Goal: Information Seeking & Learning: Learn about a topic

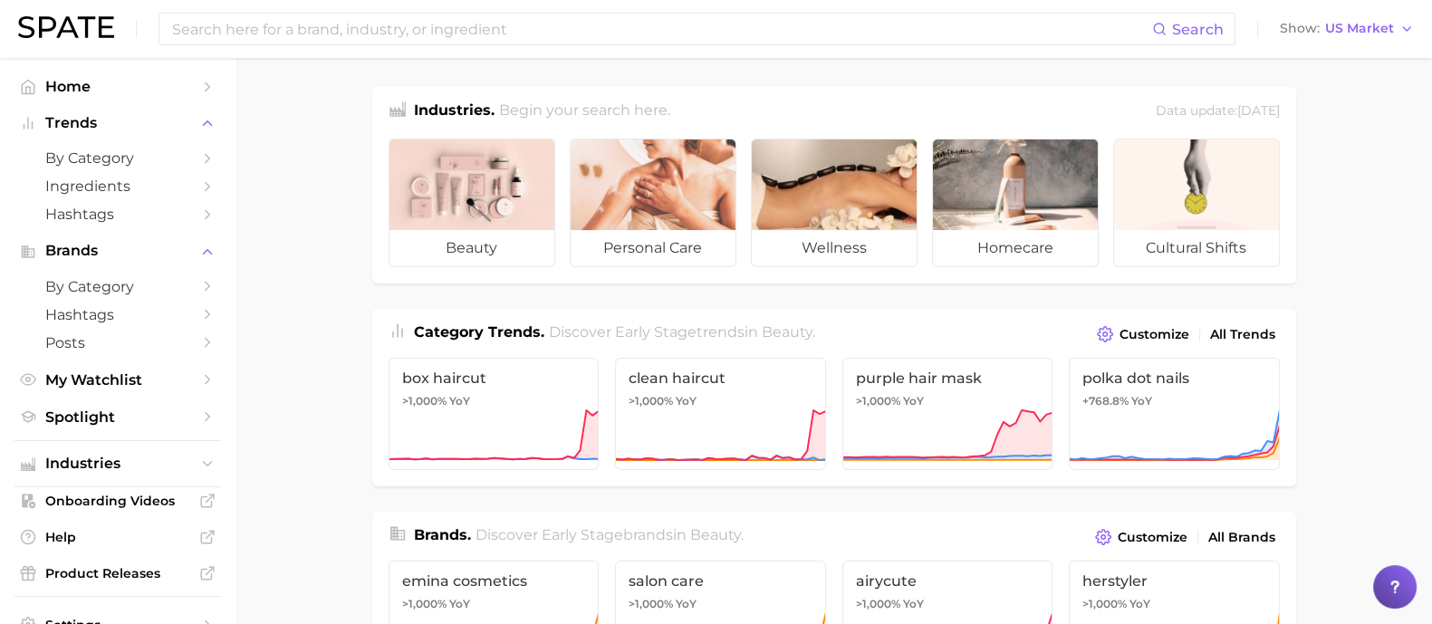
click at [282, 28] on input at bounding box center [661, 29] width 982 height 31
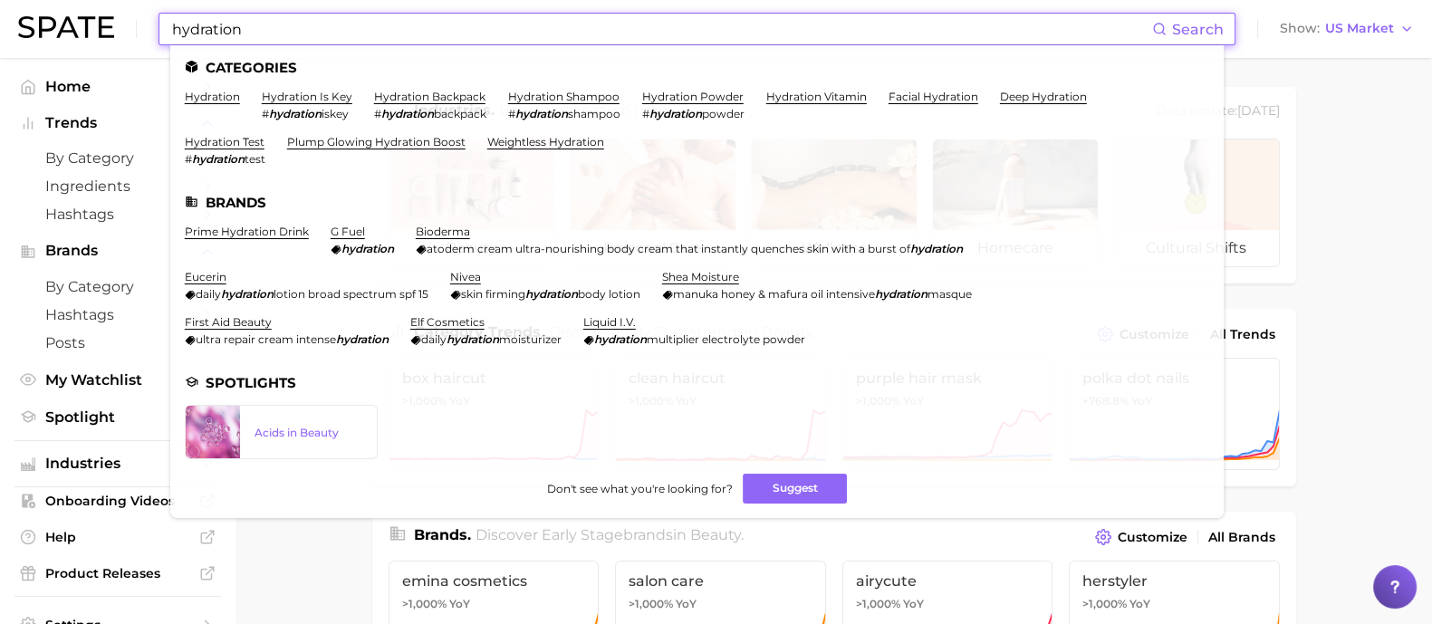
drag, startPoint x: 267, startPoint y: 29, endPoint x: 32, endPoint y: -7, distance: 238.3
click at [32, 0] on html "hydration Search Categories hydration hydration is key # hydration iskey hydrat…" at bounding box center [716, 312] width 1432 height 624
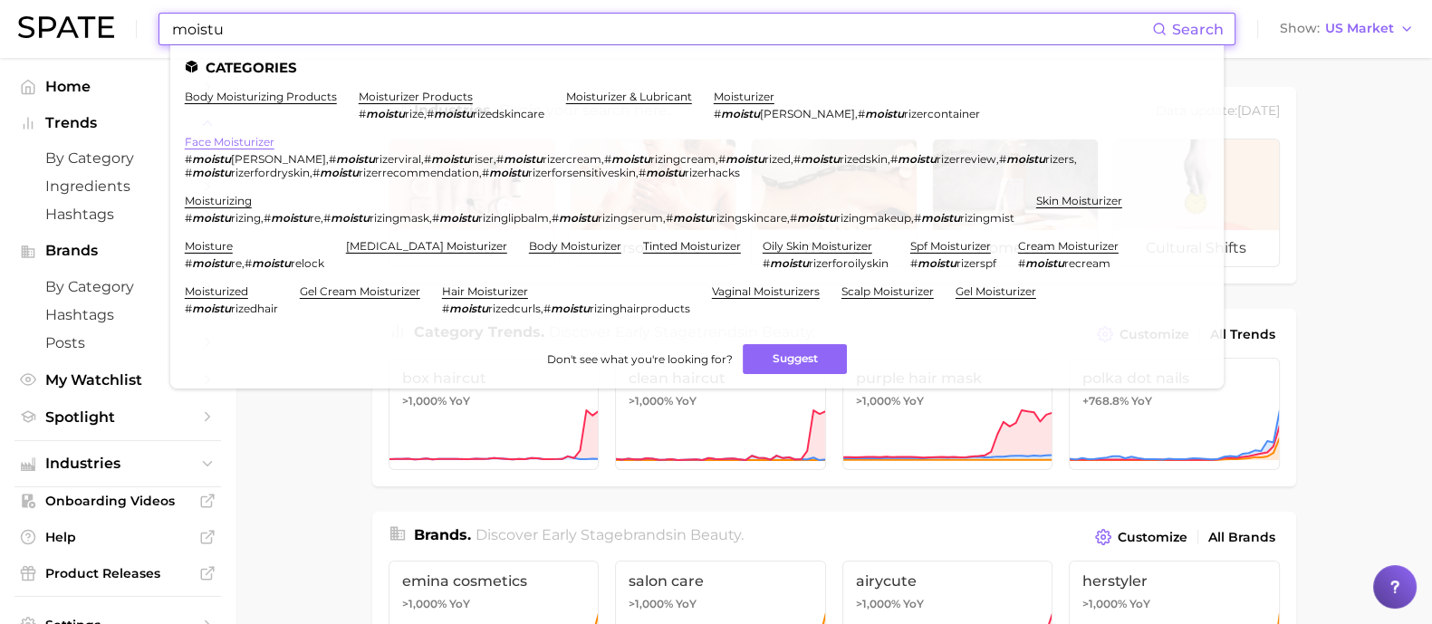
type input "moistu"
click at [236, 145] on link "face moisturizer" at bounding box center [230, 142] width 90 height 14
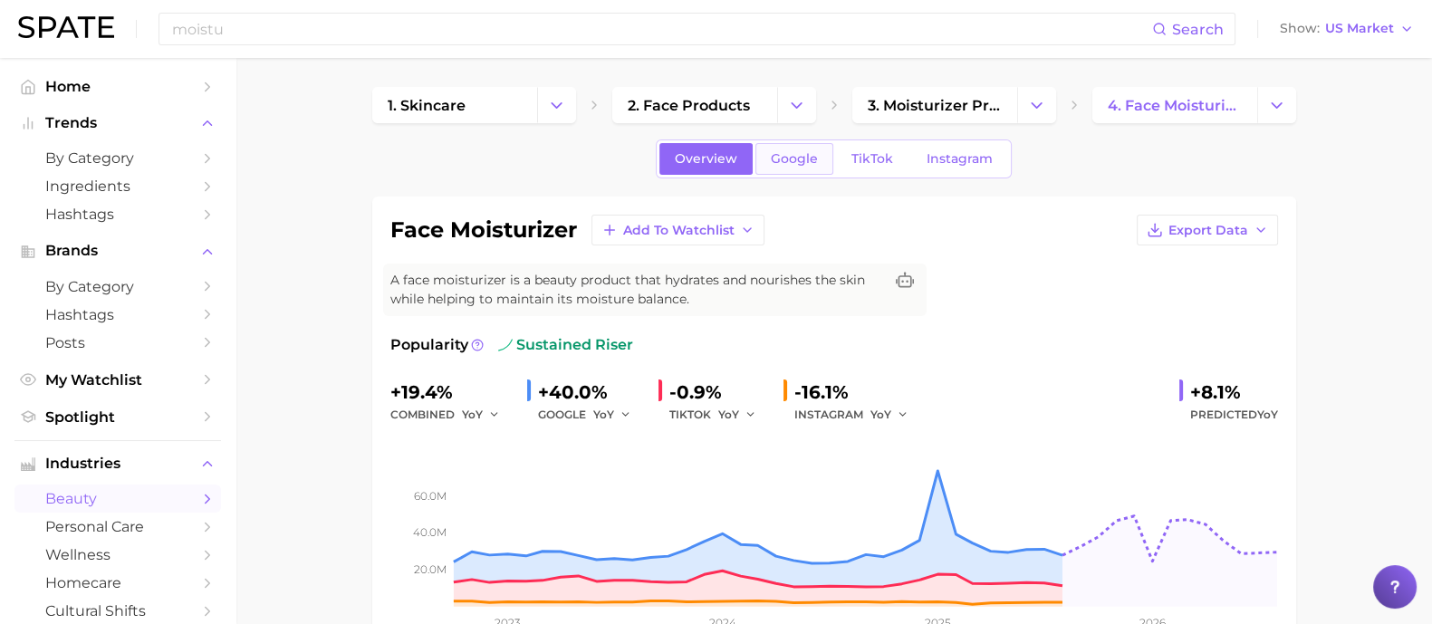
click at [811, 163] on span "Google" at bounding box center [794, 158] width 47 height 15
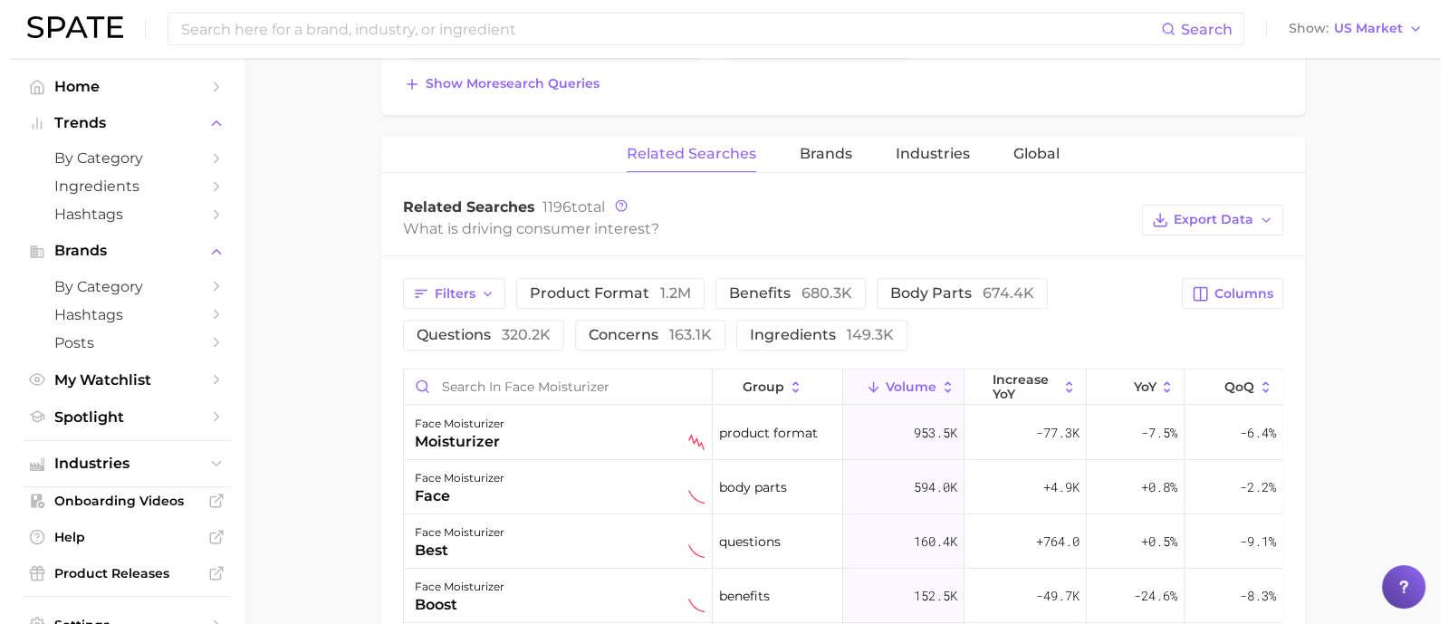
scroll to position [905, 0]
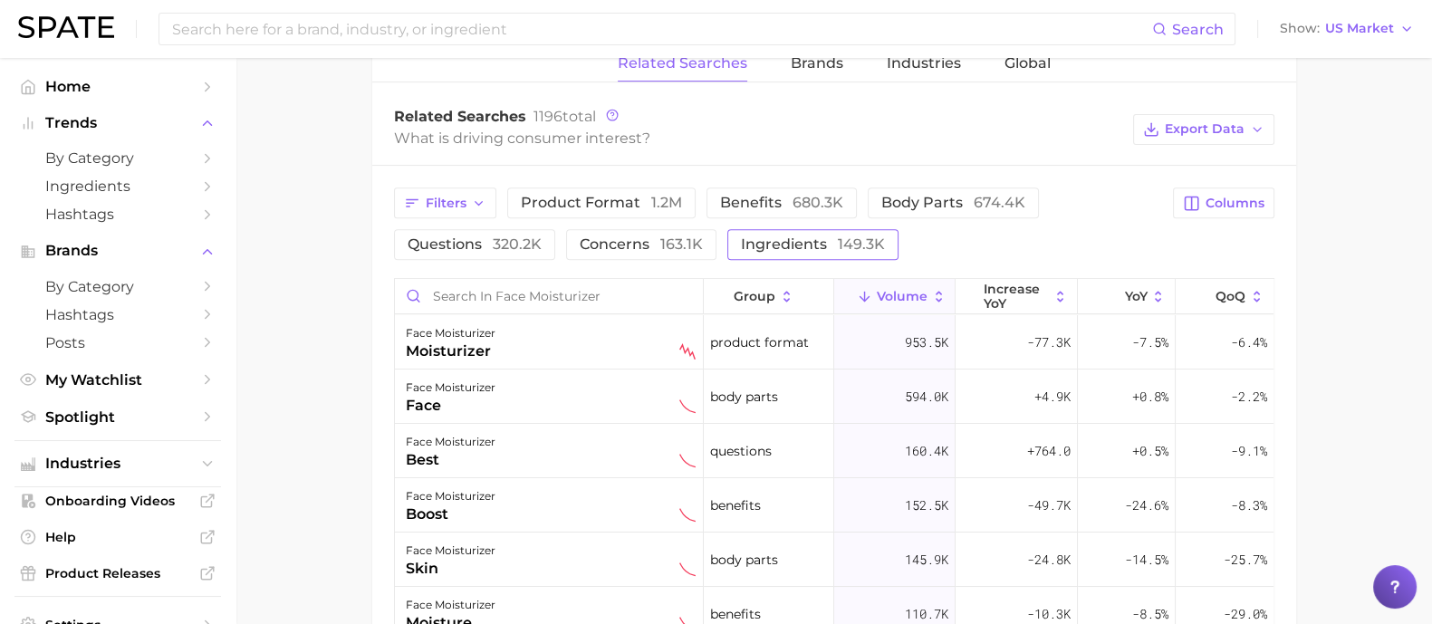
click at [810, 229] on button "ingredients 149.3k" at bounding box center [812, 244] width 171 height 31
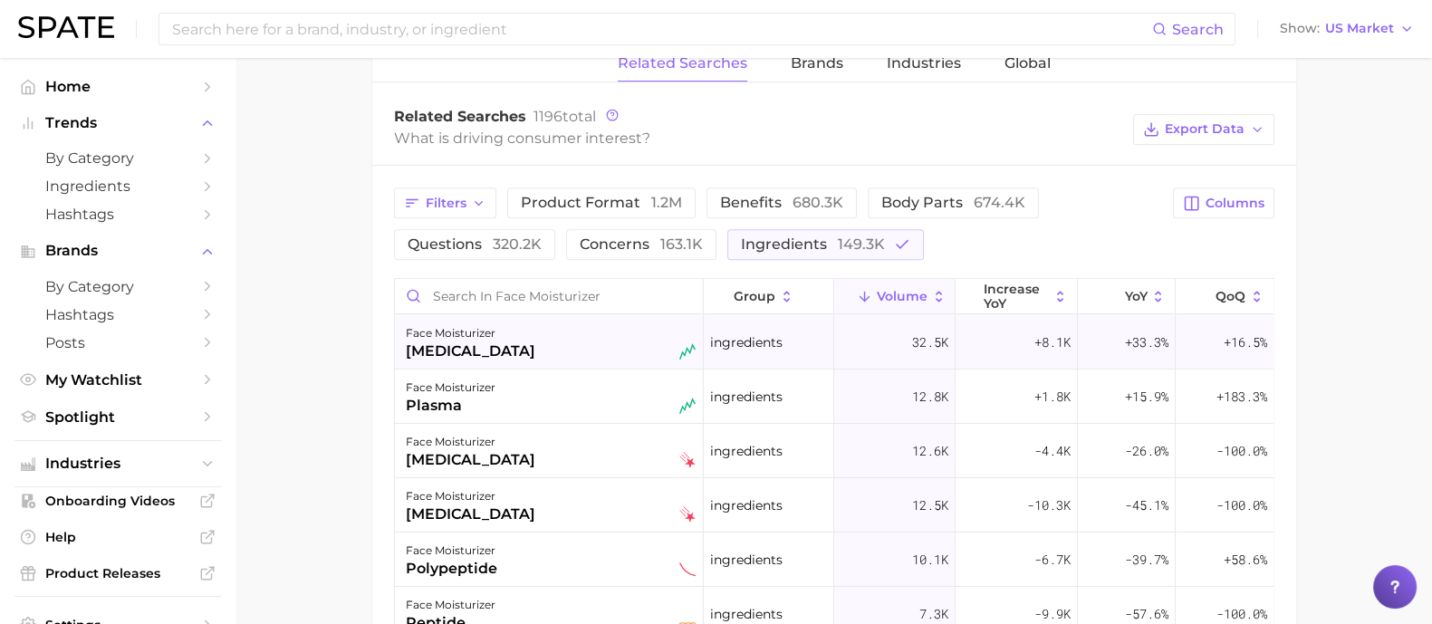
click at [555, 333] on div "face moisturizer [MEDICAL_DATA]" at bounding box center [551, 342] width 290 height 40
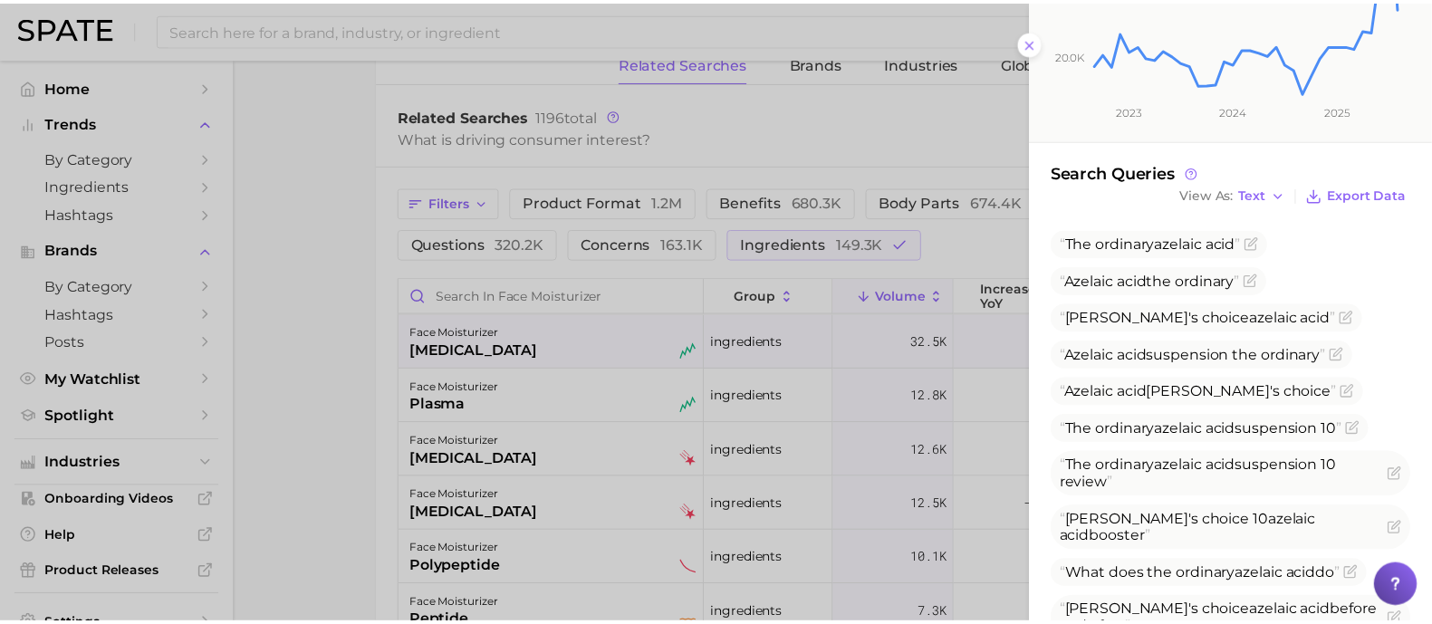
scroll to position [452, 0]
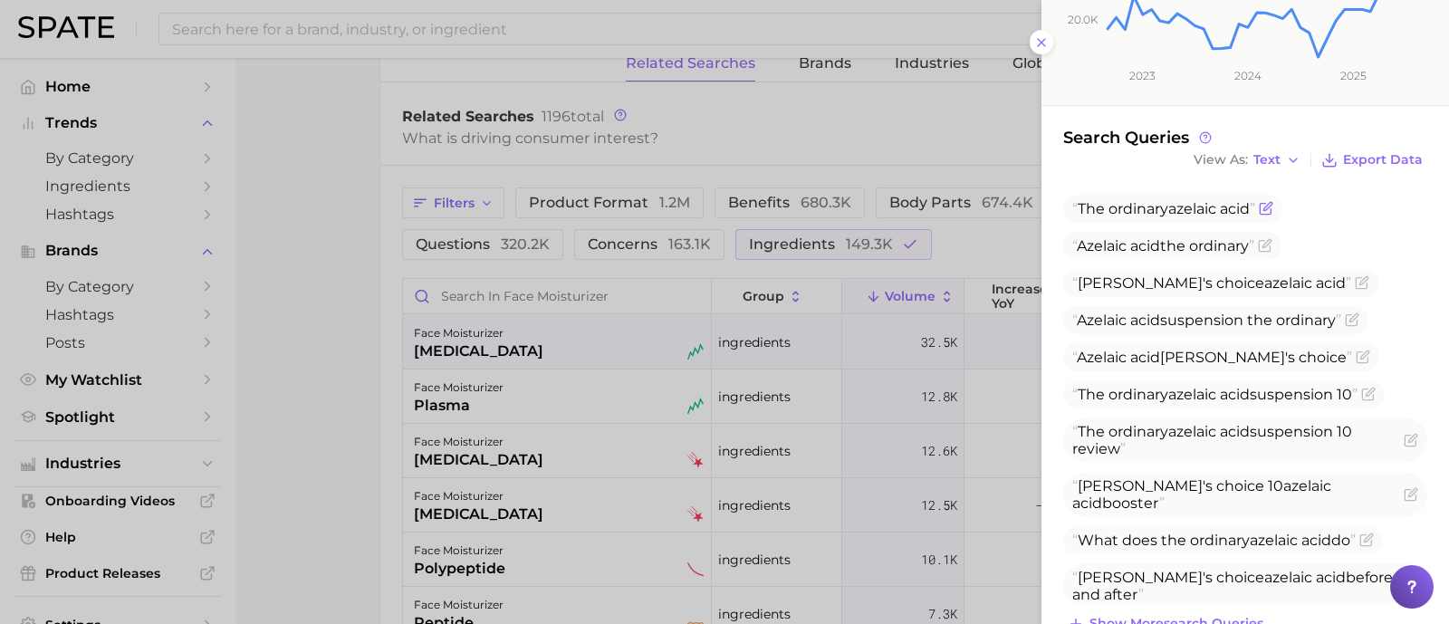
click at [1083, 200] on span "The ordinary [MEDICAL_DATA]" at bounding box center [1164, 208] width 183 height 17
drag, startPoint x: 1082, startPoint y: 191, endPoint x: 1259, endPoint y: 184, distance: 177.7
click at [1256, 200] on span "The ordinary [MEDICAL_DATA]" at bounding box center [1164, 208] width 183 height 17
copy span "The ordinary [MEDICAL_DATA]"
click at [287, 284] on div at bounding box center [724, 312] width 1449 height 624
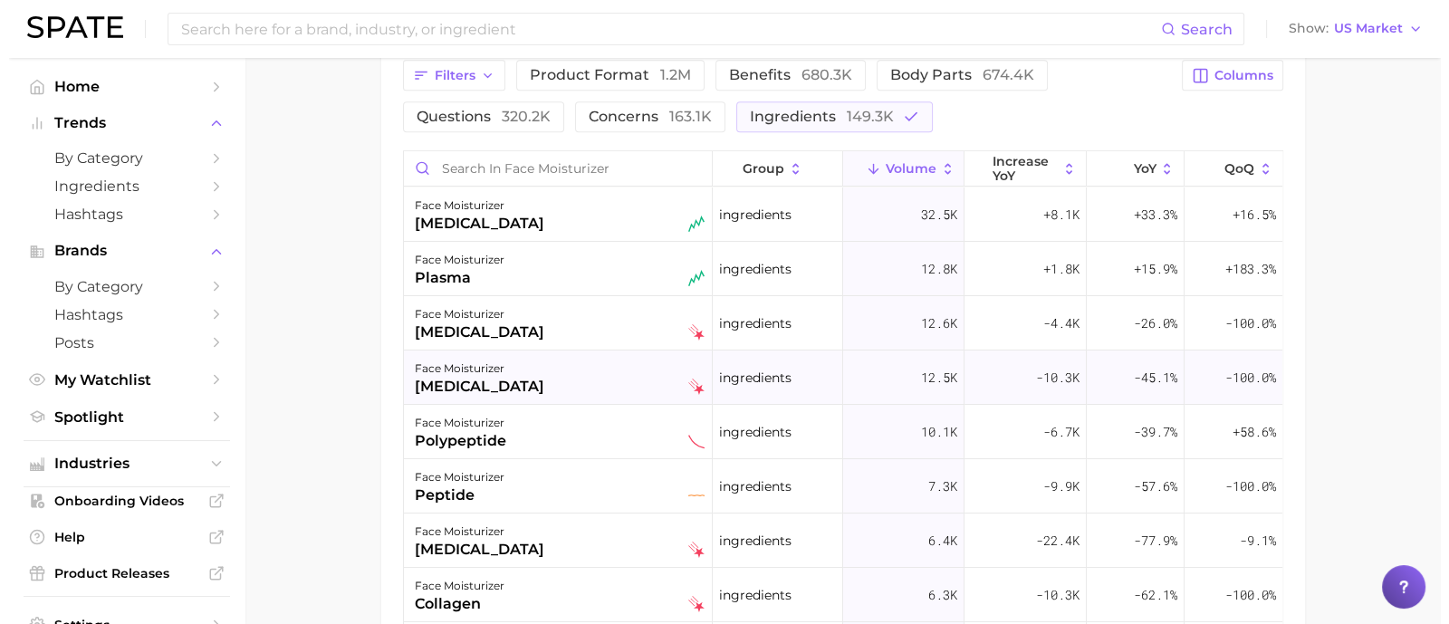
scroll to position [1019, 0]
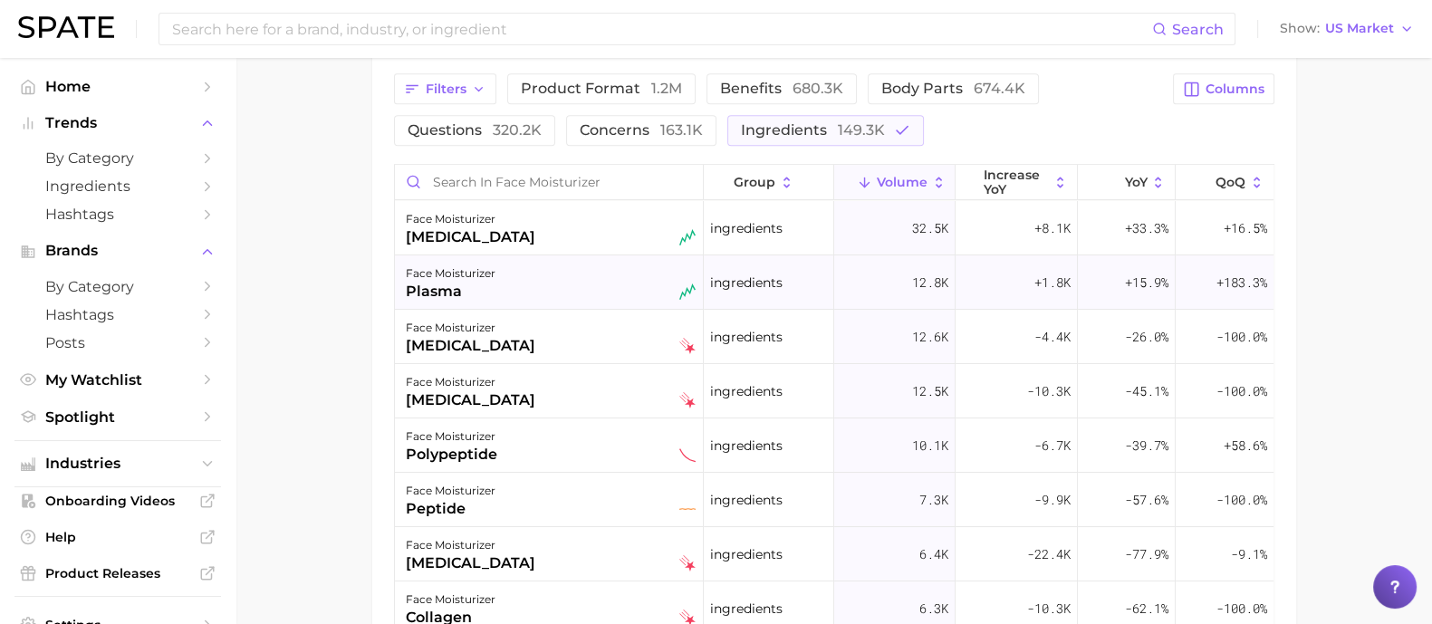
click at [555, 289] on div "face moisturizer plasma" at bounding box center [551, 283] width 290 height 40
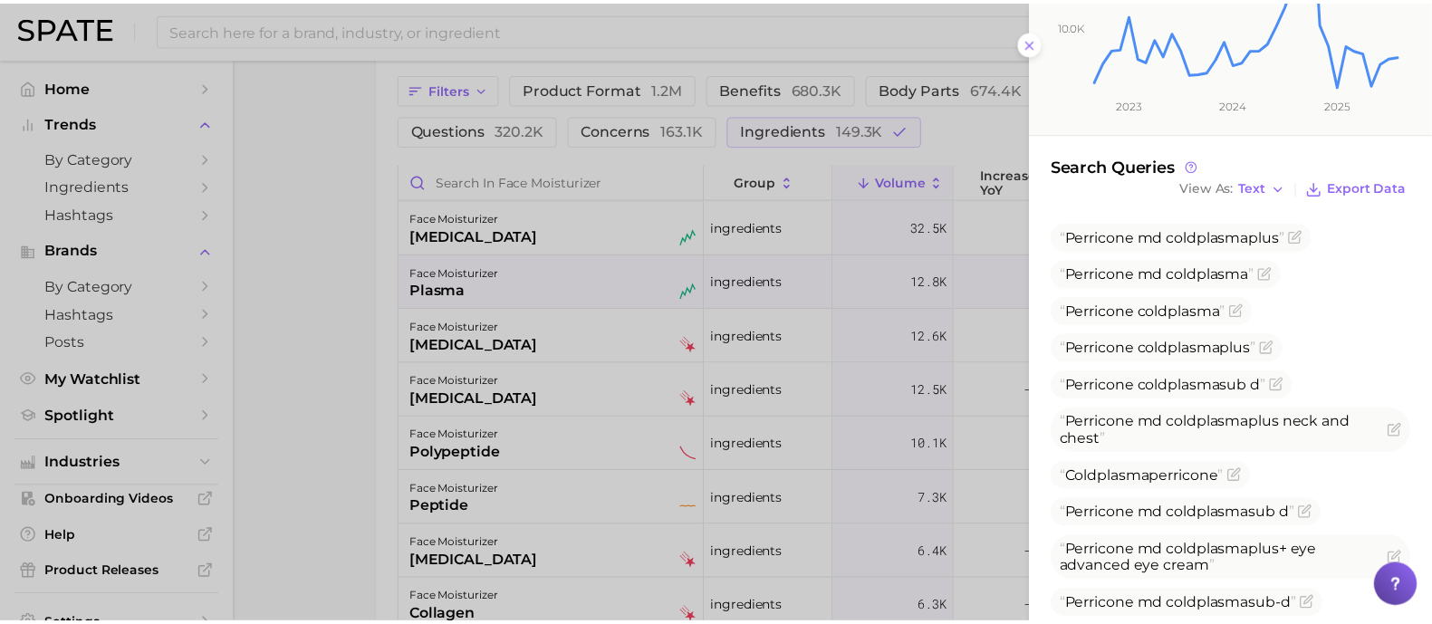
scroll to position [457, 0]
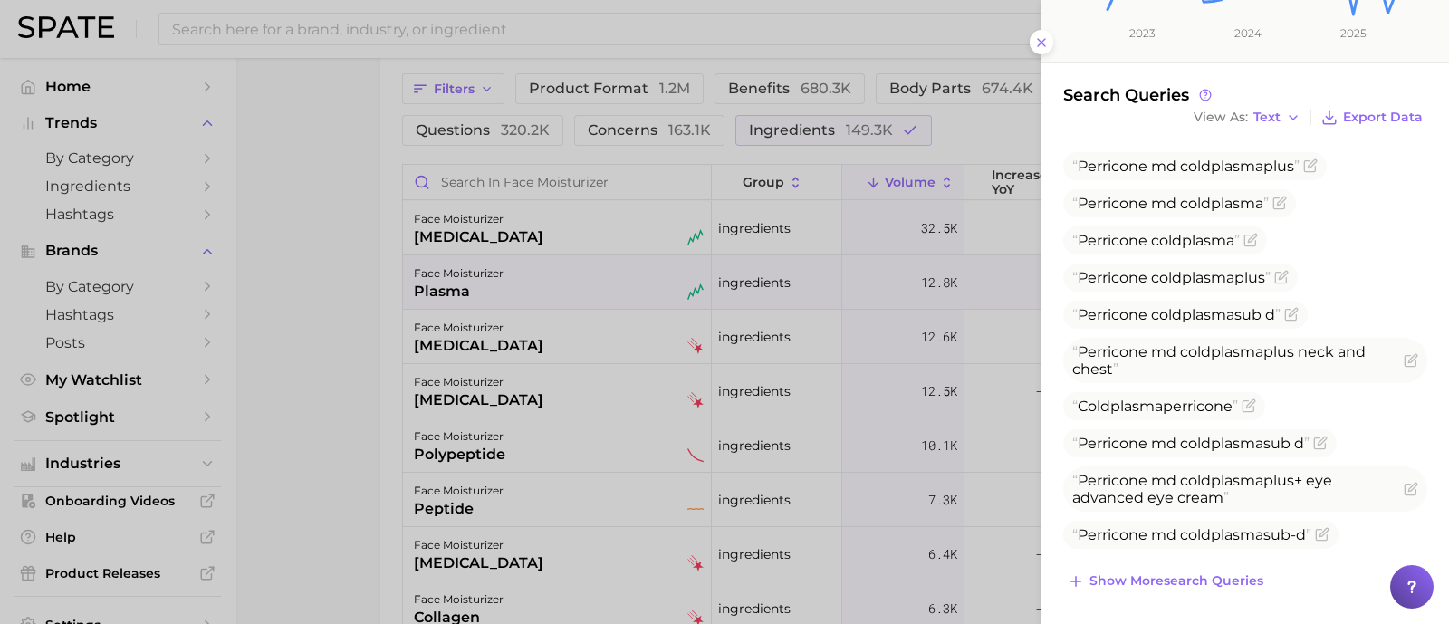
click at [250, 278] on div at bounding box center [724, 312] width 1449 height 624
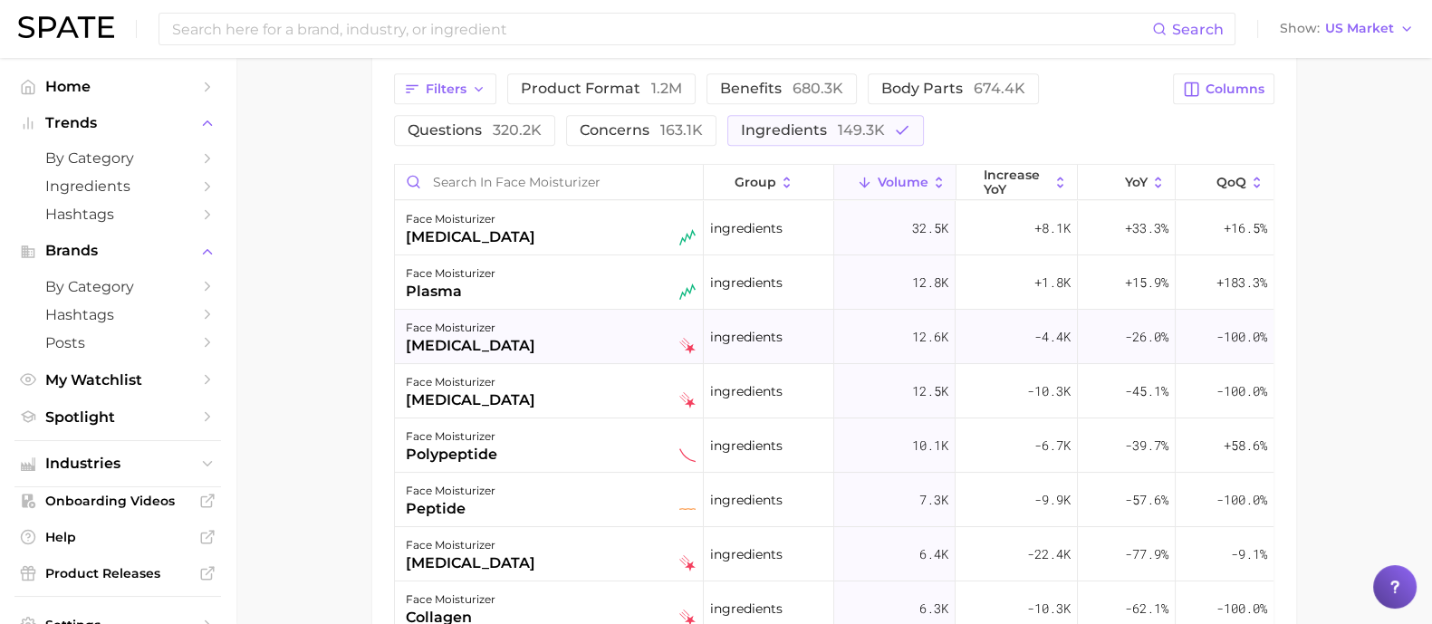
click at [584, 351] on div "face moisturizer [MEDICAL_DATA]" at bounding box center [551, 337] width 290 height 40
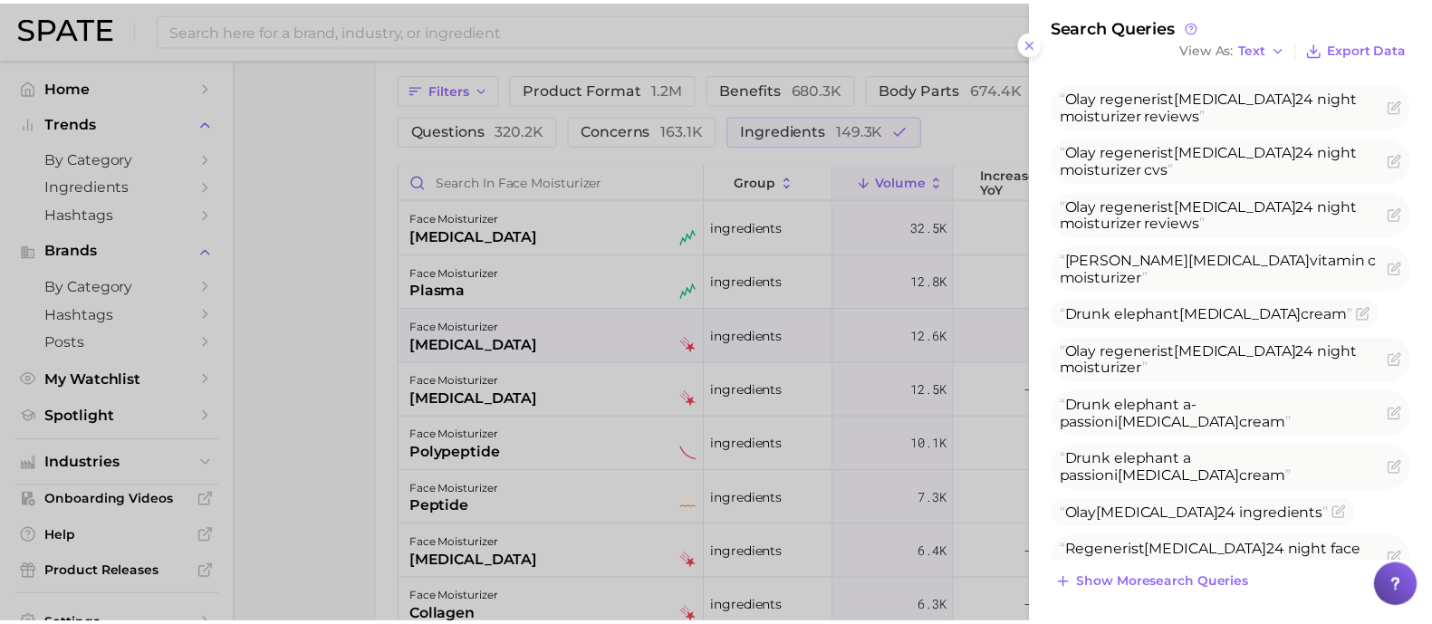
scroll to position [585, 0]
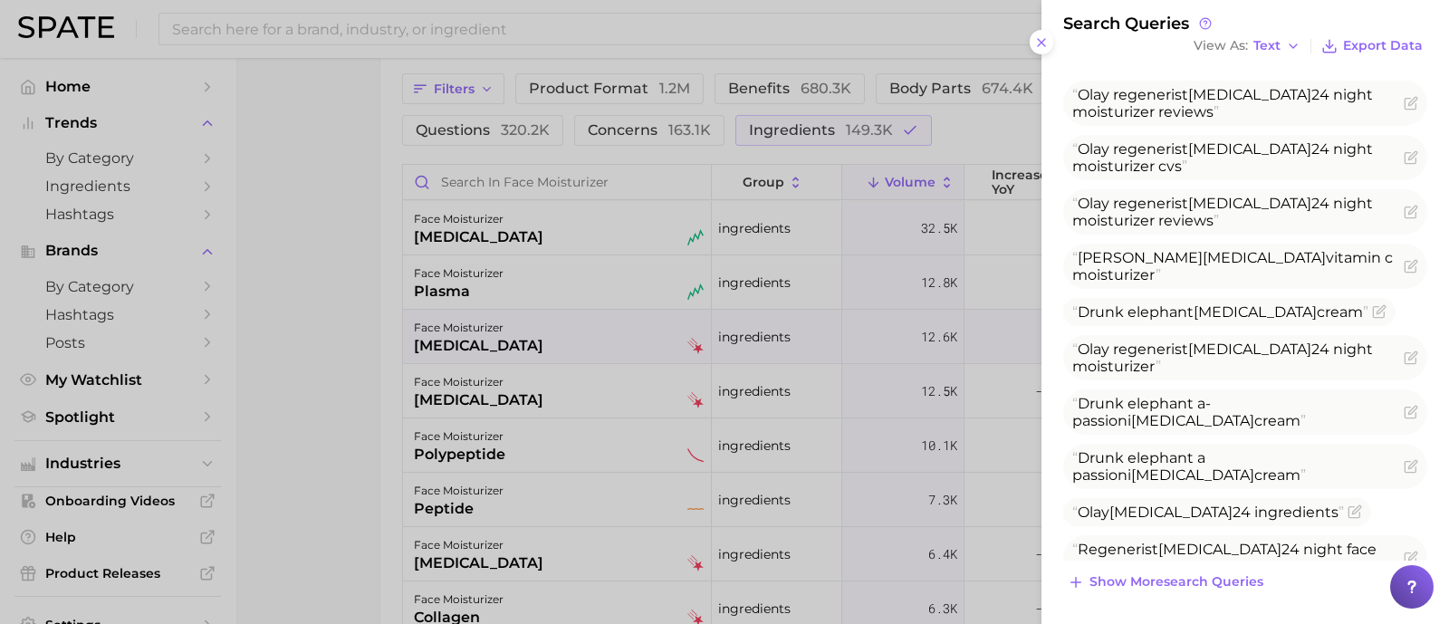
drag, startPoint x: 346, startPoint y: 396, endPoint x: 367, endPoint y: 395, distance: 20.9
click at [348, 396] on div at bounding box center [724, 312] width 1449 height 624
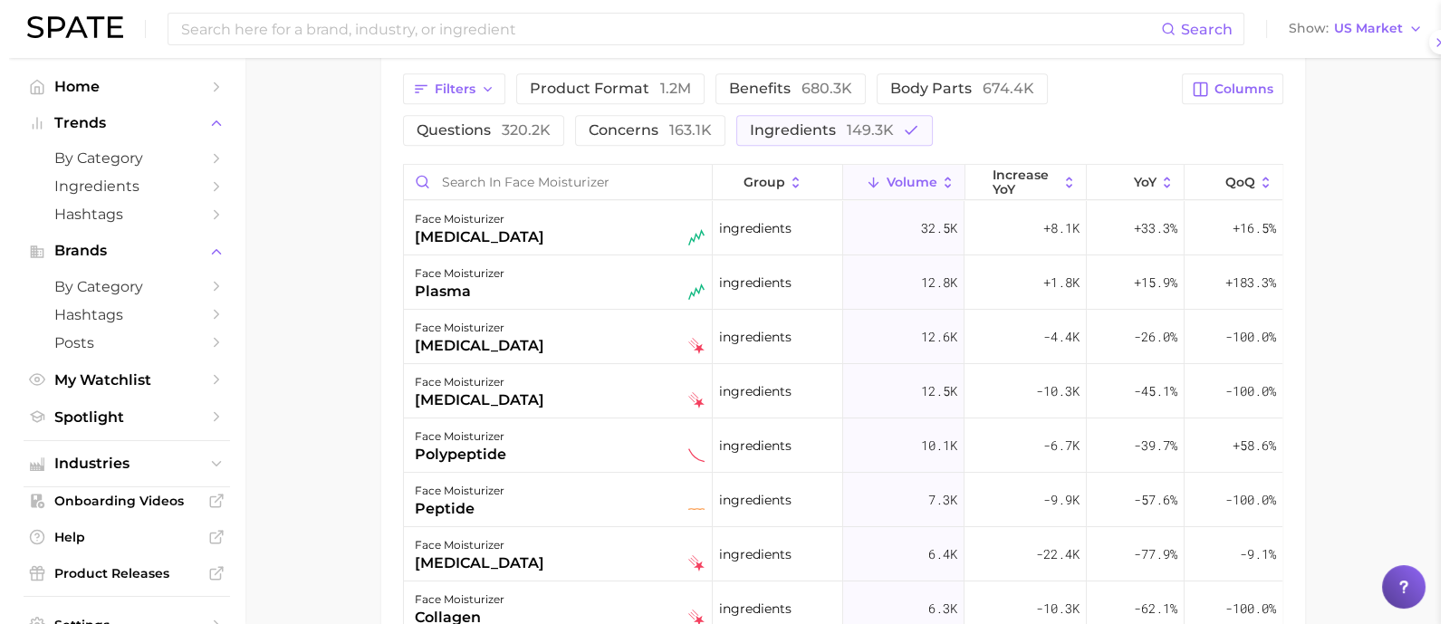
scroll to position [0, 0]
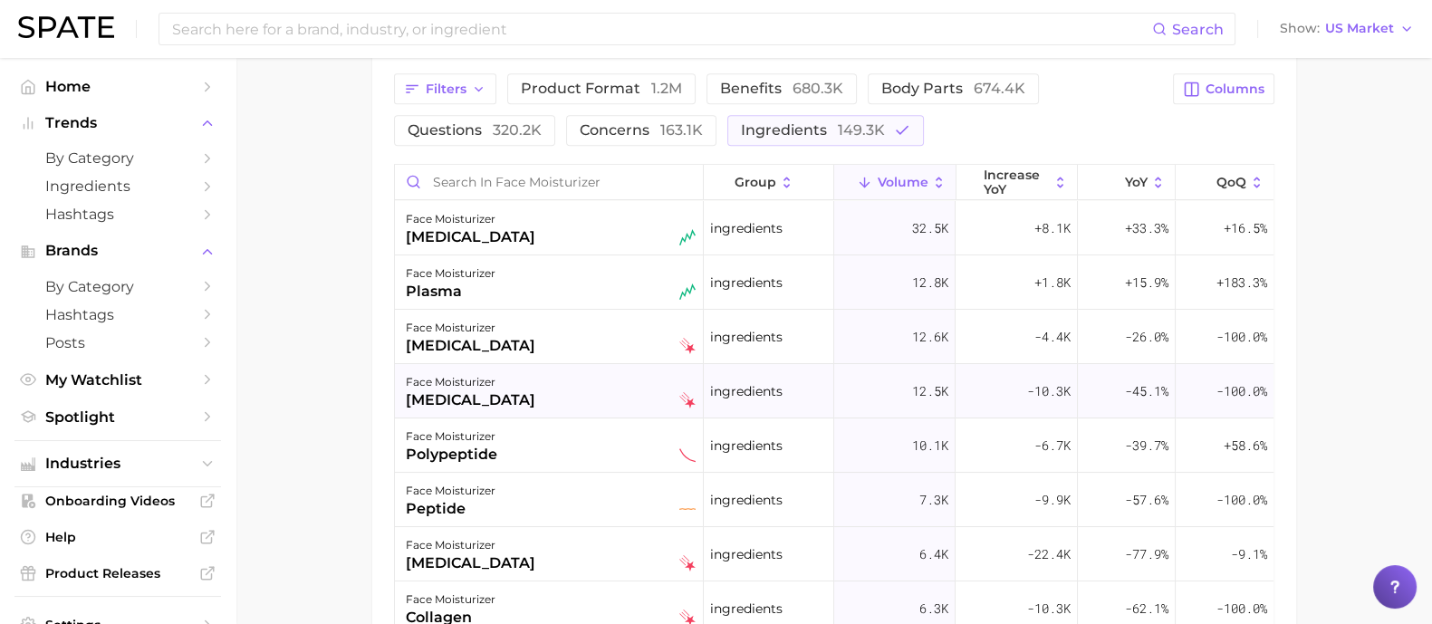
click at [606, 397] on div "face moisturizer [MEDICAL_DATA]" at bounding box center [551, 391] width 290 height 40
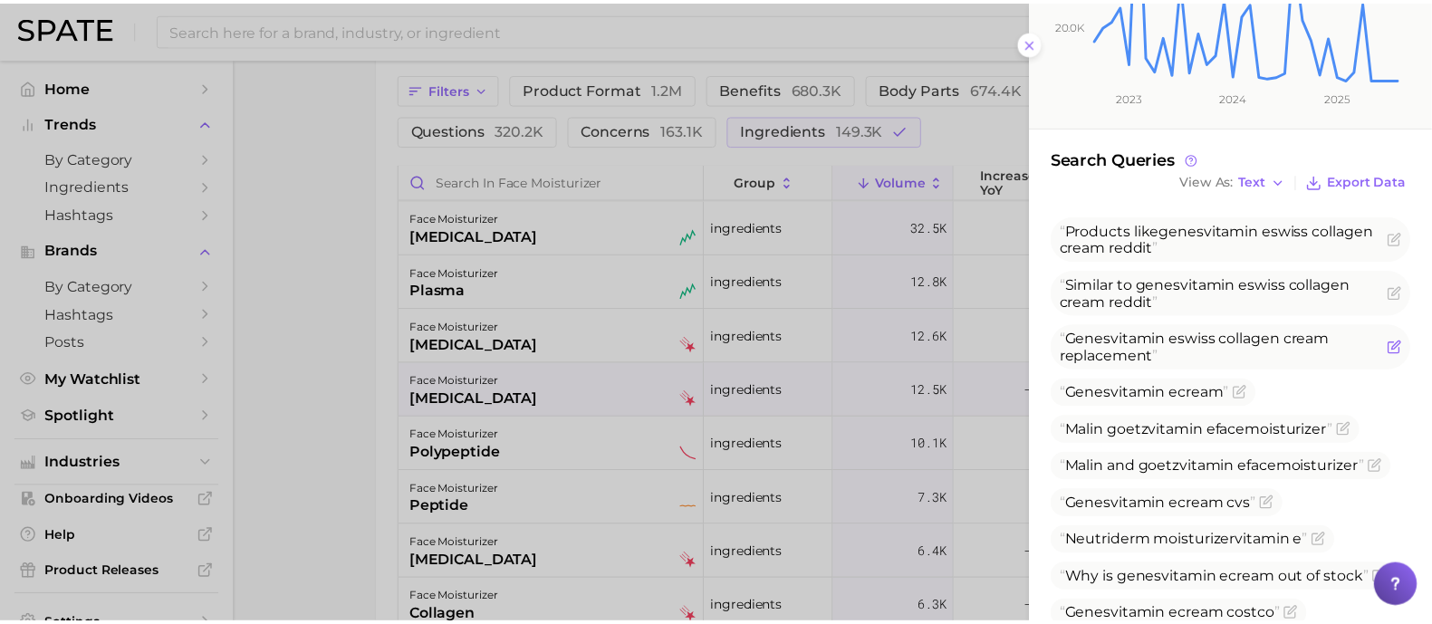
scroll to position [452, 0]
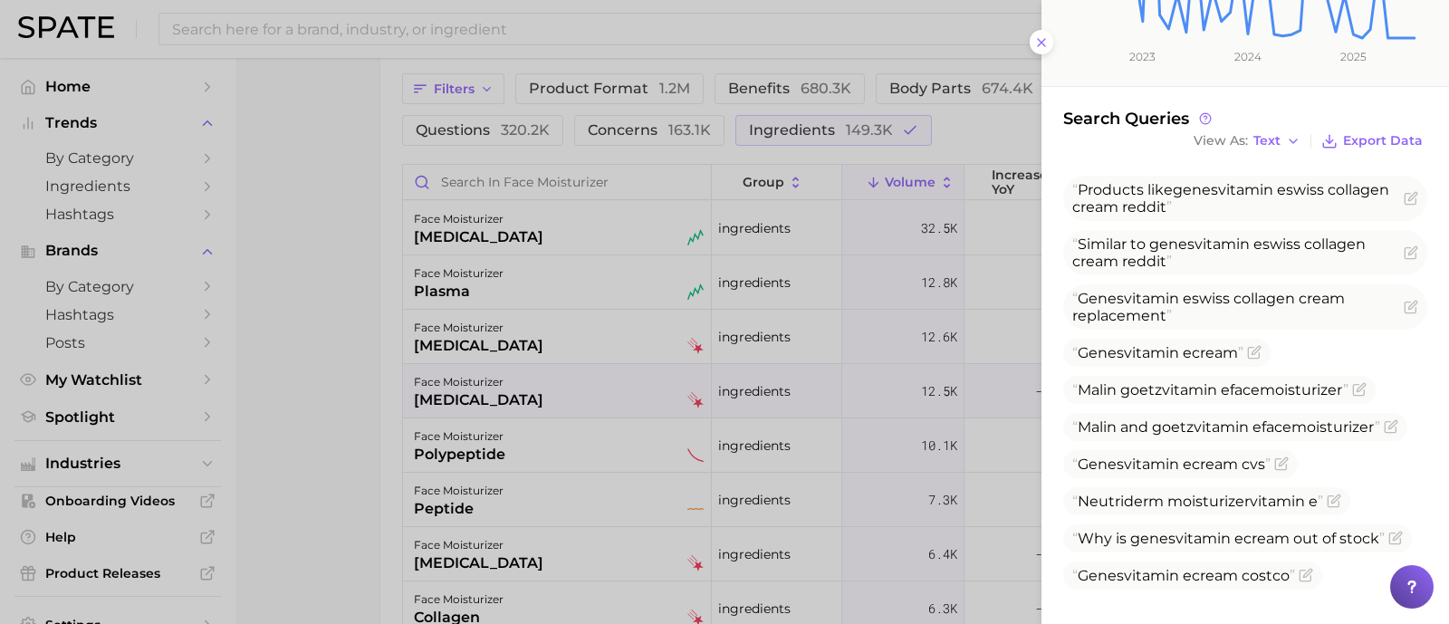
click at [330, 342] on div at bounding box center [724, 312] width 1449 height 624
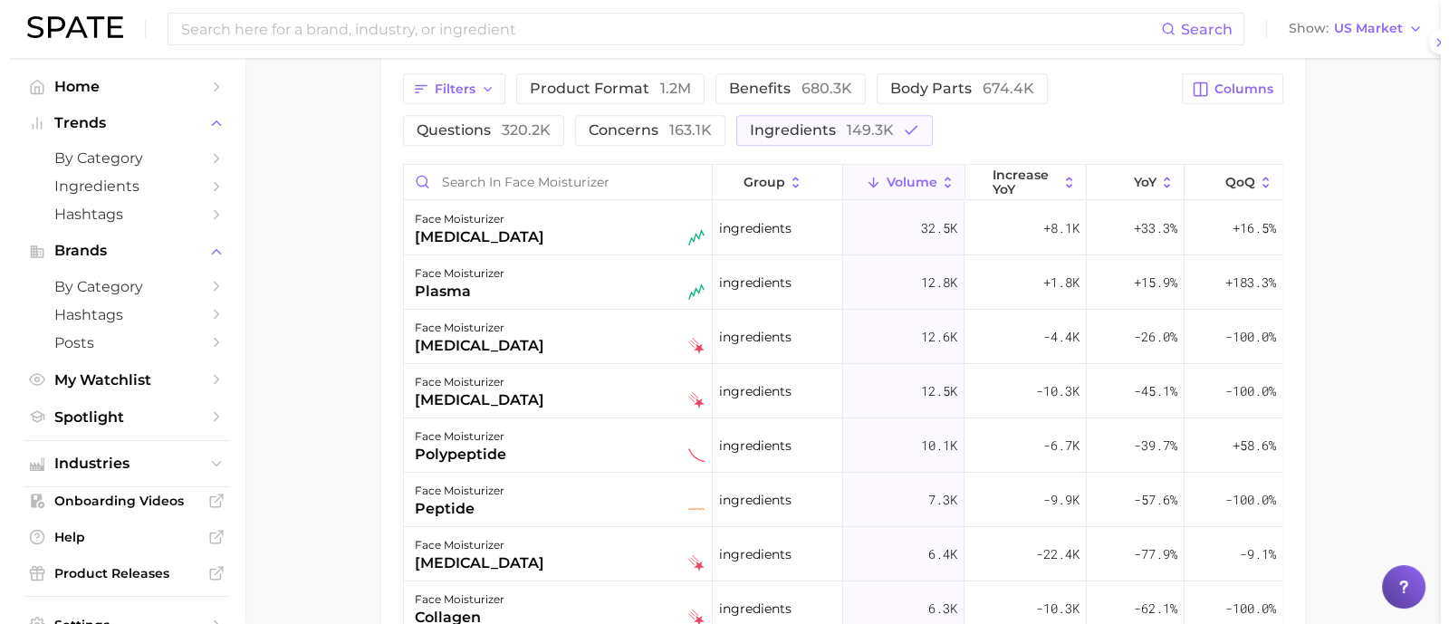
scroll to position [0, 0]
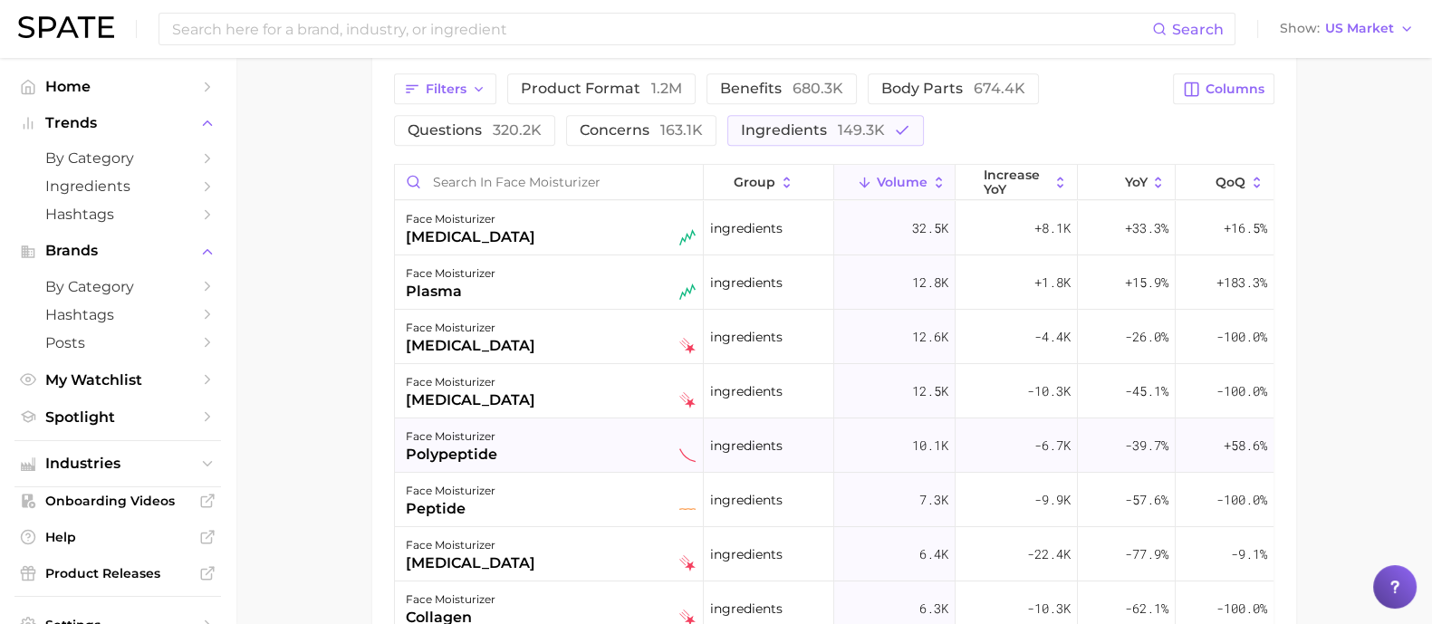
click at [577, 436] on div "face moisturizer polypeptide" at bounding box center [551, 446] width 290 height 40
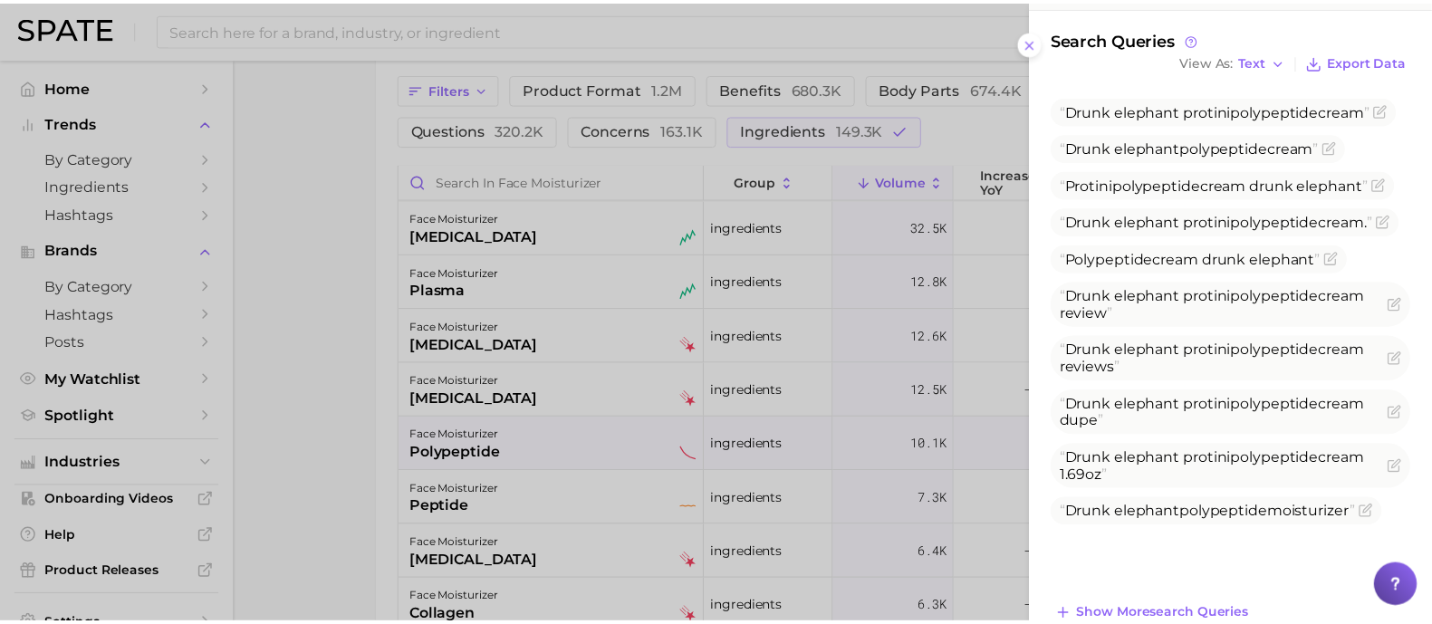
scroll to position [566, 0]
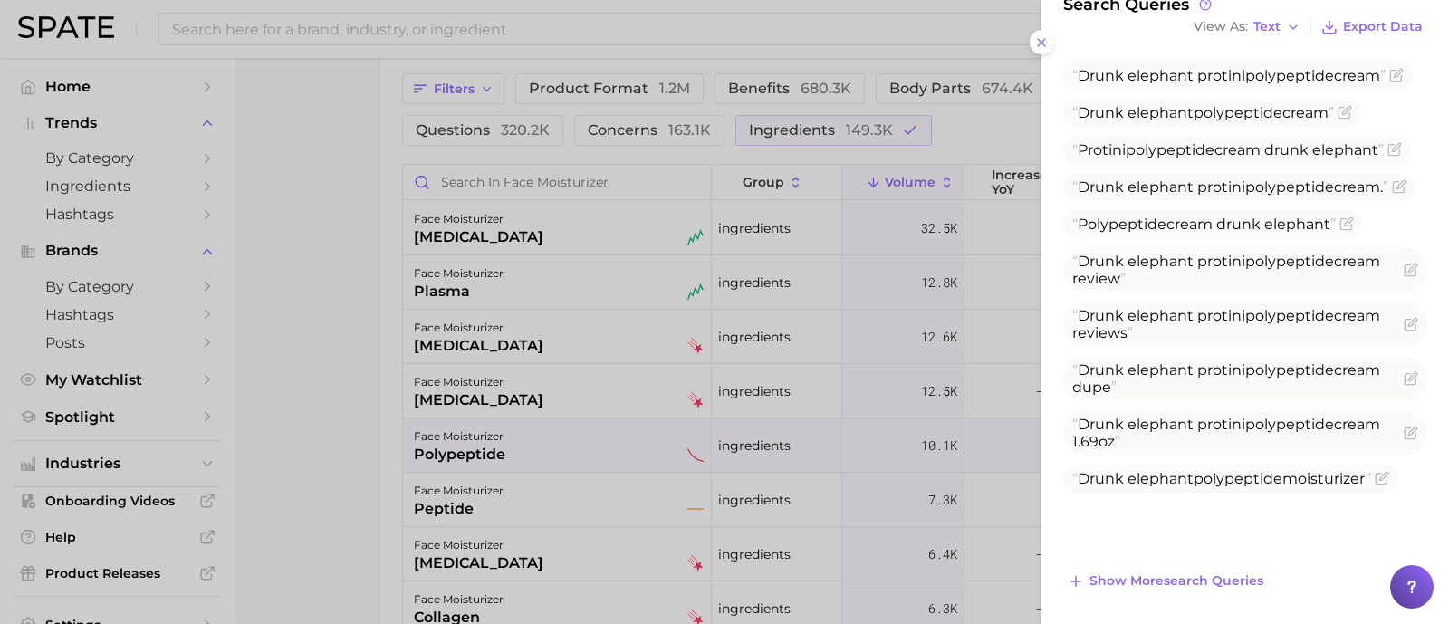
click at [316, 374] on div at bounding box center [724, 312] width 1449 height 624
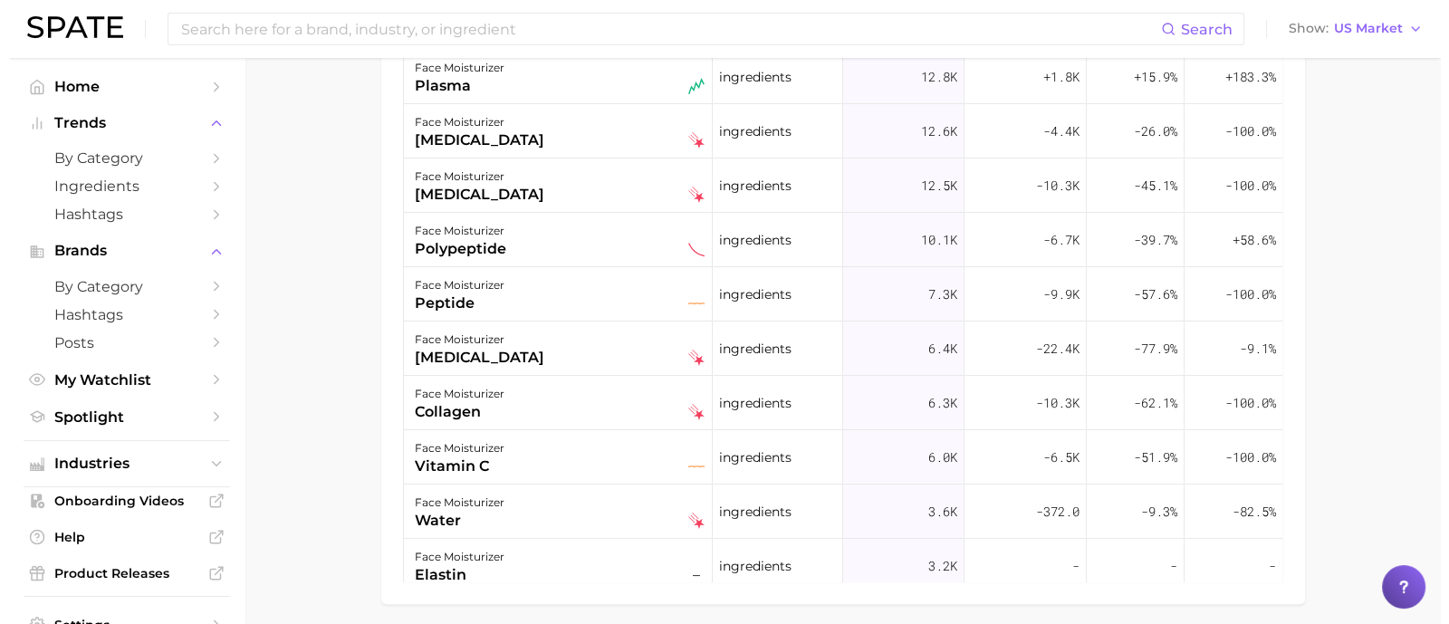
scroll to position [1246, 0]
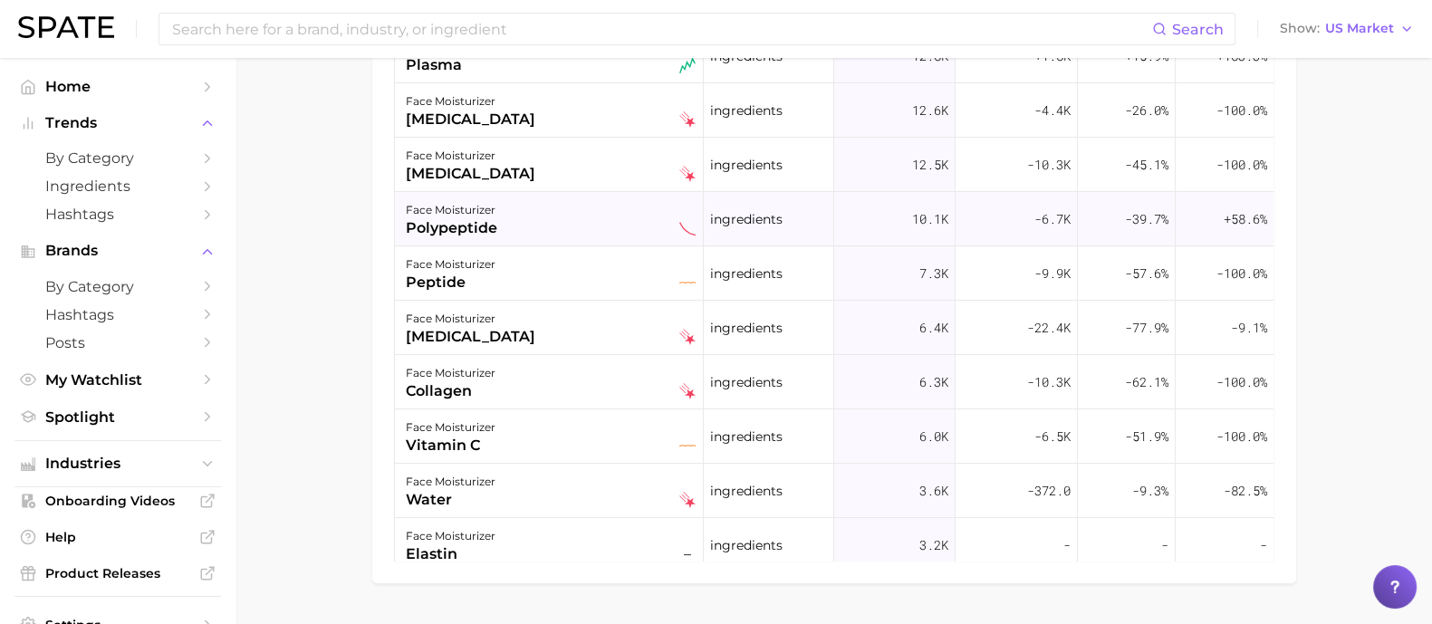
click at [573, 240] on div "face moisturizer polypeptide" at bounding box center [549, 219] width 309 height 54
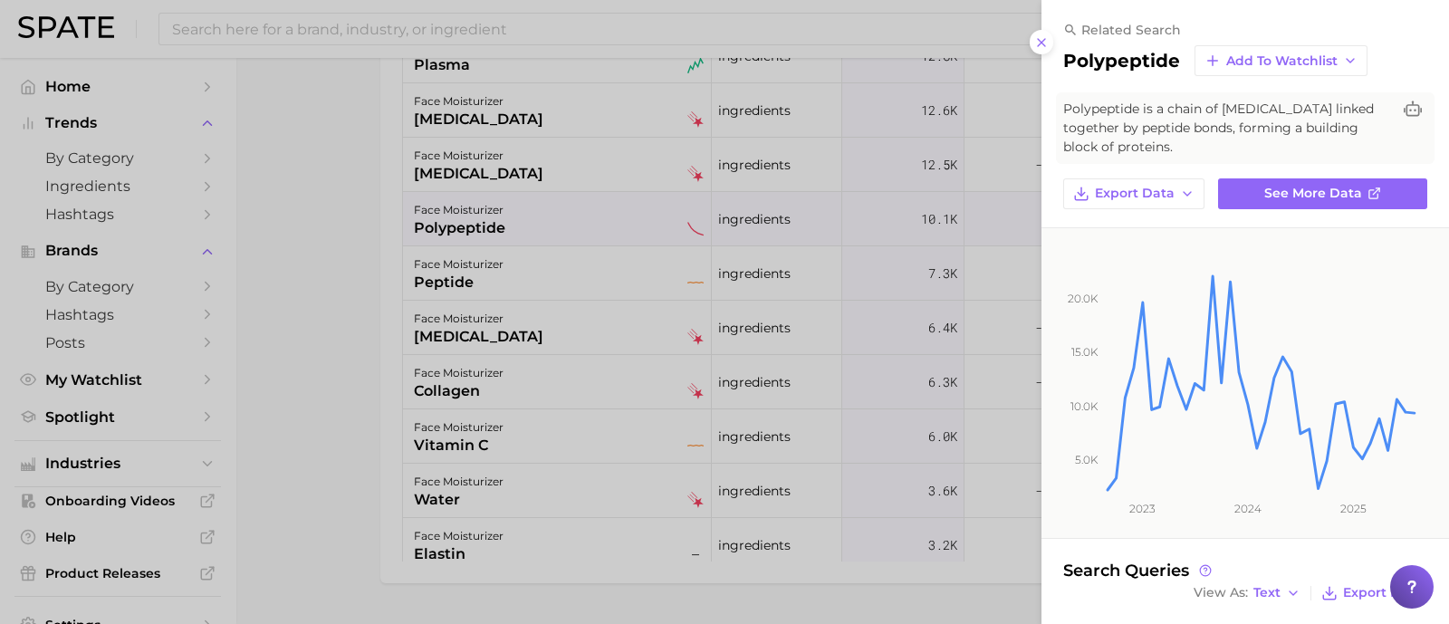
click at [308, 314] on div at bounding box center [724, 312] width 1449 height 624
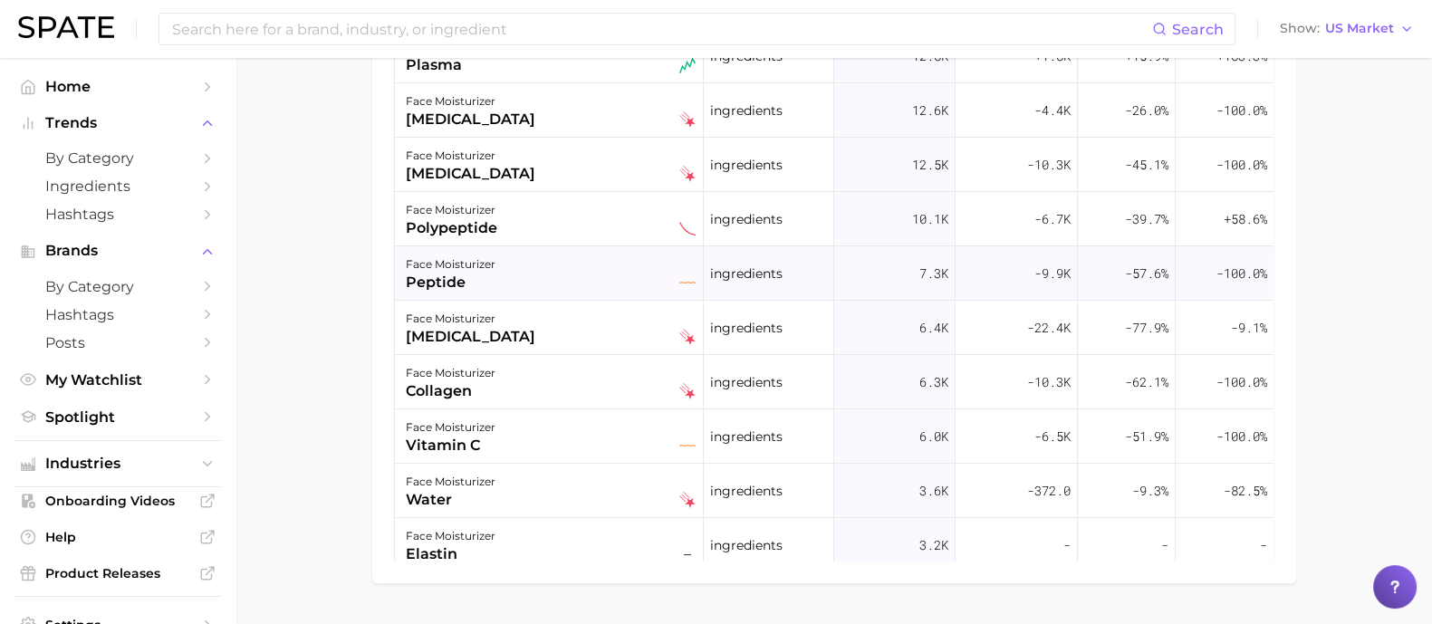
click at [565, 275] on div "face moisturizer peptide" at bounding box center [551, 274] width 290 height 40
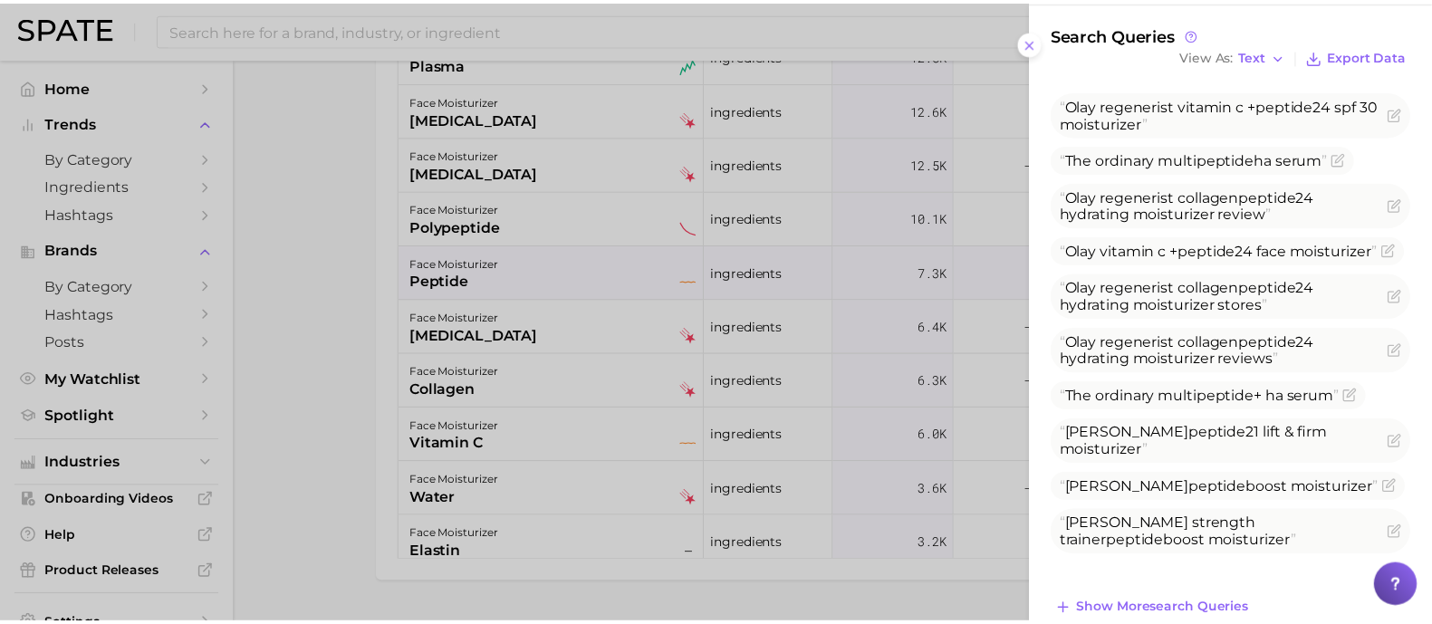
scroll to position [547, 0]
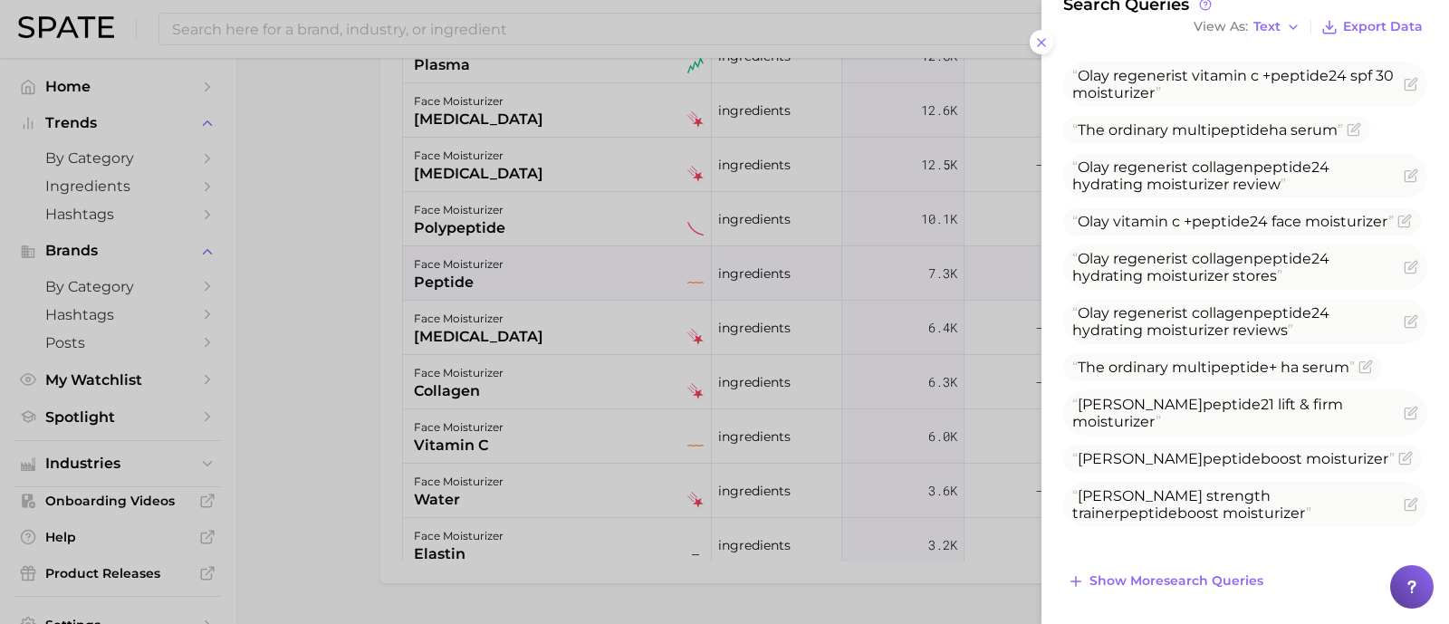
click at [313, 356] on div at bounding box center [724, 312] width 1449 height 624
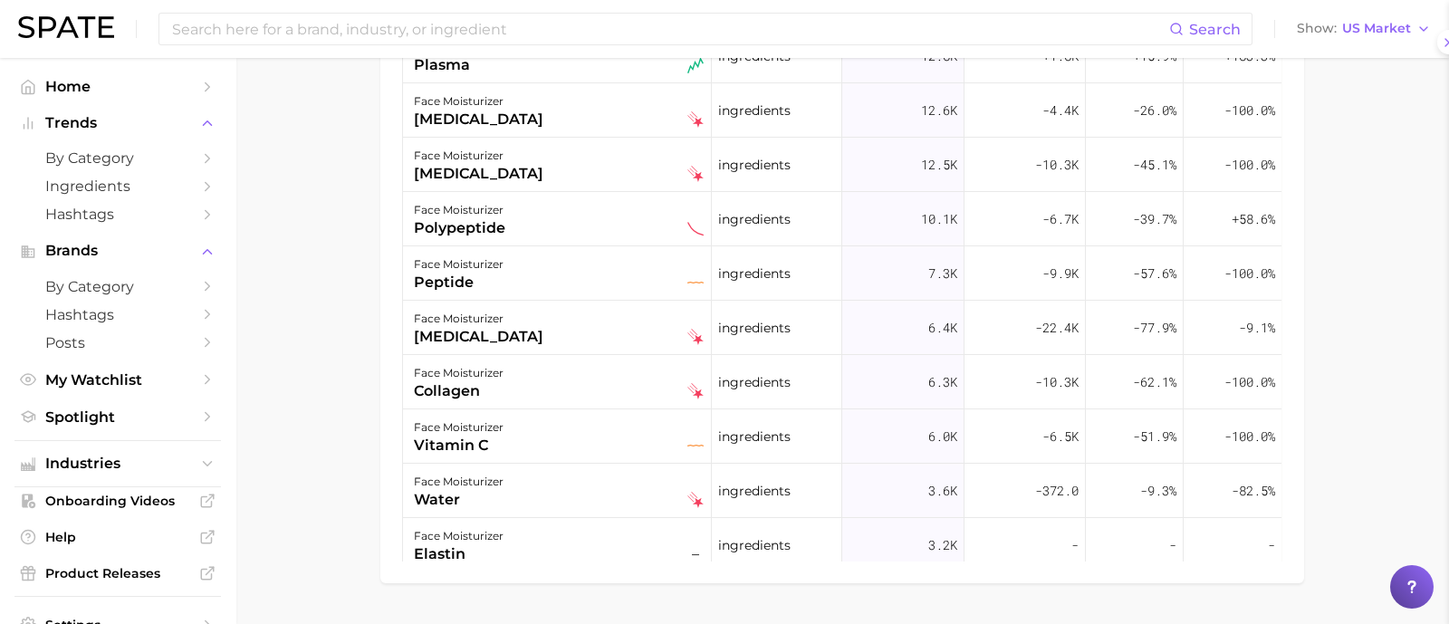
scroll to position [0, 0]
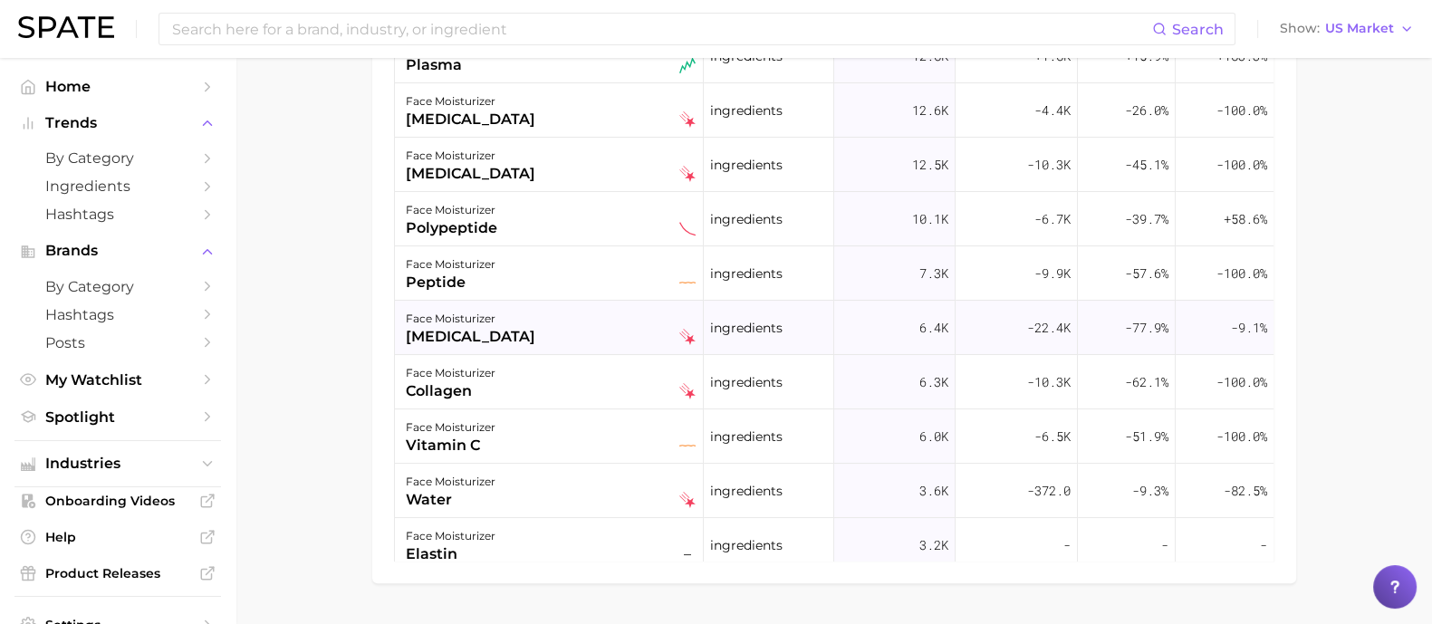
click at [574, 324] on div "face moisturizer [MEDICAL_DATA]" at bounding box center [551, 328] width 290 height 40
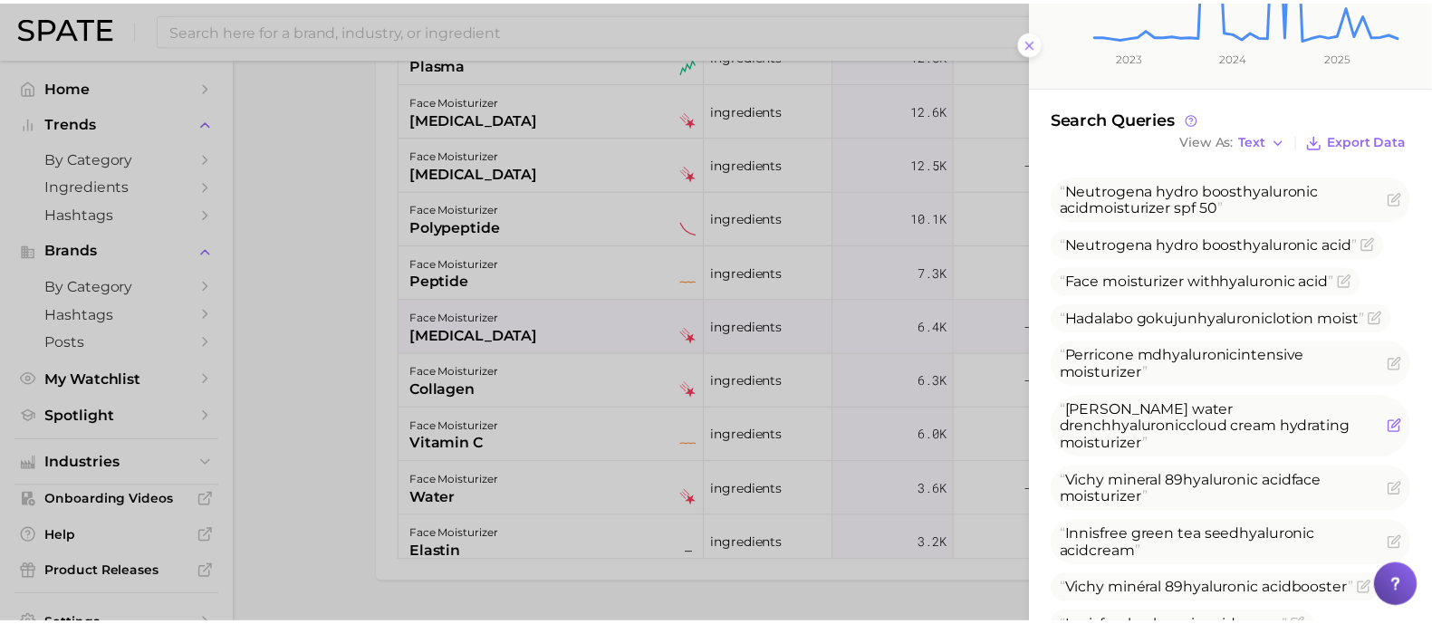
scroll to position [566, 0]
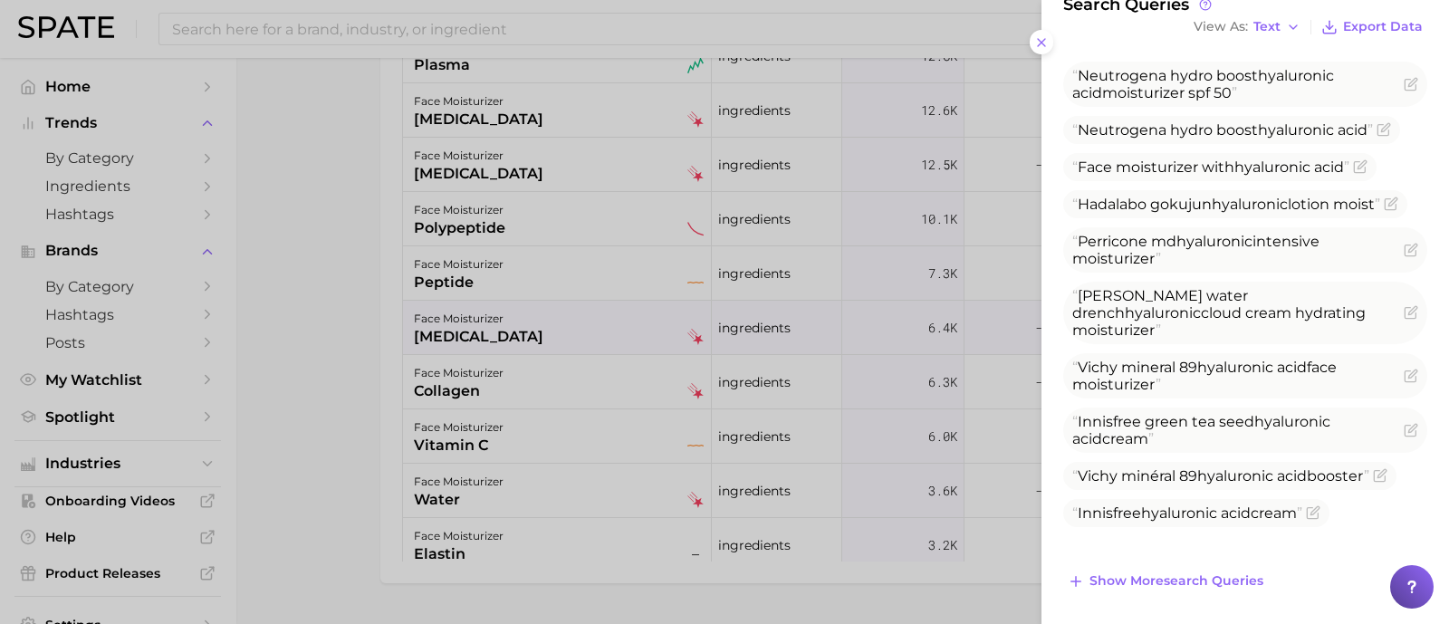
drag, startPoint x: 292, startPoint y: 424, endPoint x: 314, endPoint y: 414, distance: 24.7
click at [294, 424] on div at bounding box center [724, 312] width 1449 height 624
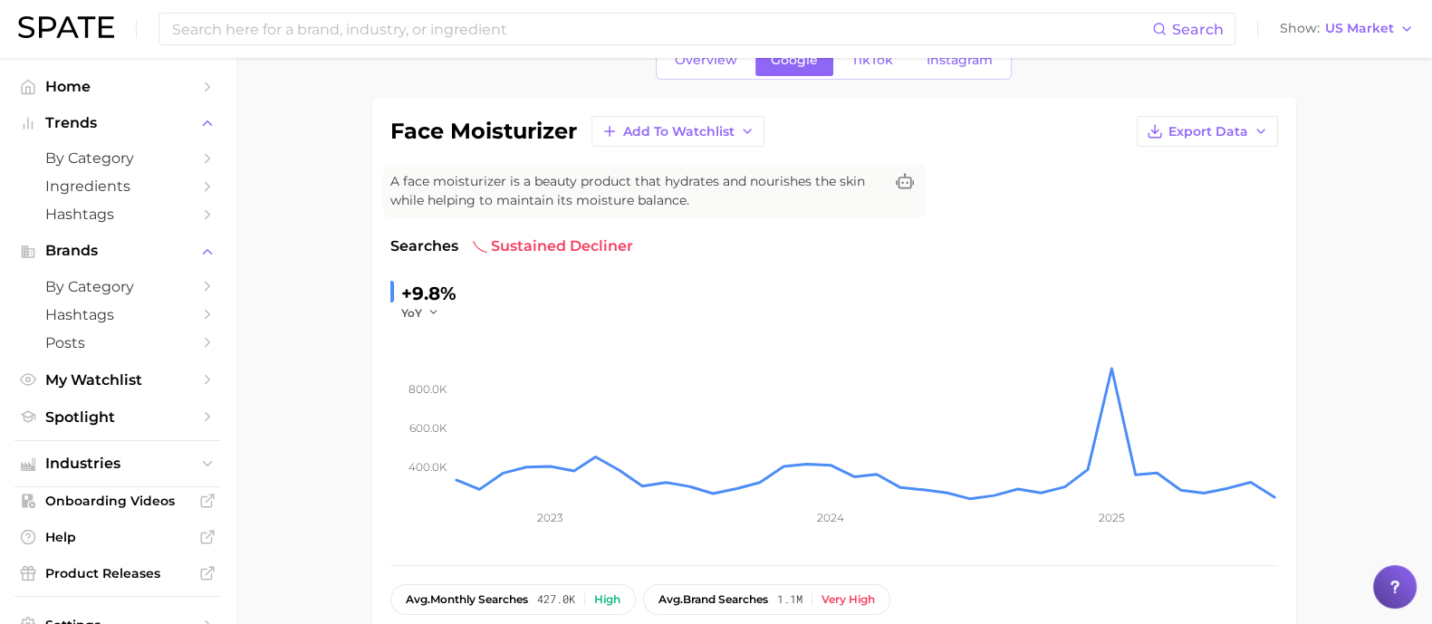
scroll to position [0, 0]
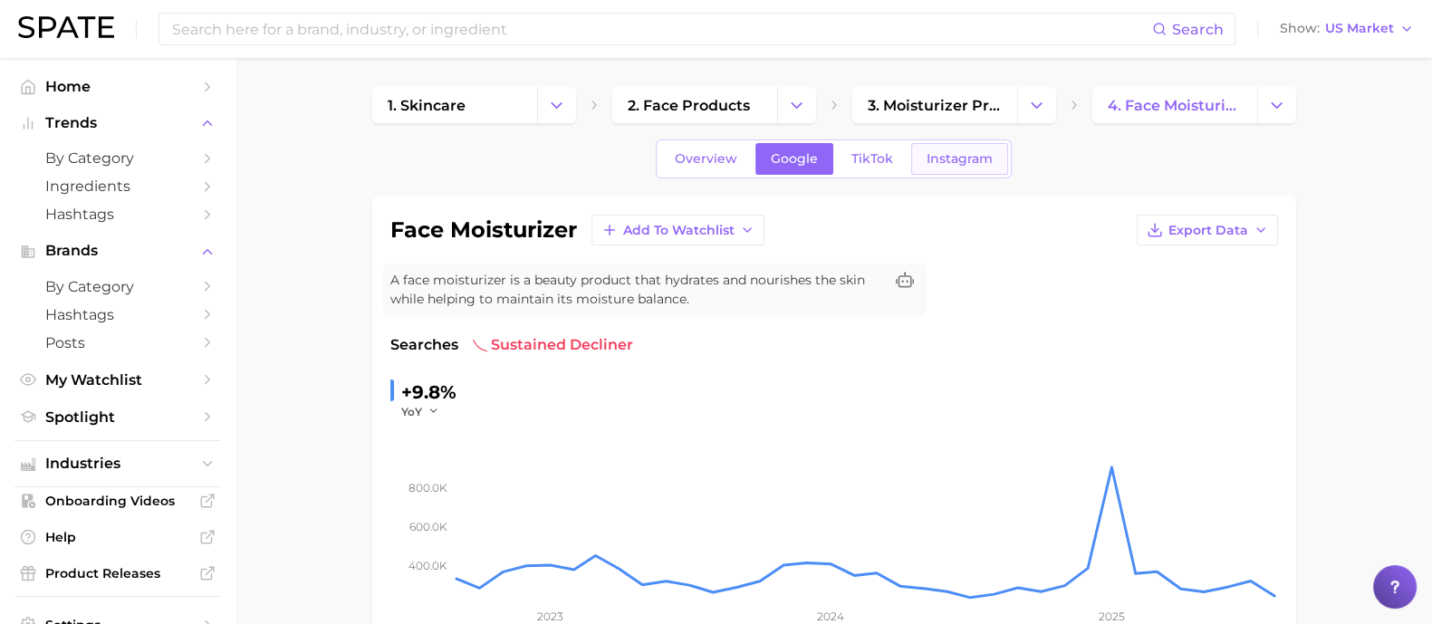
click at [978, 155] on span "Instagram" at bounding box center [960, 158] width 66 height 15
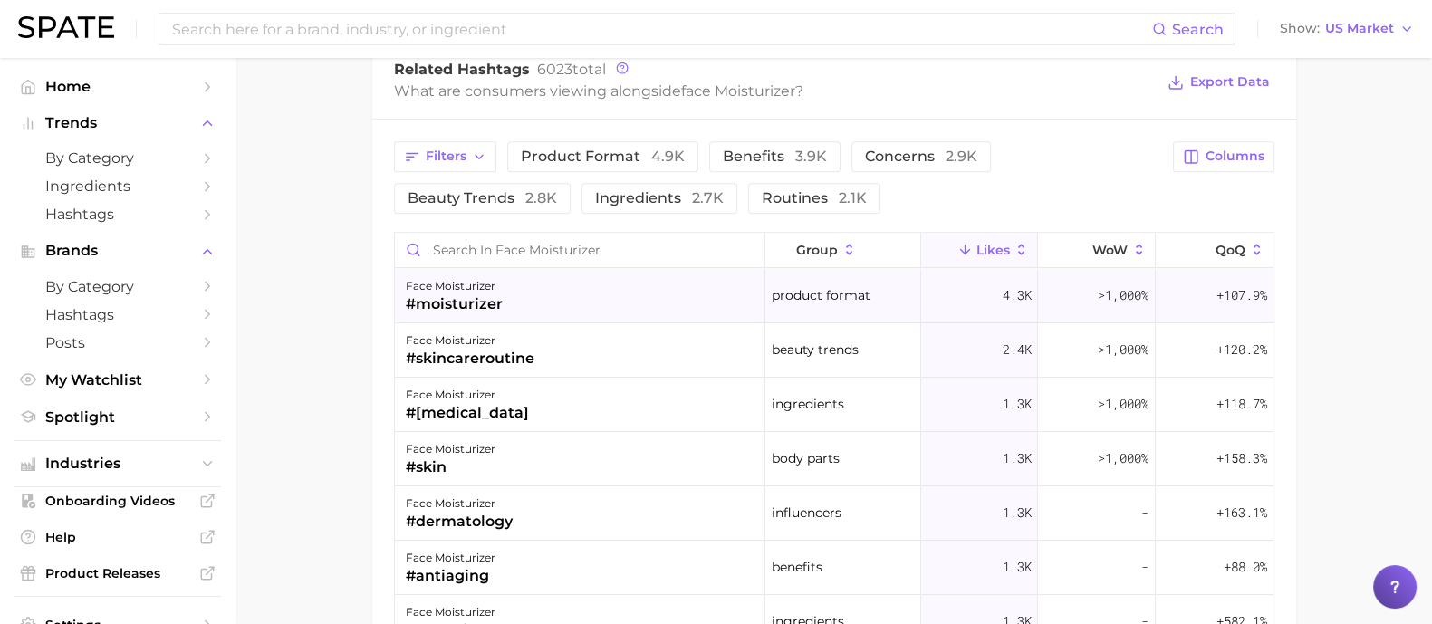
scroll to position [1359, 0]
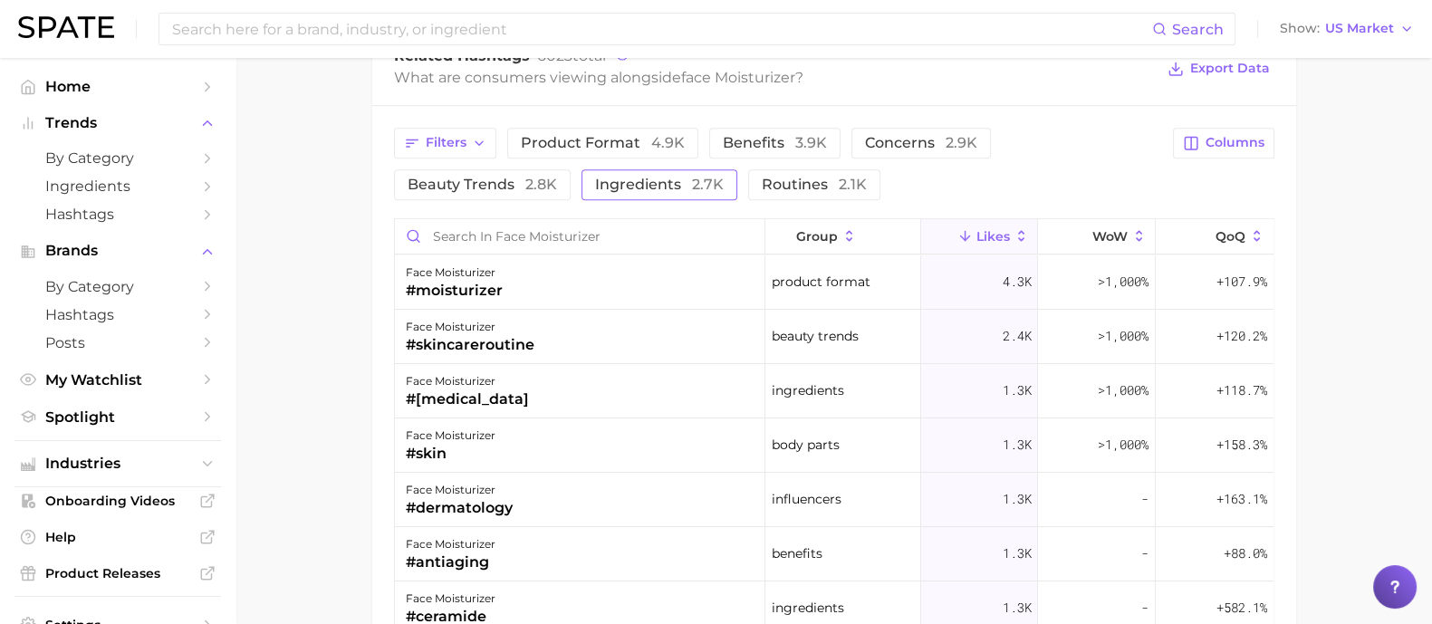
drag, startPoint x: 640, startPoint y: 191, endPoint x: 652, endPoint y: 185, distance: 13.4
click at [642, 191] on button "Ingredients 2.7k" at bounding box center [660, 184] width 156 height 31
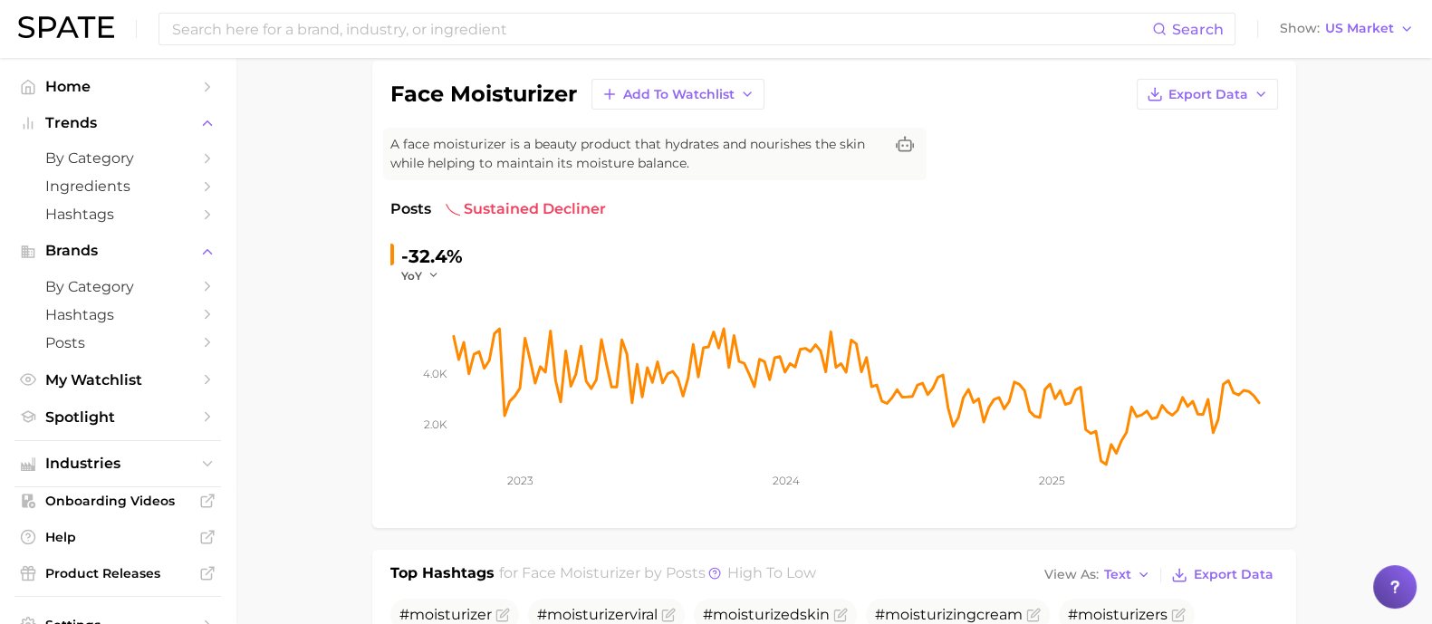
scroll to position [0, 0]
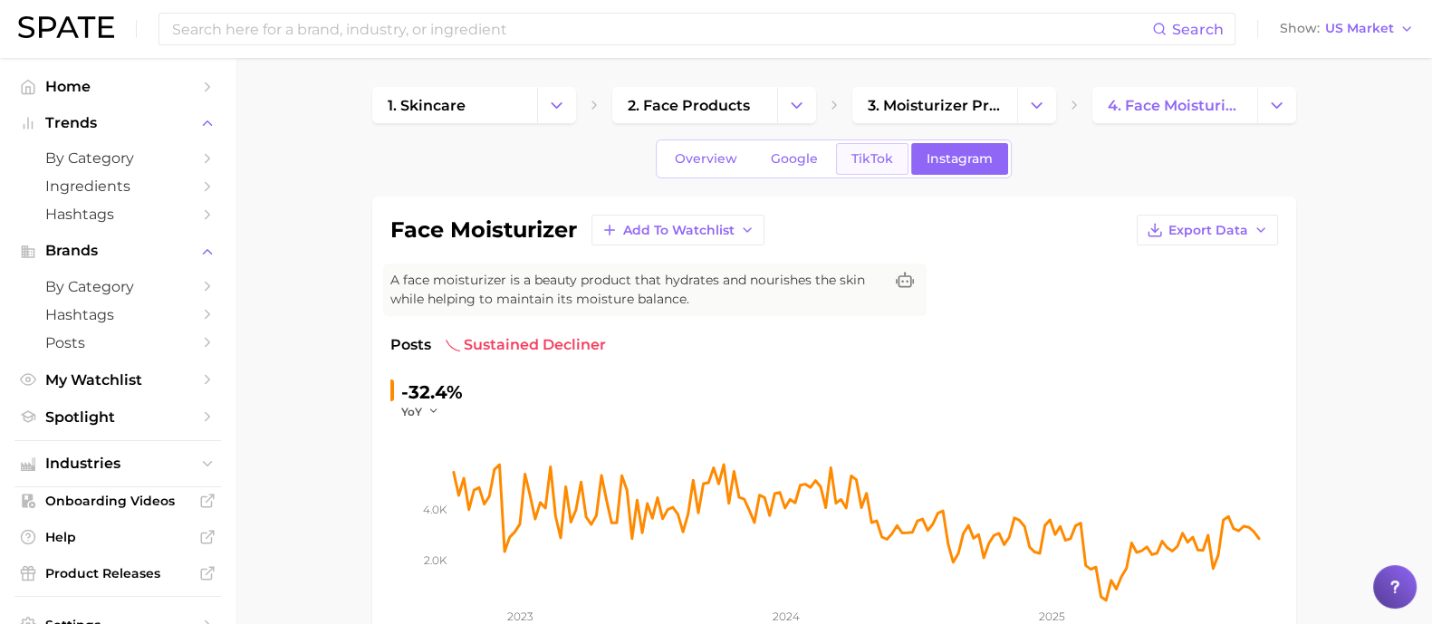
click at [876, 171] on link "TikTok" at bounding box center [872, 159] width 72 height 32
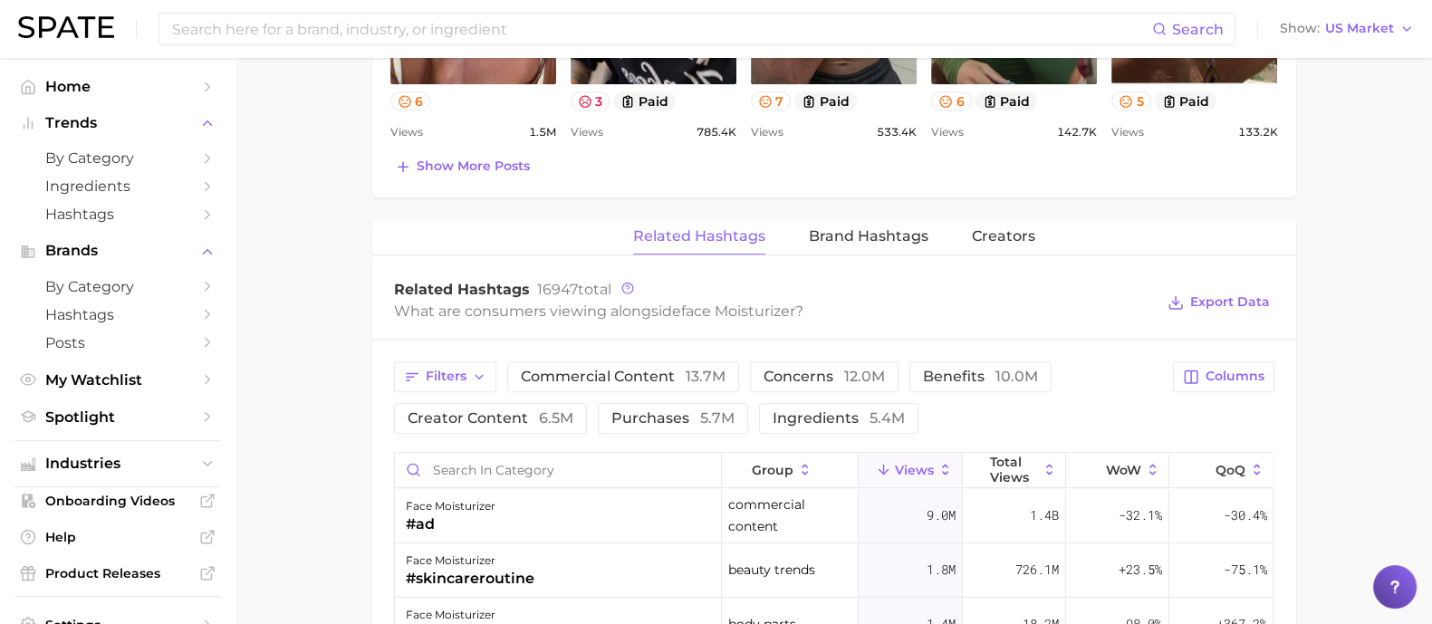
scroll to position [1359, 0]
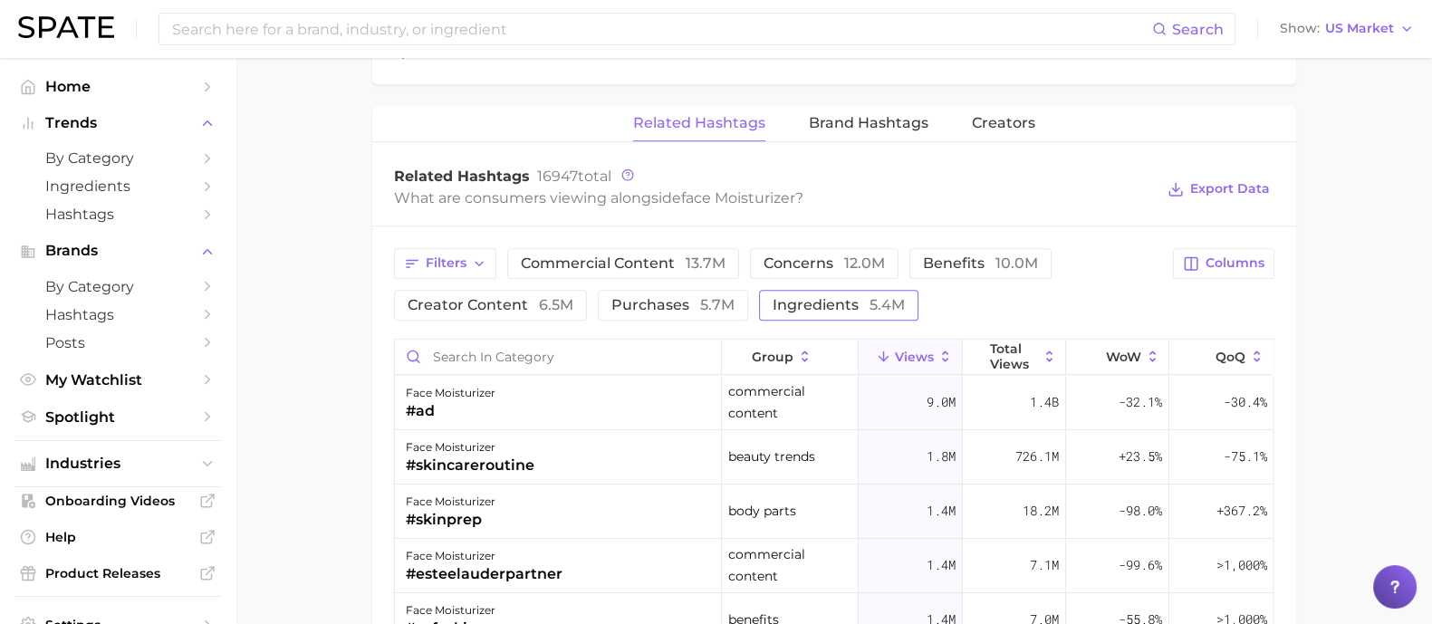
click at [809, 290] on button "ingredients 5.4m" at bounding box center [838, 305] width 159 height 31
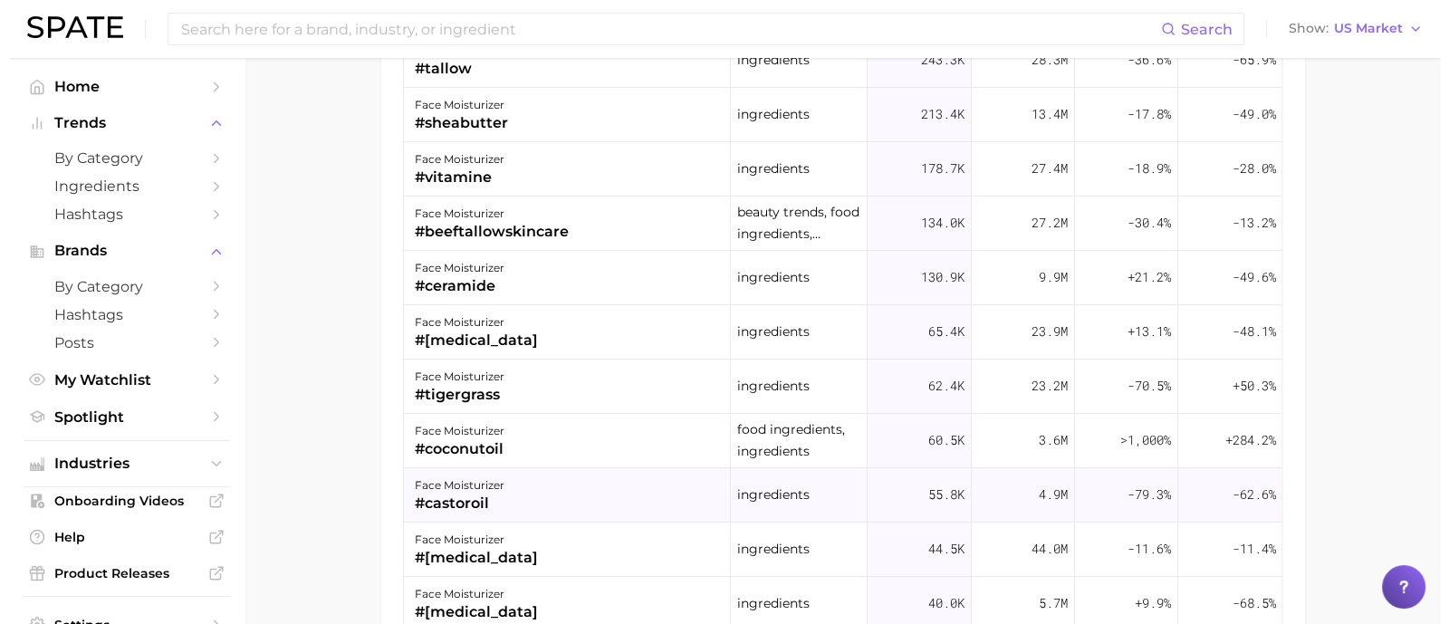
scroll to position [340, 0]
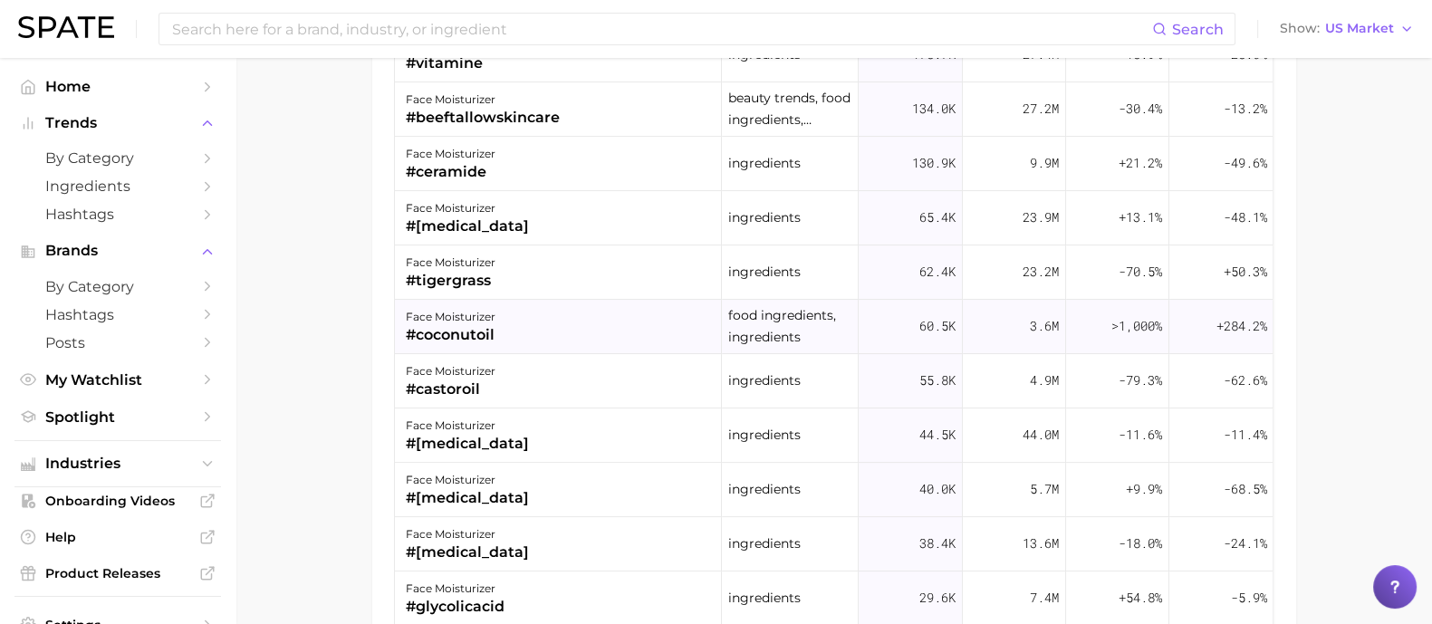
click at [574, 319] on div "face moisturizer #coconutoil" at bounding box center [558, 327] width 327 height 54
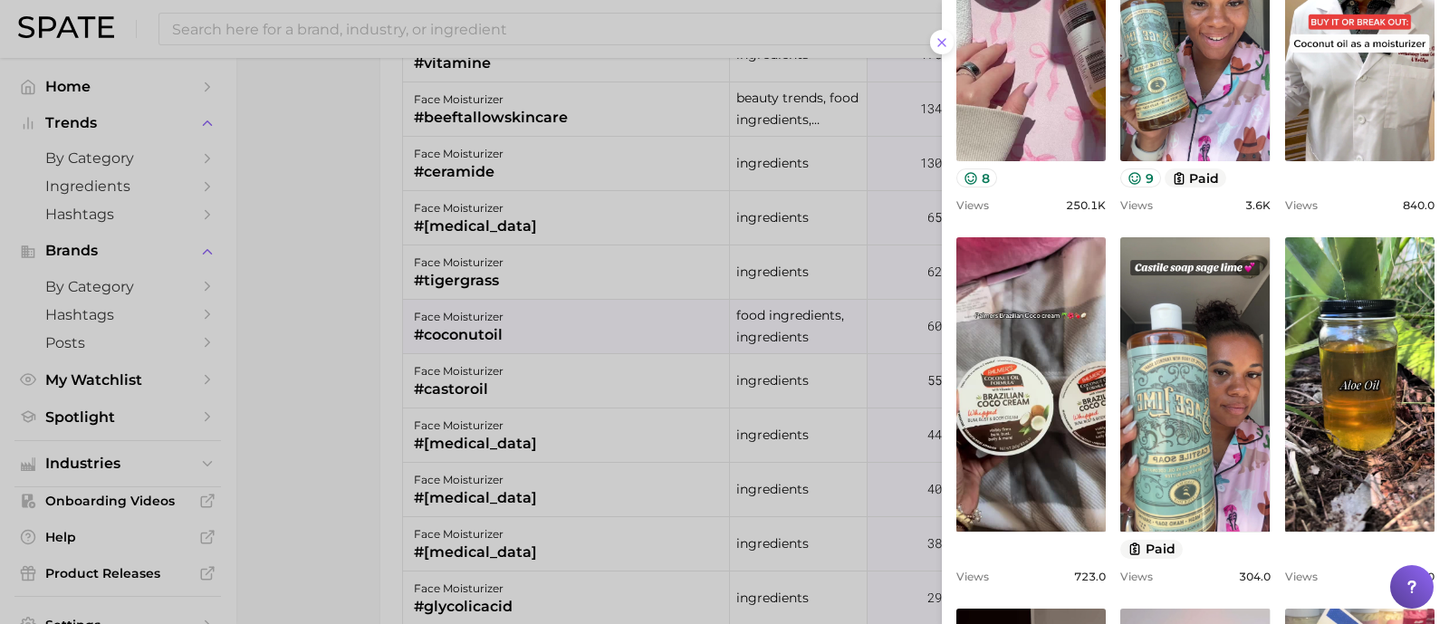
click at [390, 386] on div at bounding box center [724, 312] width 1449 height 624
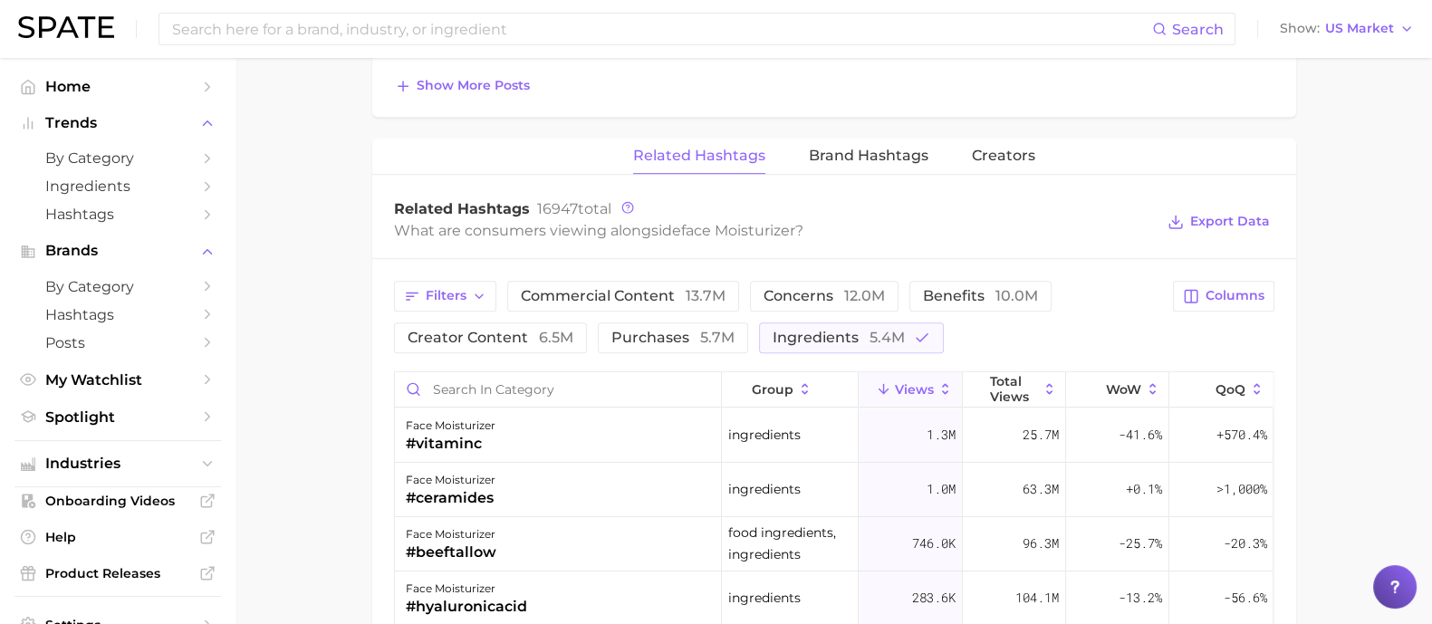
scroll to position [1353, 0]
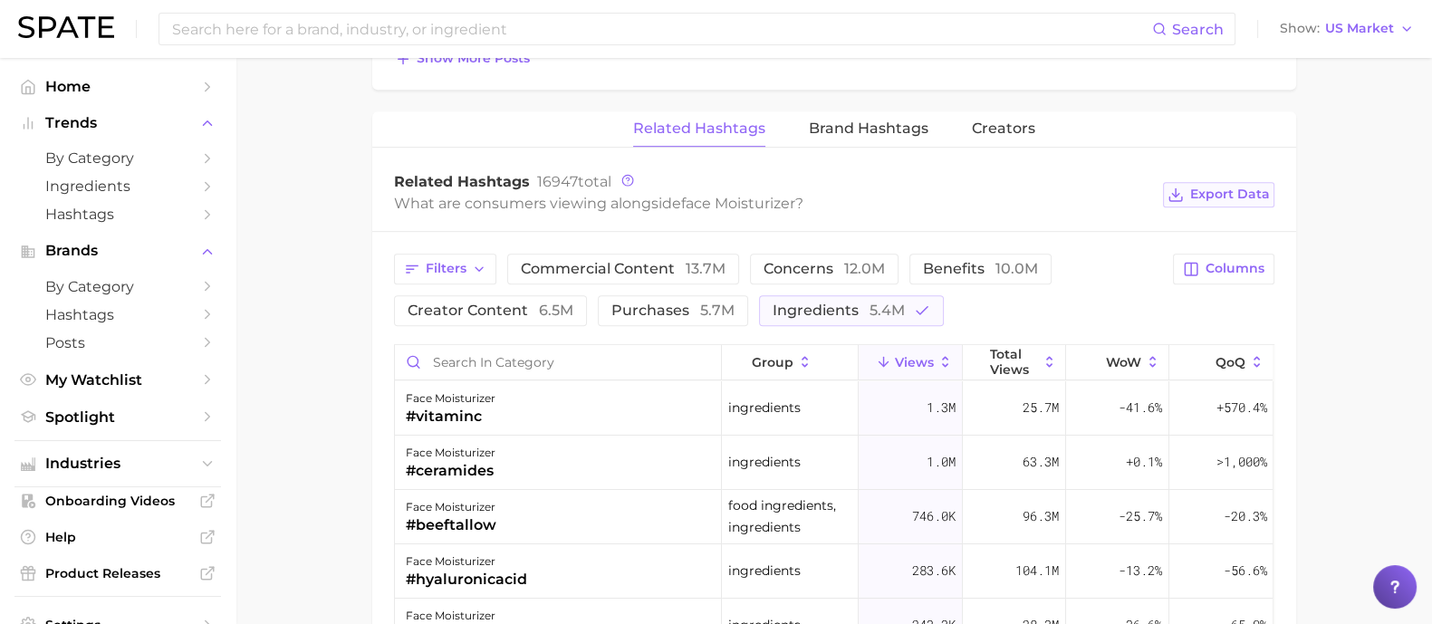
click at [1209, 187] on span "Export Data" at bounding box center [1230, 194] width 80 height 15
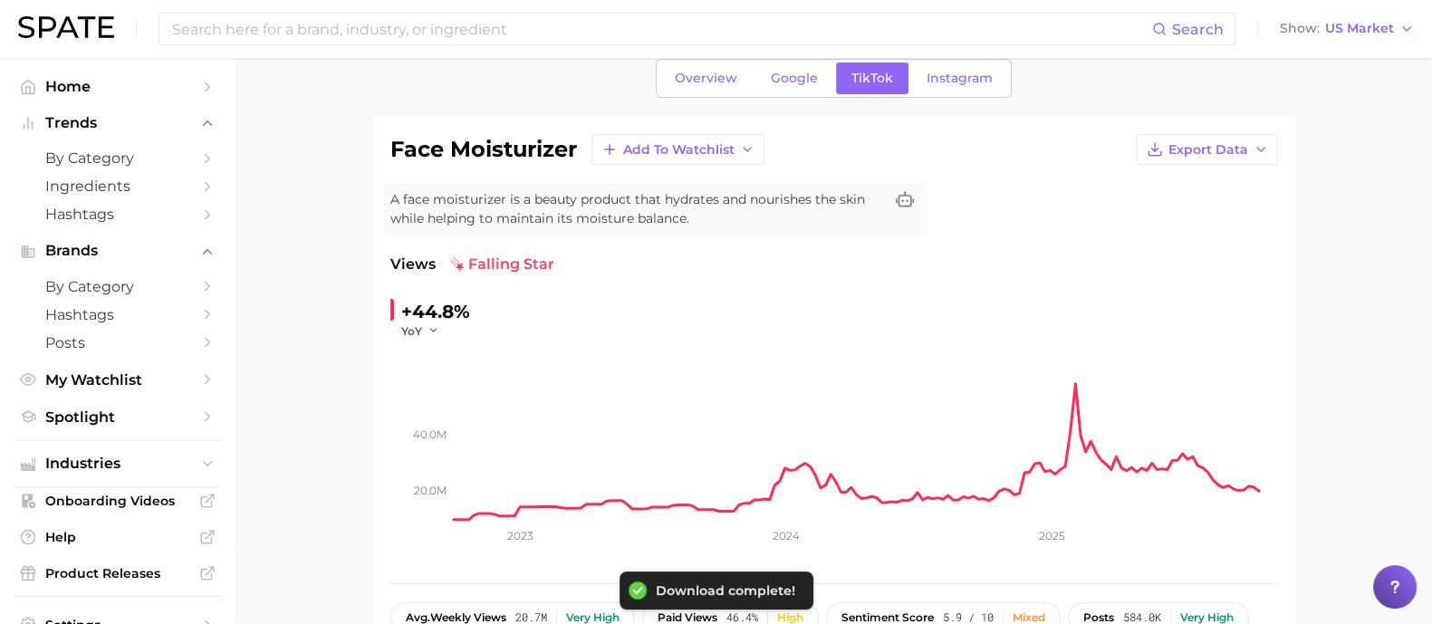
scroll to position [0, 0]
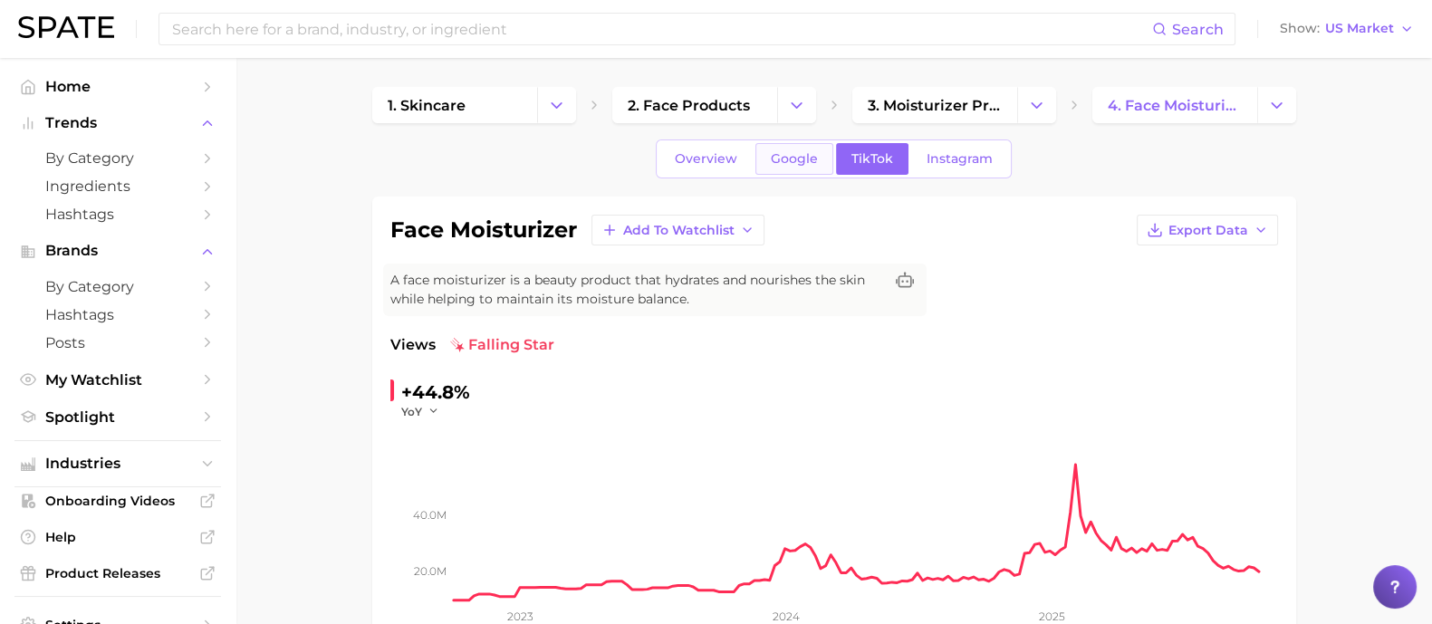
click at [785, 165] on link "Google" at bounding box center [795, 159] width 78 height 32
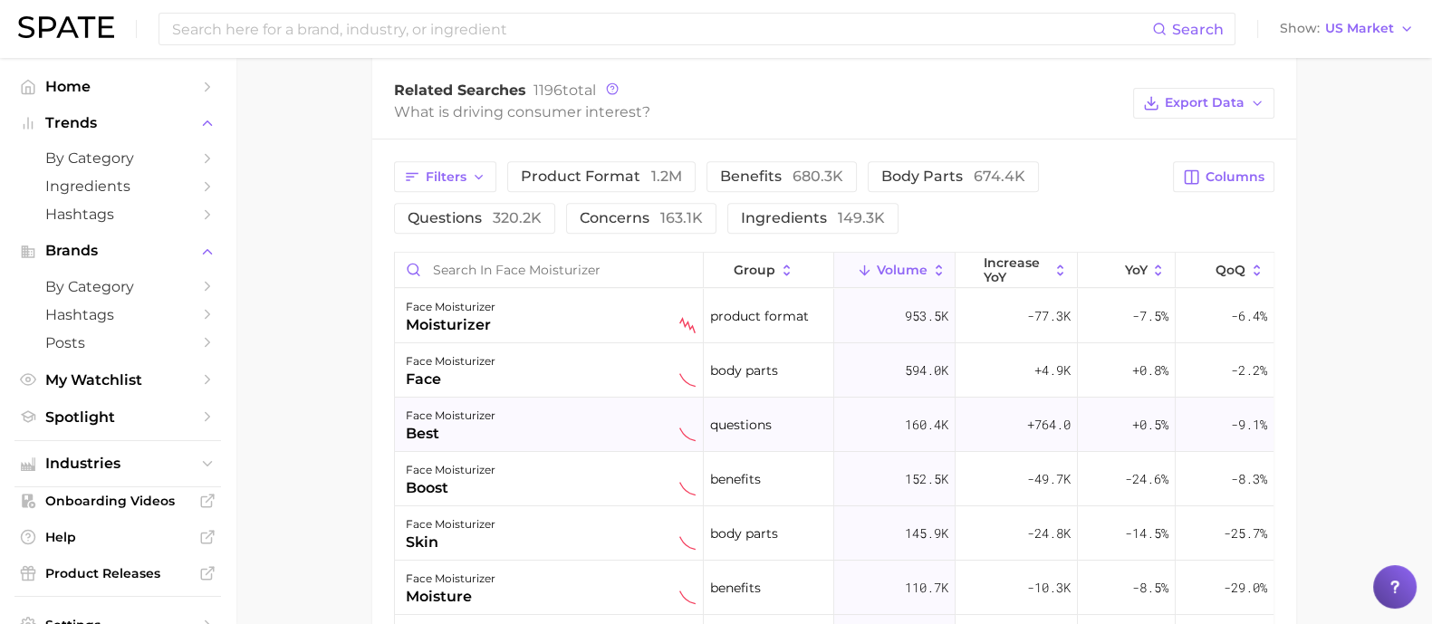
scroll to position [905, 0]
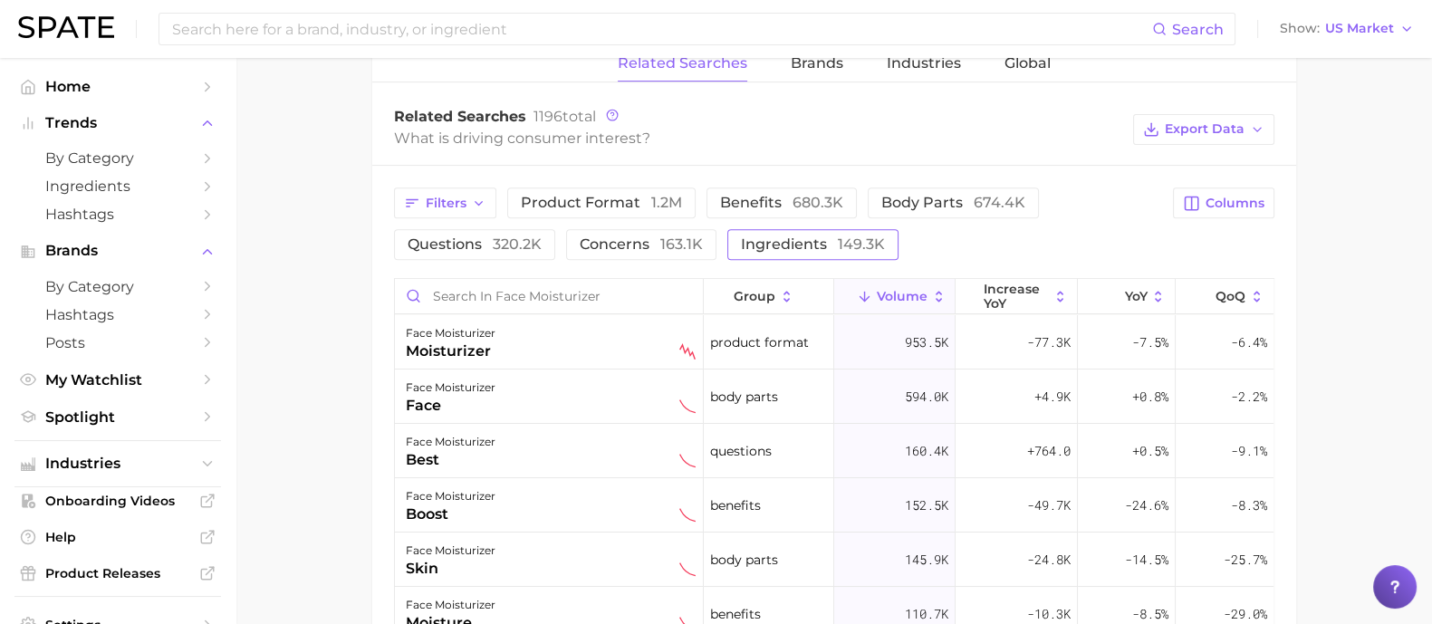
click at [861, 236] on span "149.3k" at bounding box center [861, 244] width 47 height 17
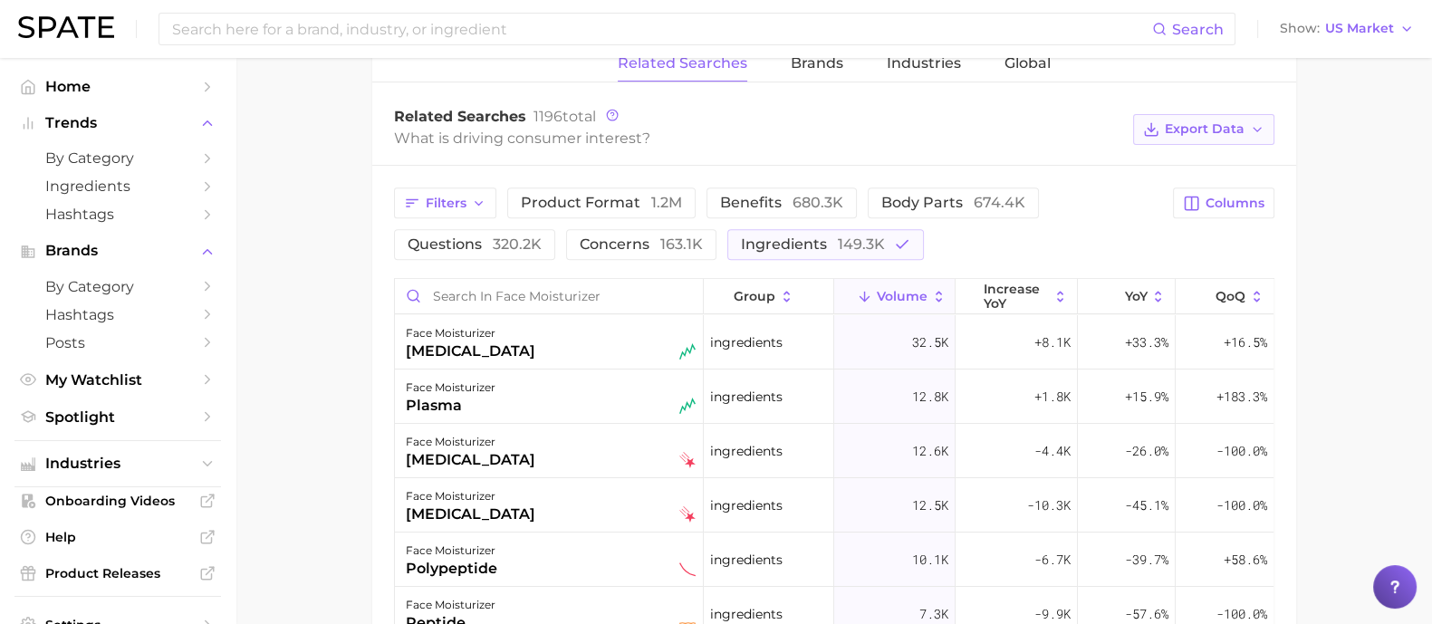
click at [1218, 123] on span "Export Data" at bounding box center [1205, 128] width 80 height 15
click at [1200, 160] on span "Table Data CSV" at bounding box center [1156, 162] width 100 height 15
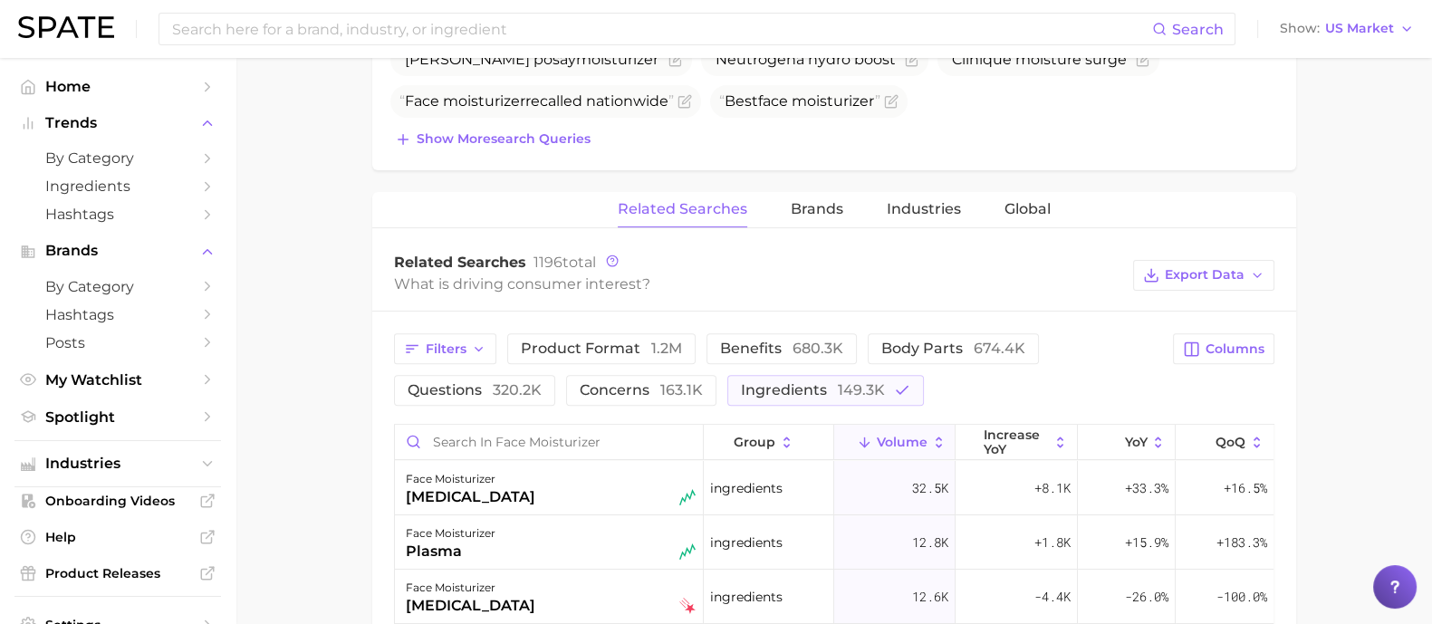
scroll to position [727, 0]
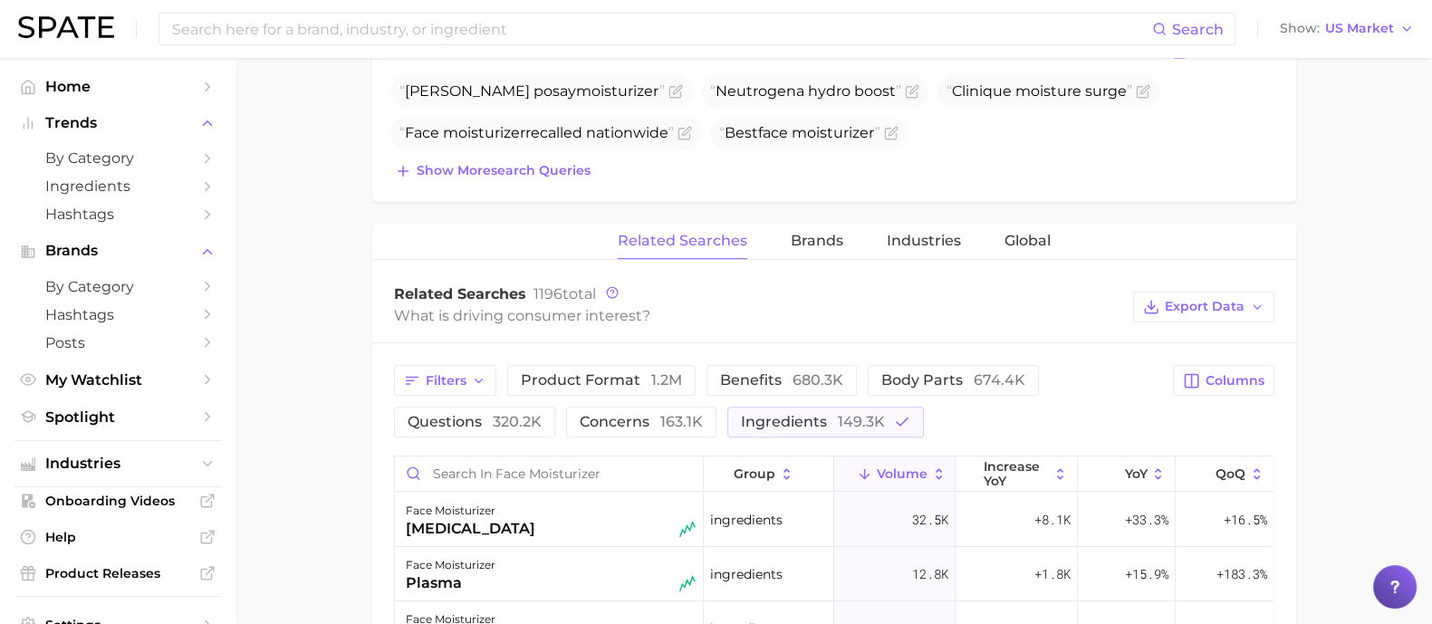
click at [1367, 208] on main "1. skincare 2. face products 3. moisturizer products 4. face moisturizer Overvi…" at bounding box center [834, 262] width 1197 height 1862
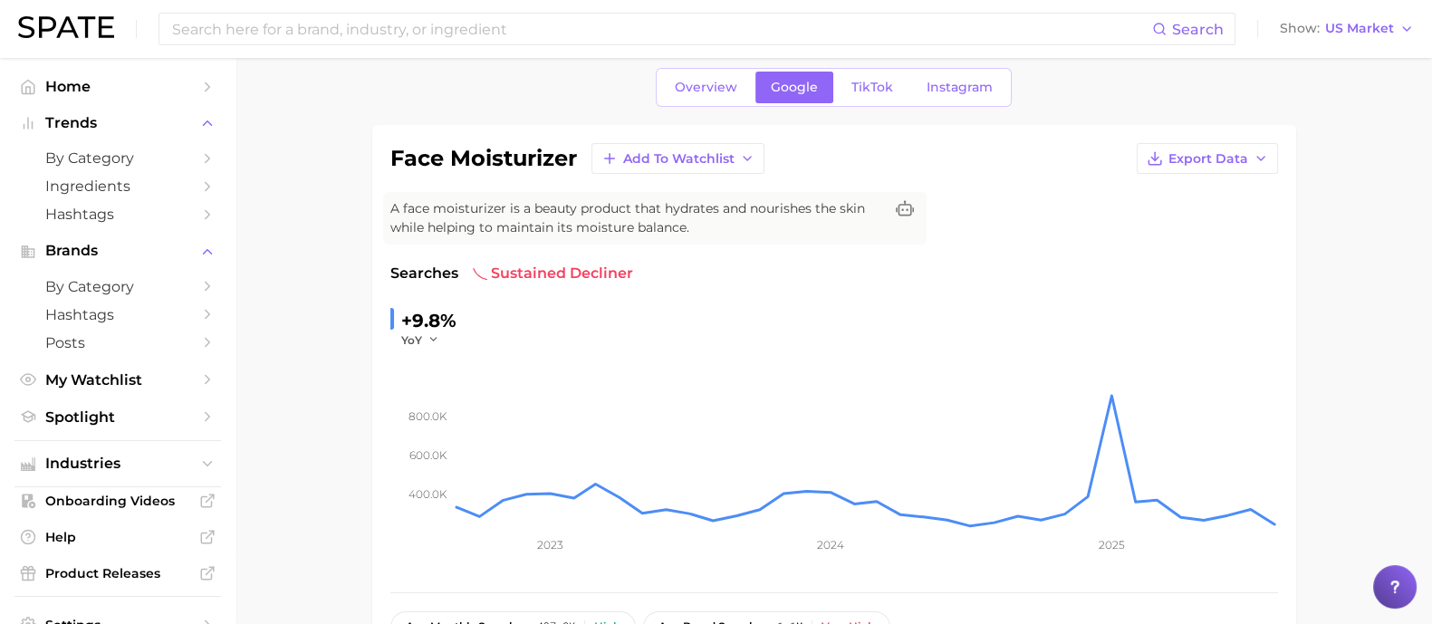
scroll to position [0, 0]
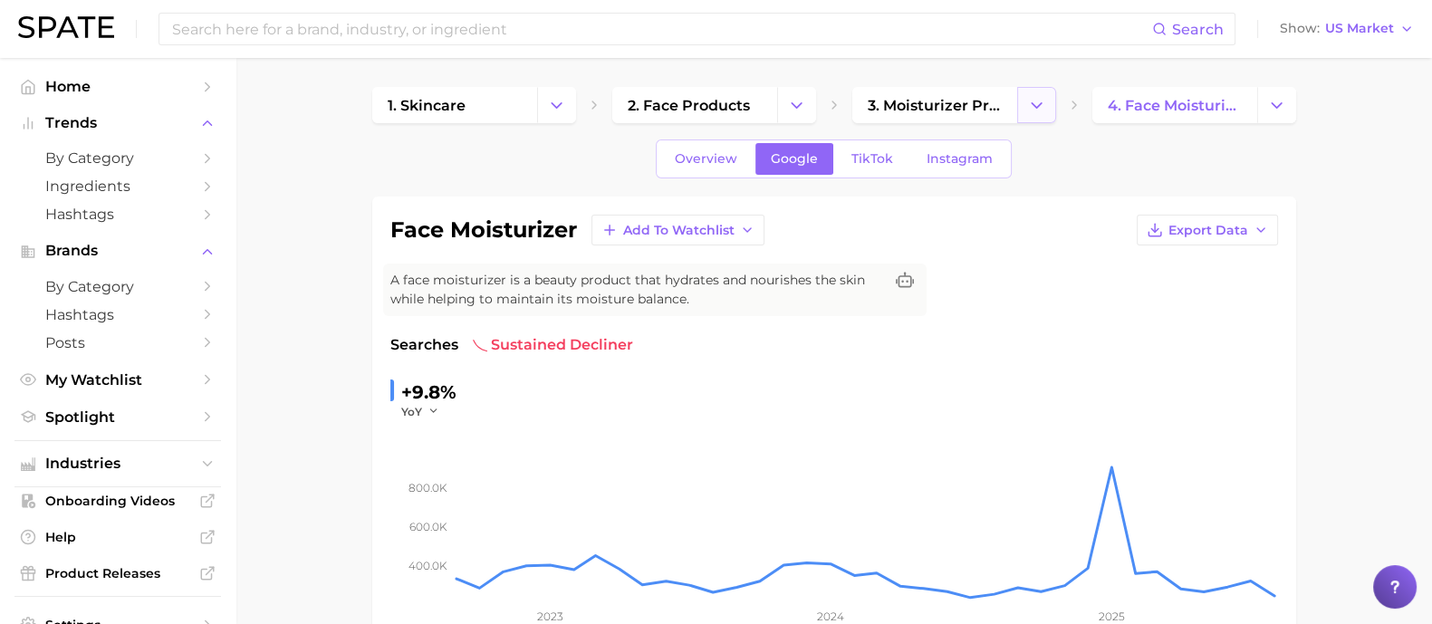
click at [1037, 106] on polyline "Change Category" at bounding box center [1037, 104] width 10 height 5
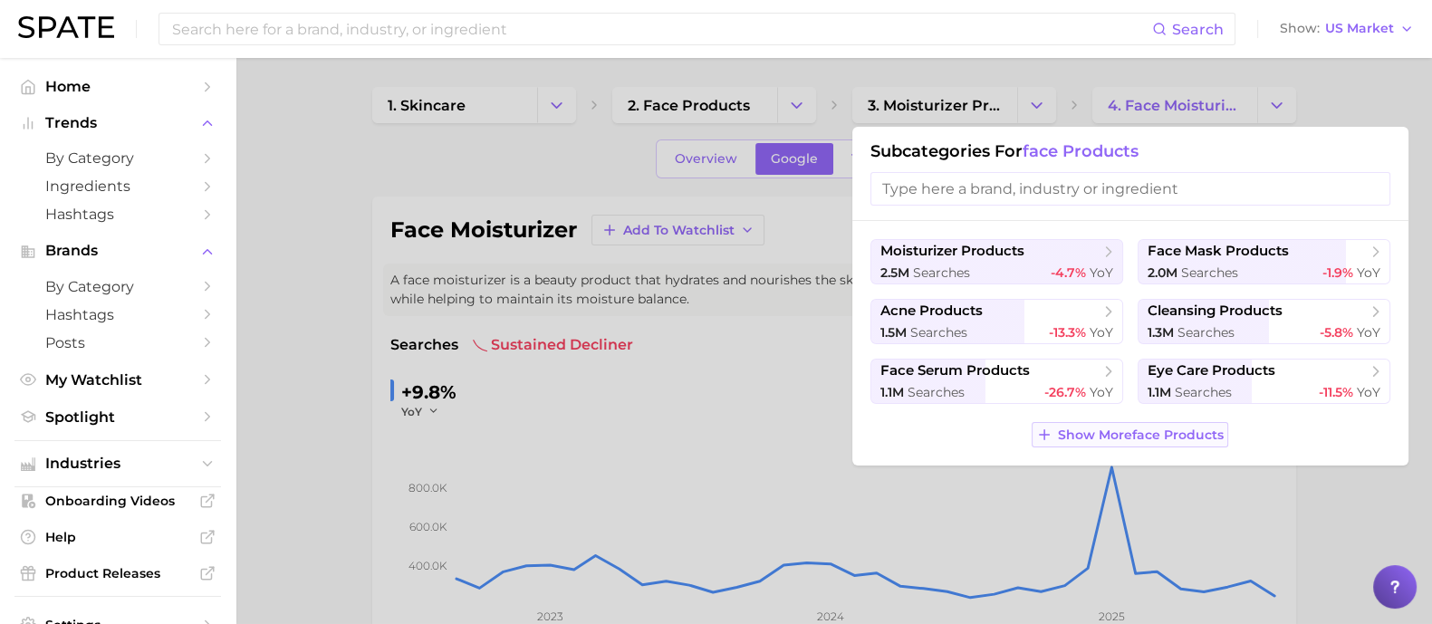
click at [1127, 428] on span "Show More face products" at bounding box center [1141, 435] width 166 height 15
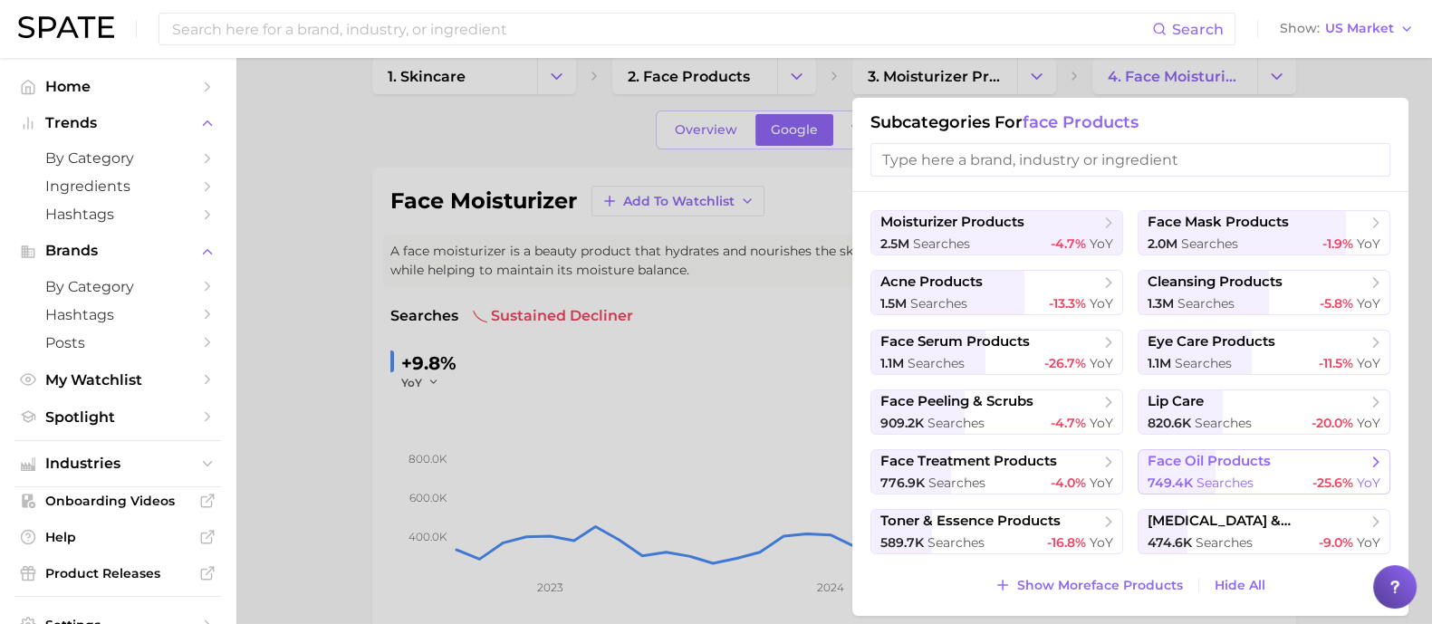
scroll to position [112, 0]
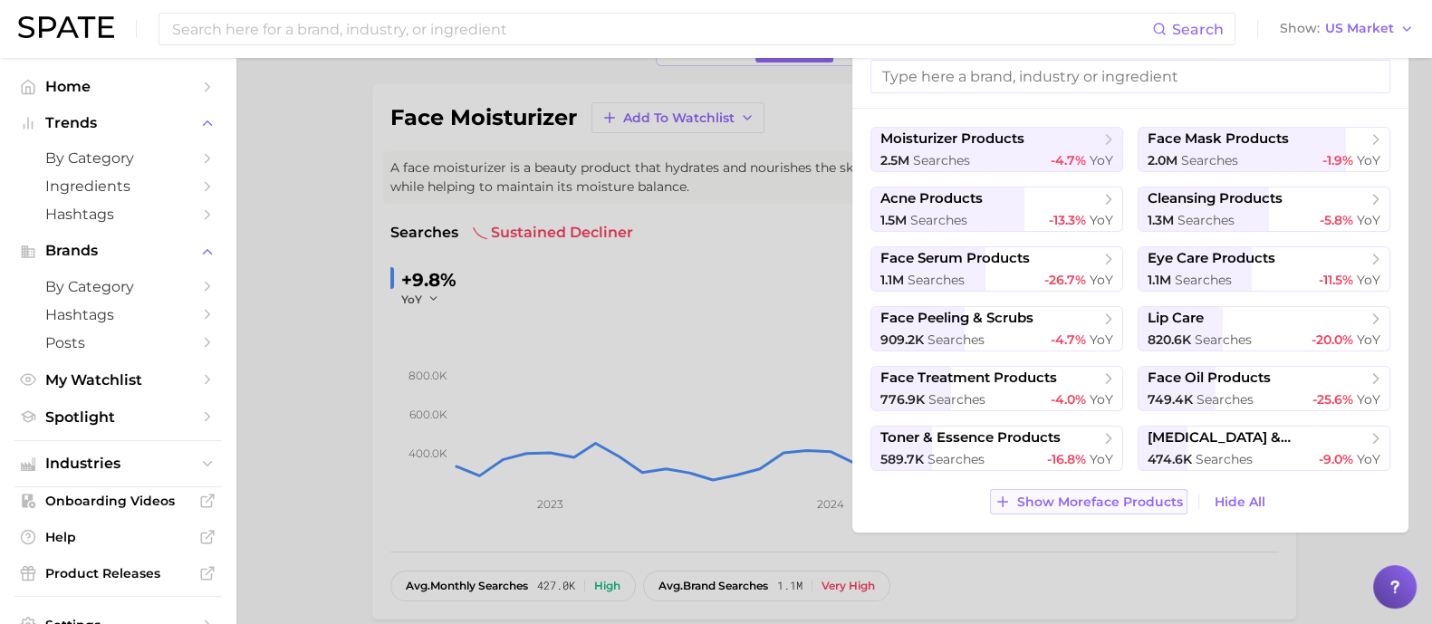
click at [1150, 500] on span "Show More face products" at bounding box center [1100, 502] width 166 height 15
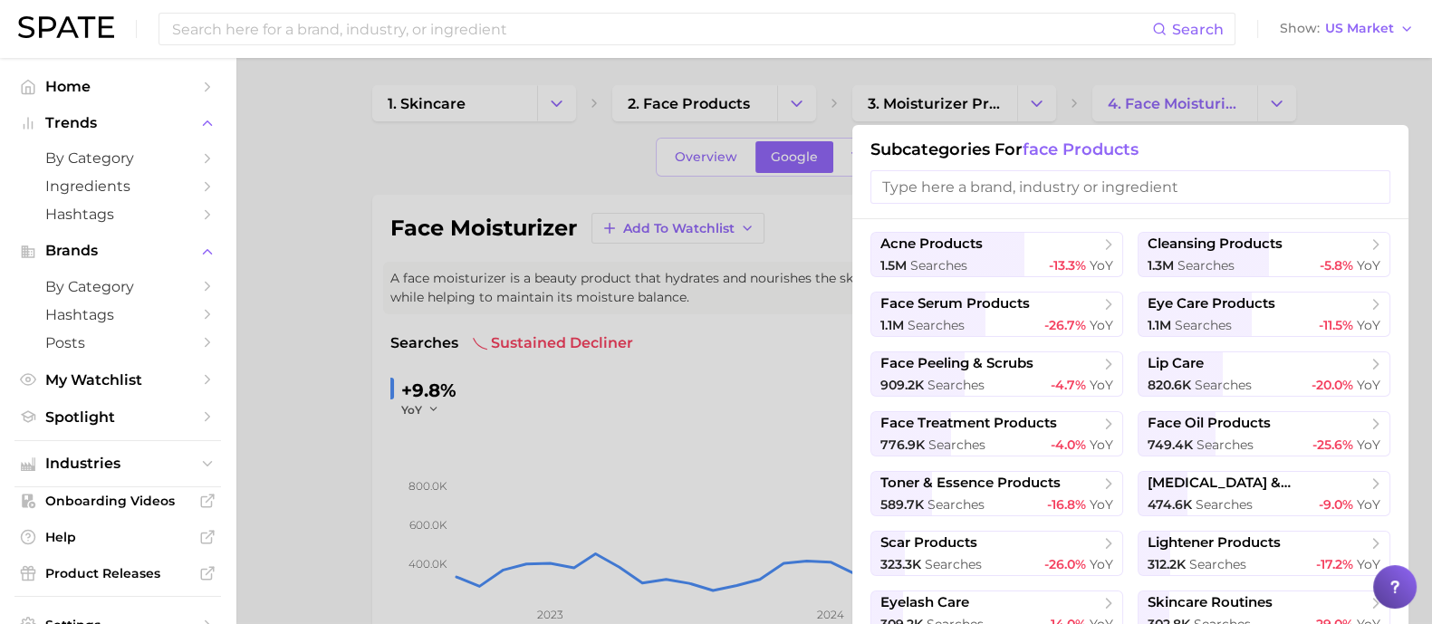
scroll to position [0, 0]
drag, startPoint x: 1265, startPoint y: 101, endPoint x: 1287, endPoint y: 97, distance: 23.1
click at [1275, 100] on div at bounding box center [716, 312] width 1432 height 624
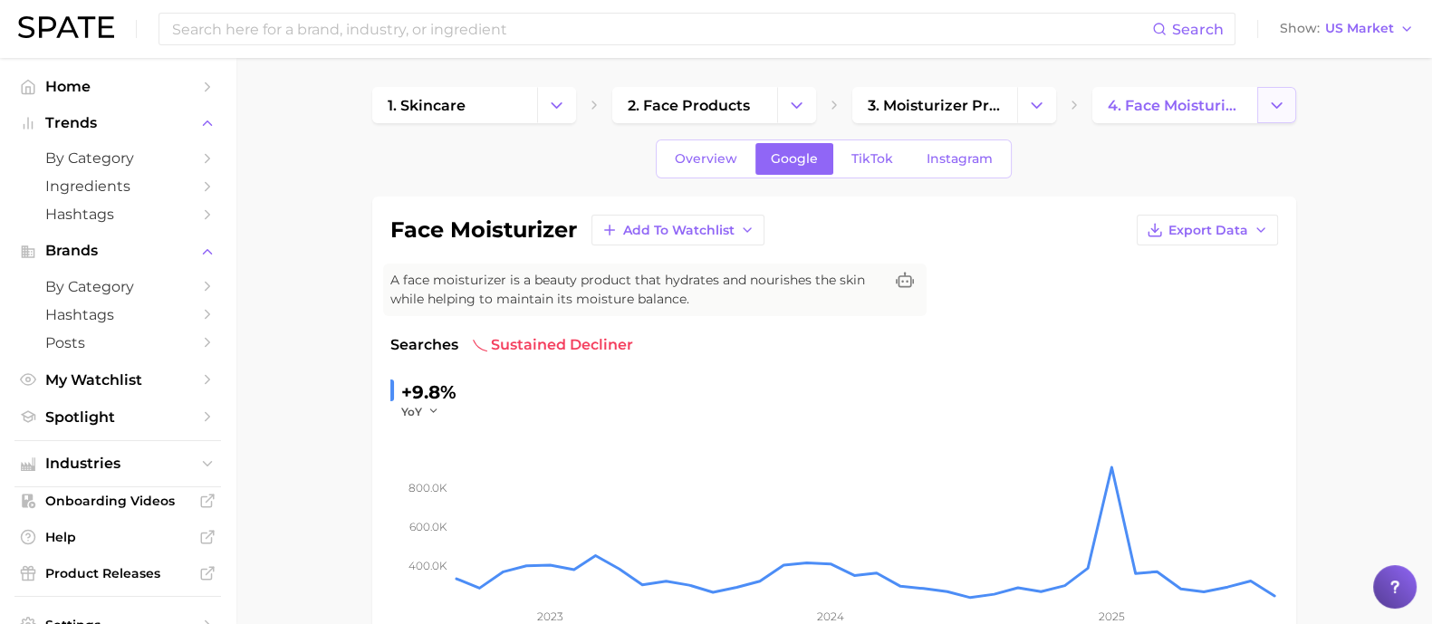
click at [1271, 107] on icon "Change Category" at bounding box center [1276, 105] width 19 height 19
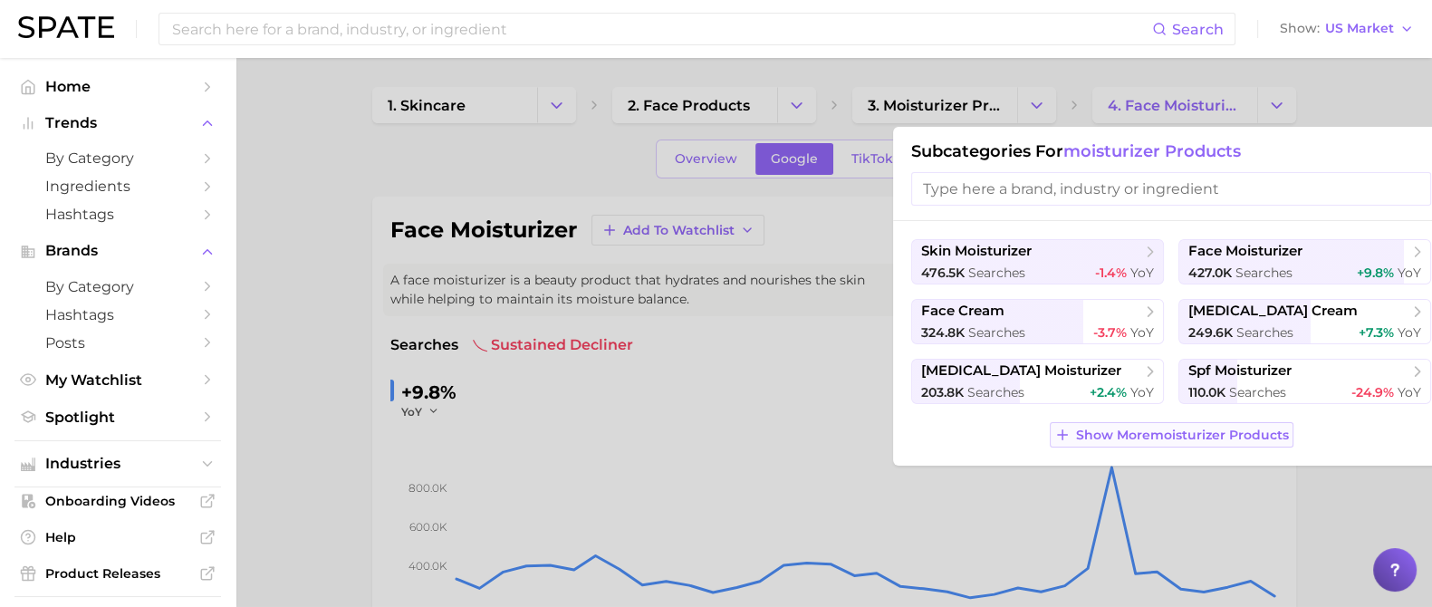
click at [1083, 433] on span "Show More moisturizer products" at bounding box center [1182, 435] width 213 height 15
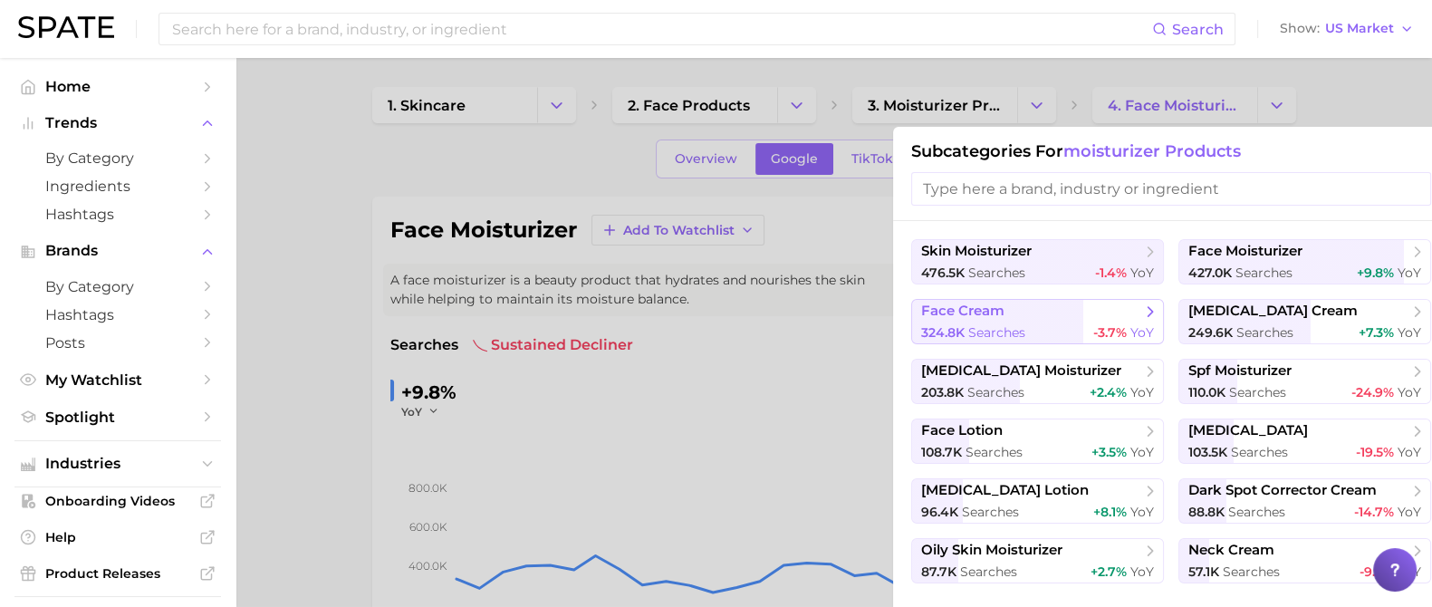
click at [1046, 316] on span "face cream" at bounding box center [1031, 312] width 220 height 18
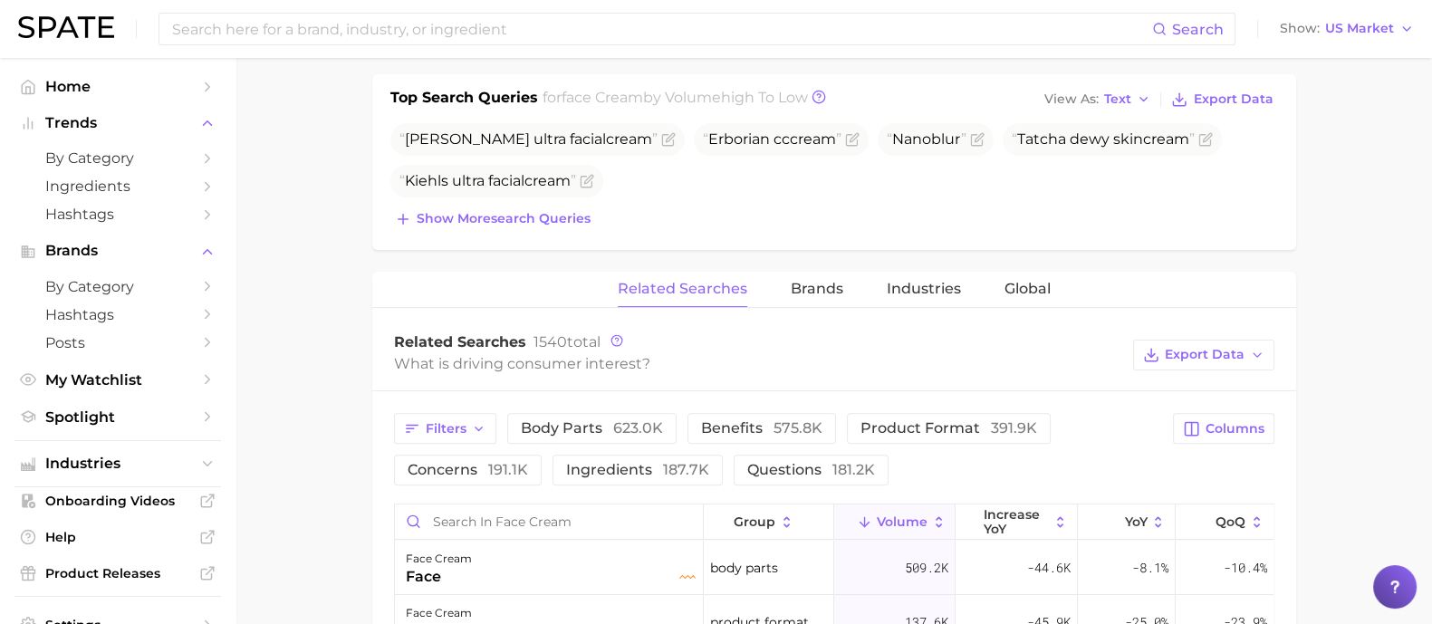
scroll to position [792, 0]
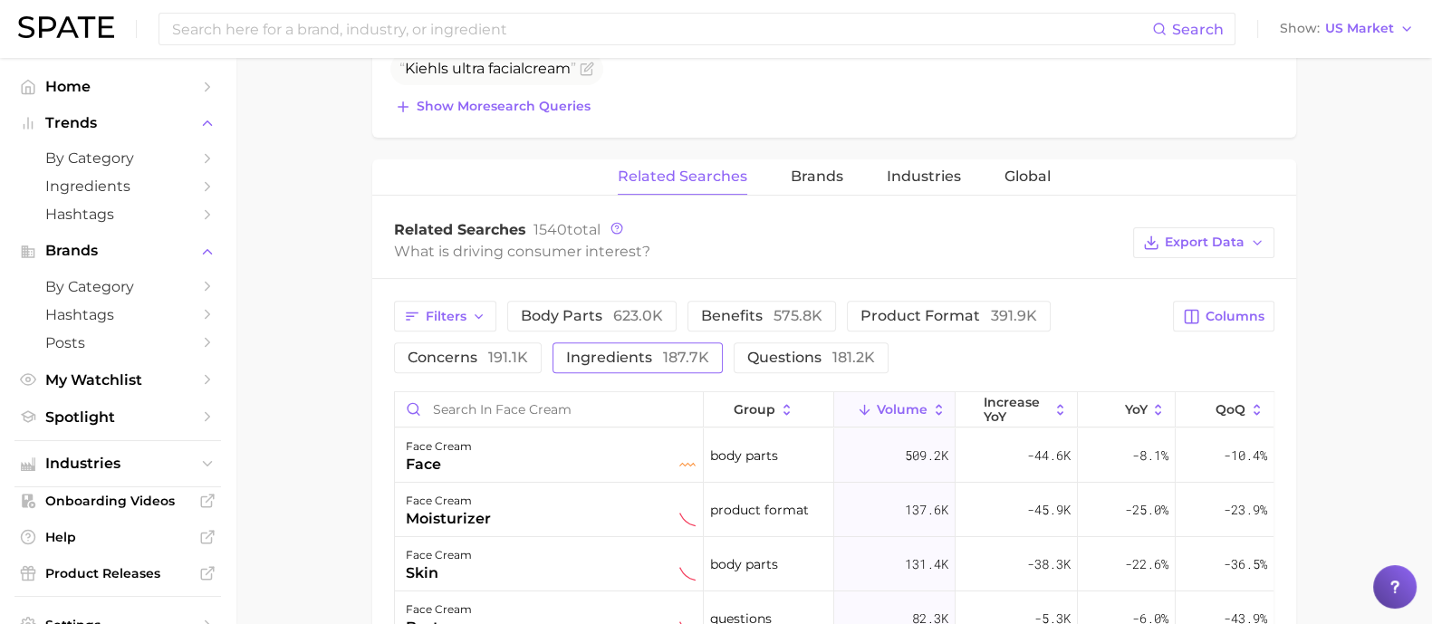
drag, startPoint x: 621, startPoint y: 371, endPoint x: 632, endPoint y: 364, distance: 13.8
click at [638, 355] on span "ingredients 187.7k" at bounding box center [637, 357] width 143 height 17
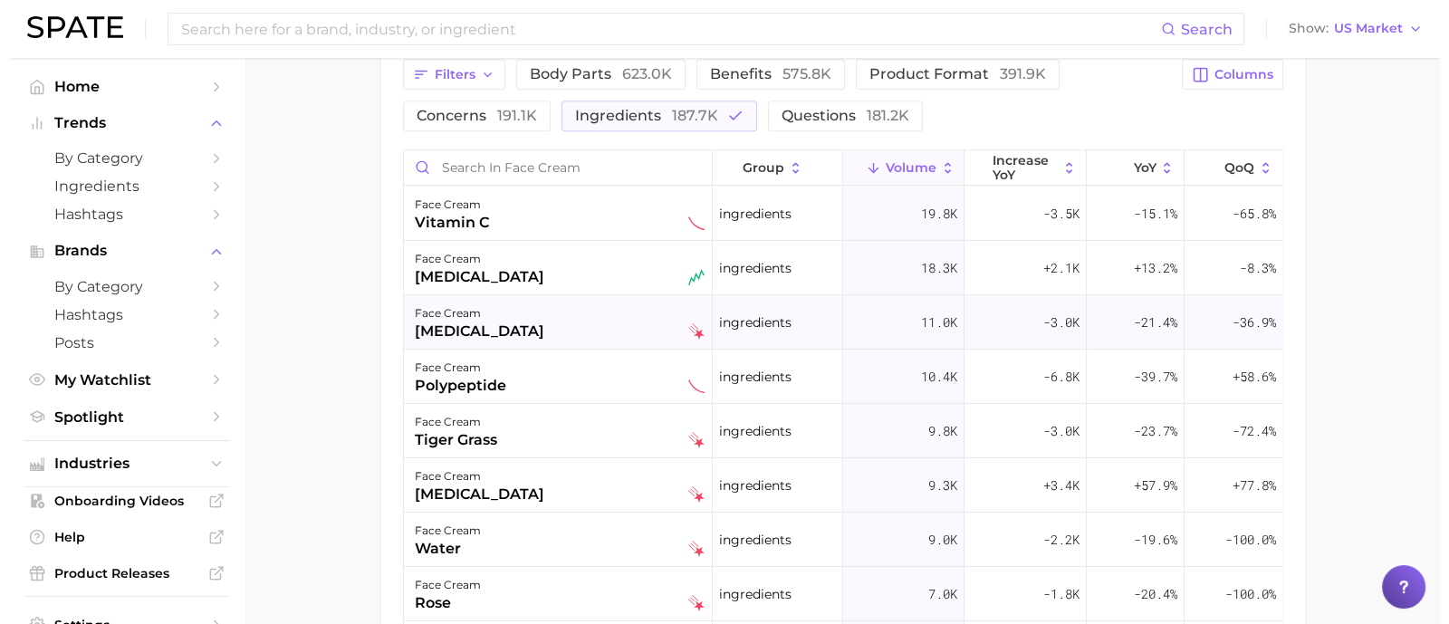
scroll to position [1019, 0]
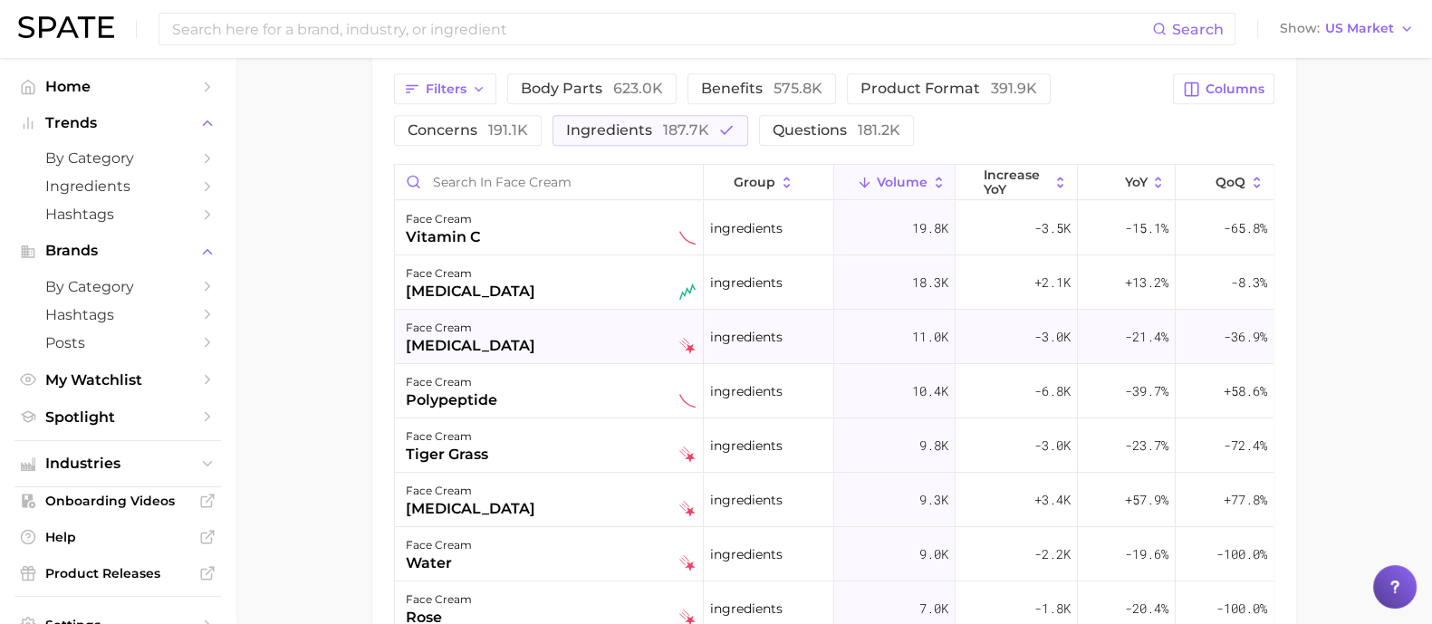
click at [548, 347] on div "face cream [MEDICAL_DATA]" at bounding box center [551, 337] width 290 height 40
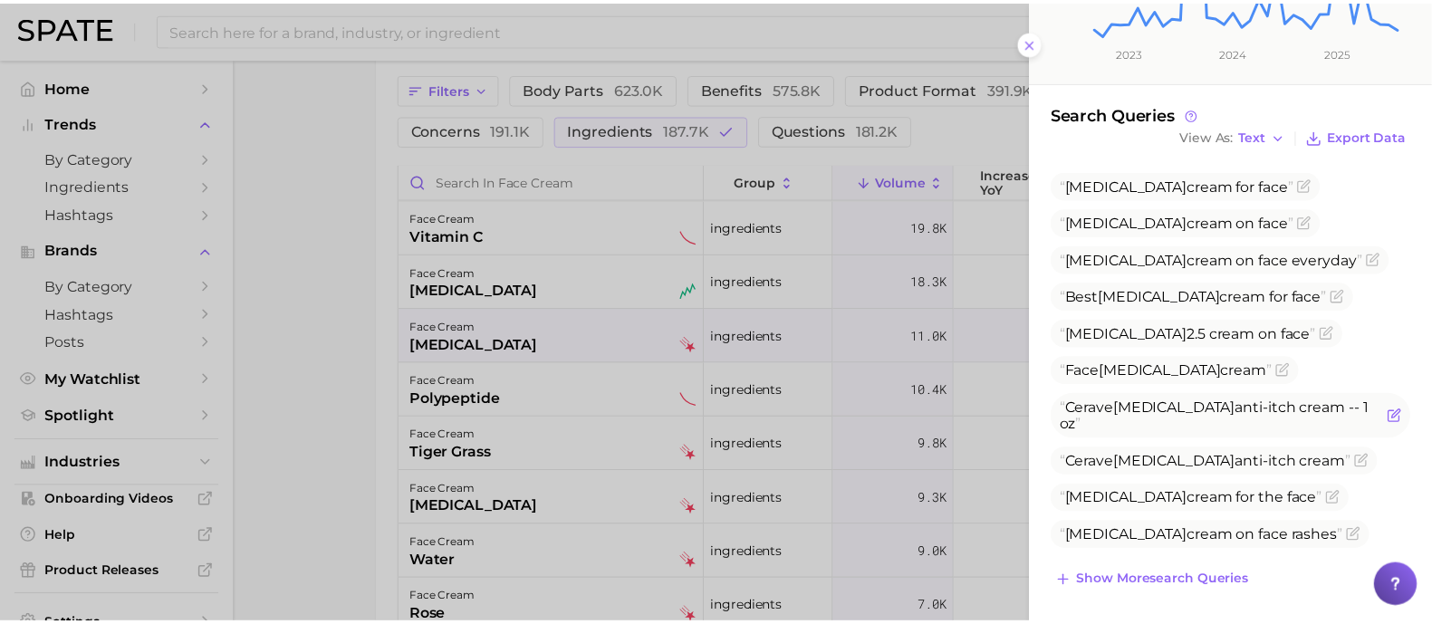
scroll to position [457, 0]
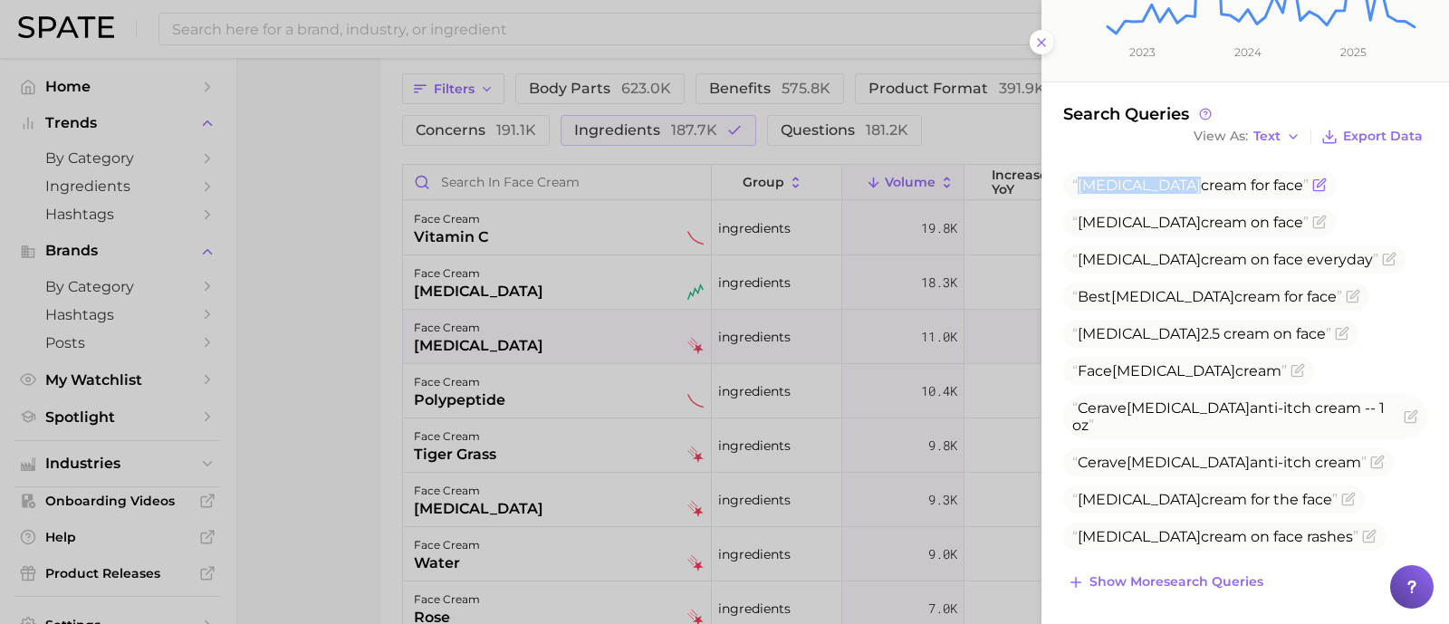
drag, startPoint x: 1189, startPoint y: 183, endPoint x: 1082, endPoint y: 177, distance: 108.0
click at [1082, 177] on span "[MEDICAL_DATA] cream for face" at bounding box center [1191, 185] width 236 height 17
copy span "[MEDICAL_DATA]"
click at [573, 488] on div at bounding box center [724, 312] width 1449 height 624
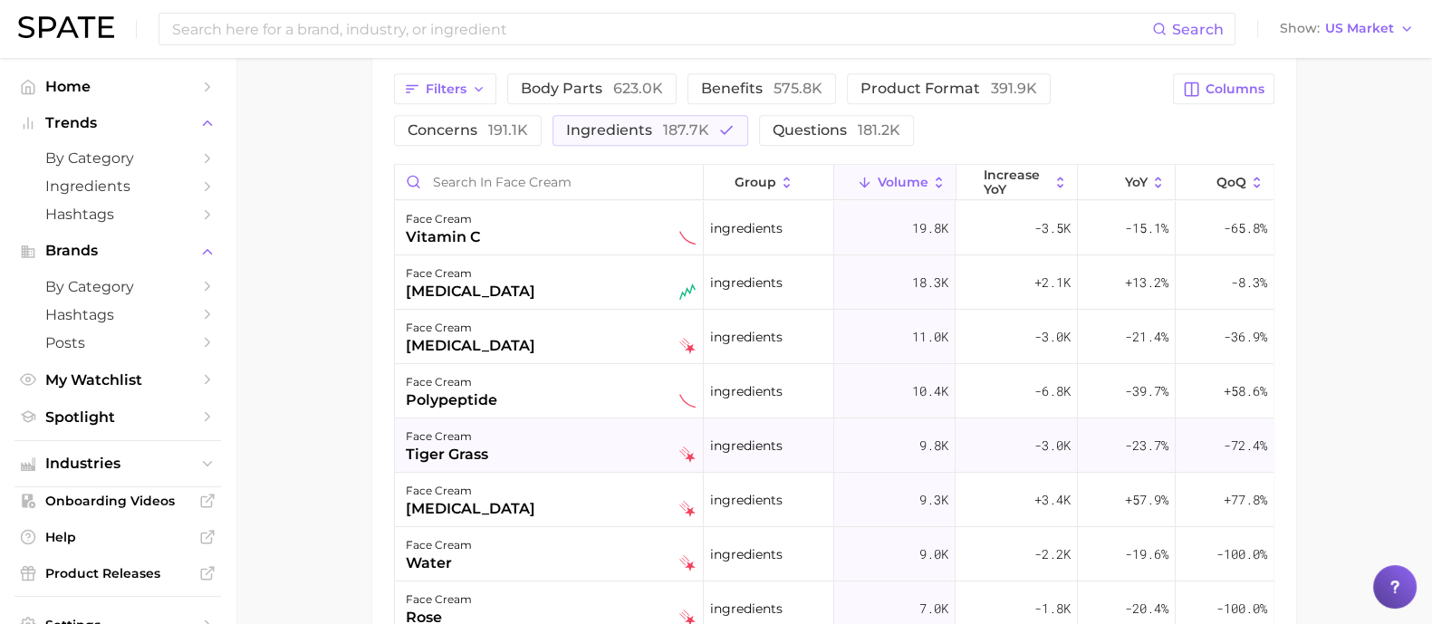
click at [607, 438] on div "face cream tiger grass" at bounding box center [551, 446] width 290 height 40
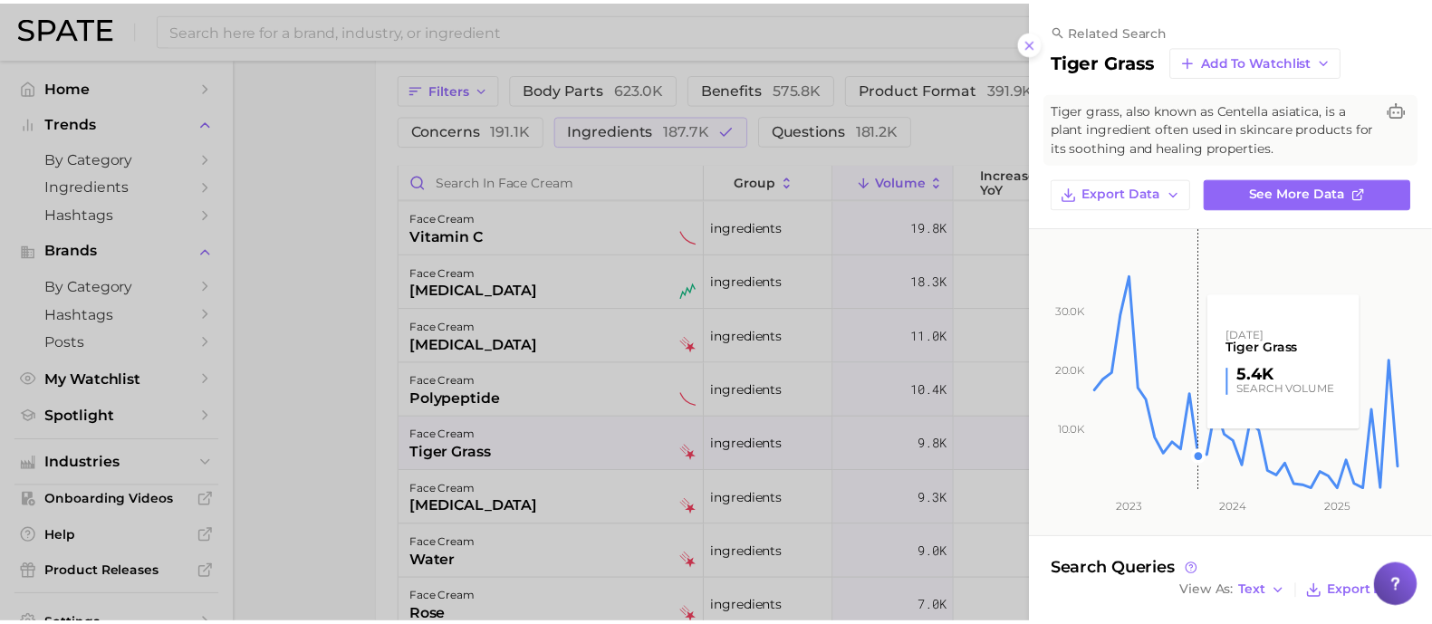
scroll to position [452, 0]
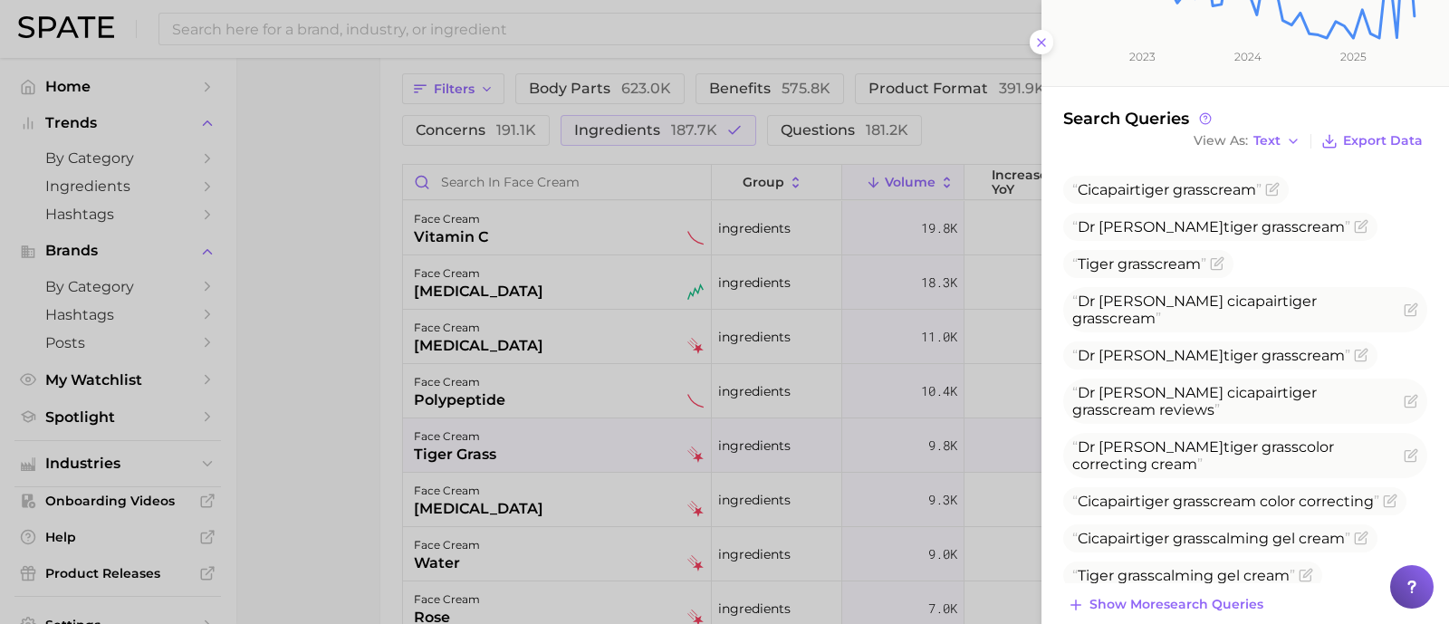
click at [340, 400] on div at bounding box center [724, 312] width 1449 height 624
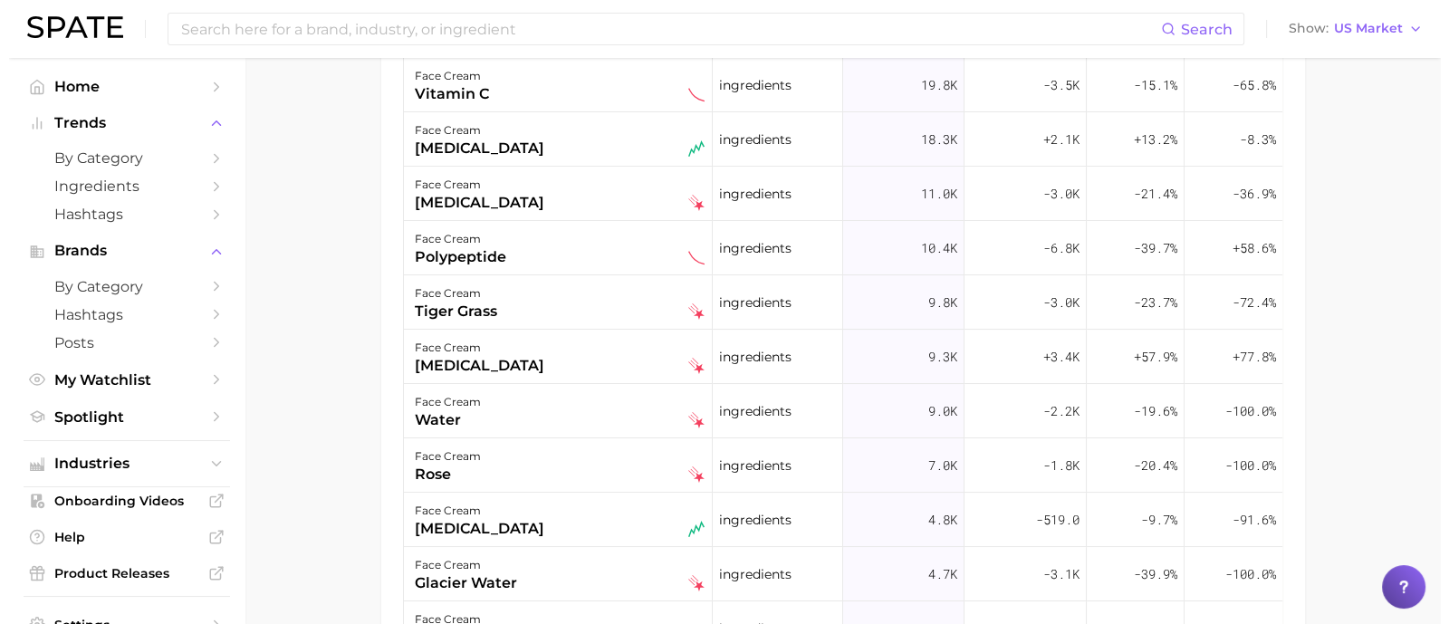
scroll to position [1132, 0]
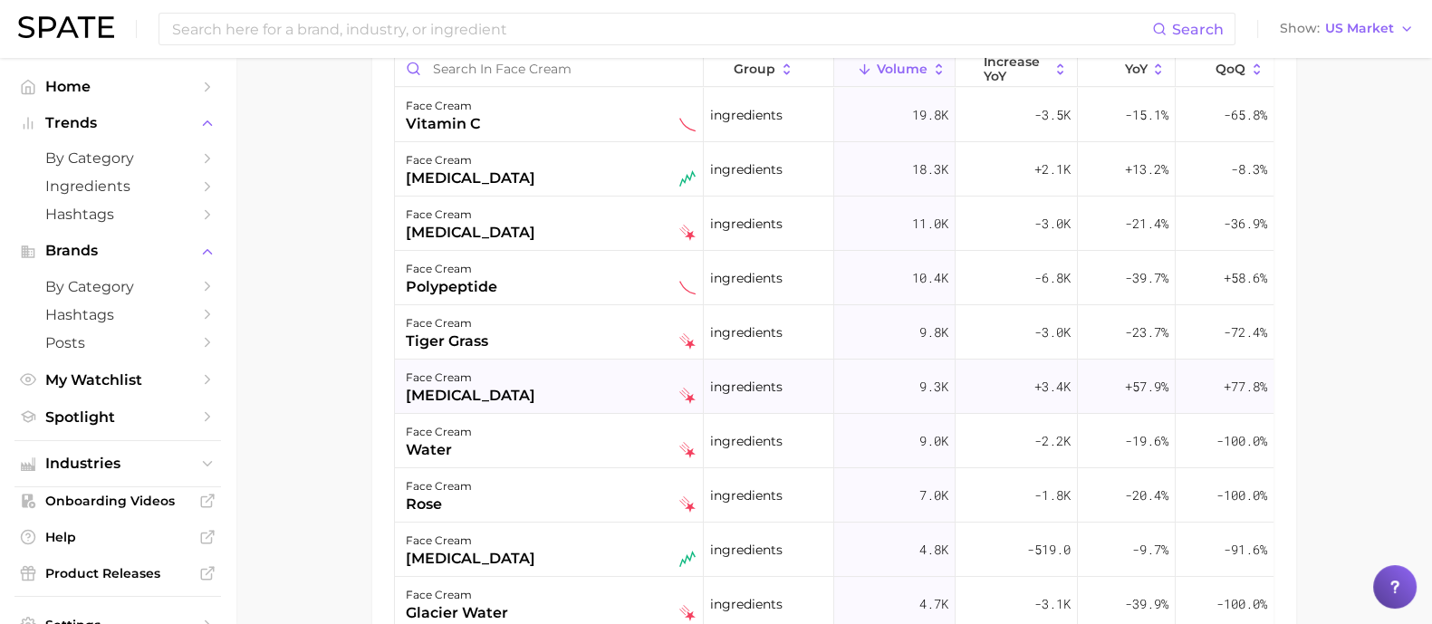
click at [566, 391] on div "face cream [MEDICAL_DATA]" at bounding box center [551, 387] width 290 height 40
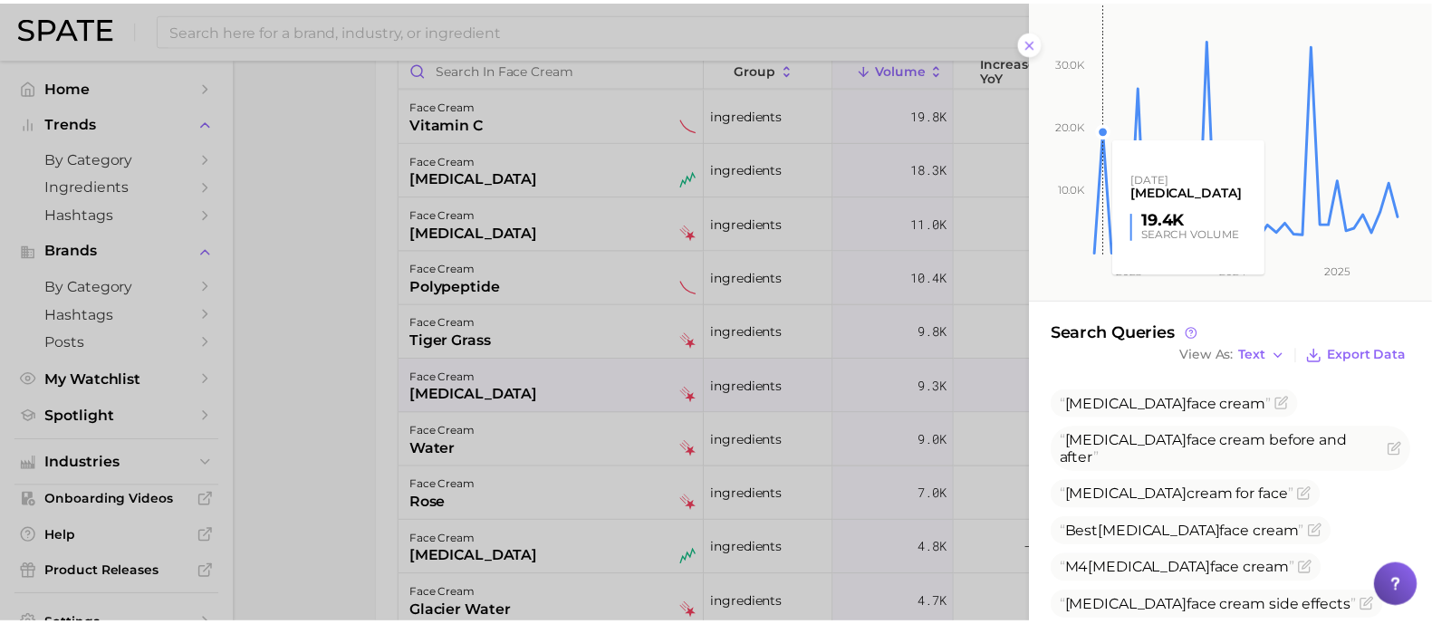
scroll to position [299, 0]
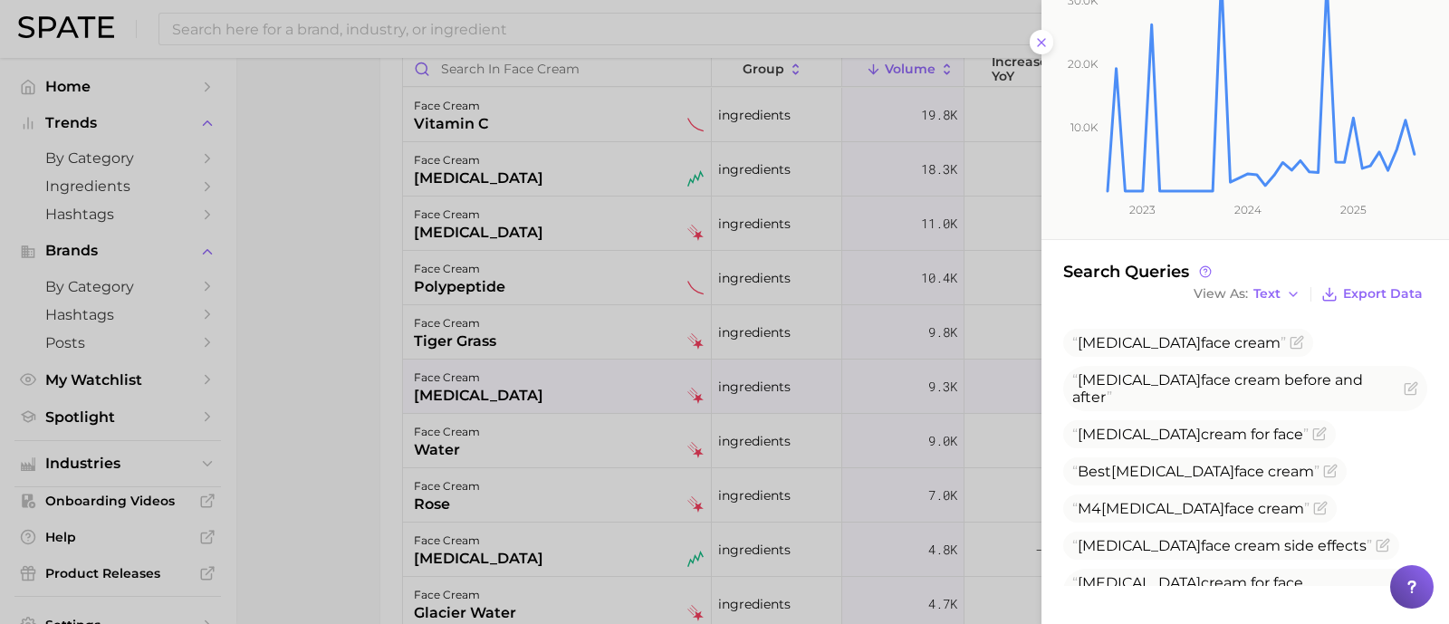
click at [331, 342] on div at bounding box center [724, 312] width 1449 height 624
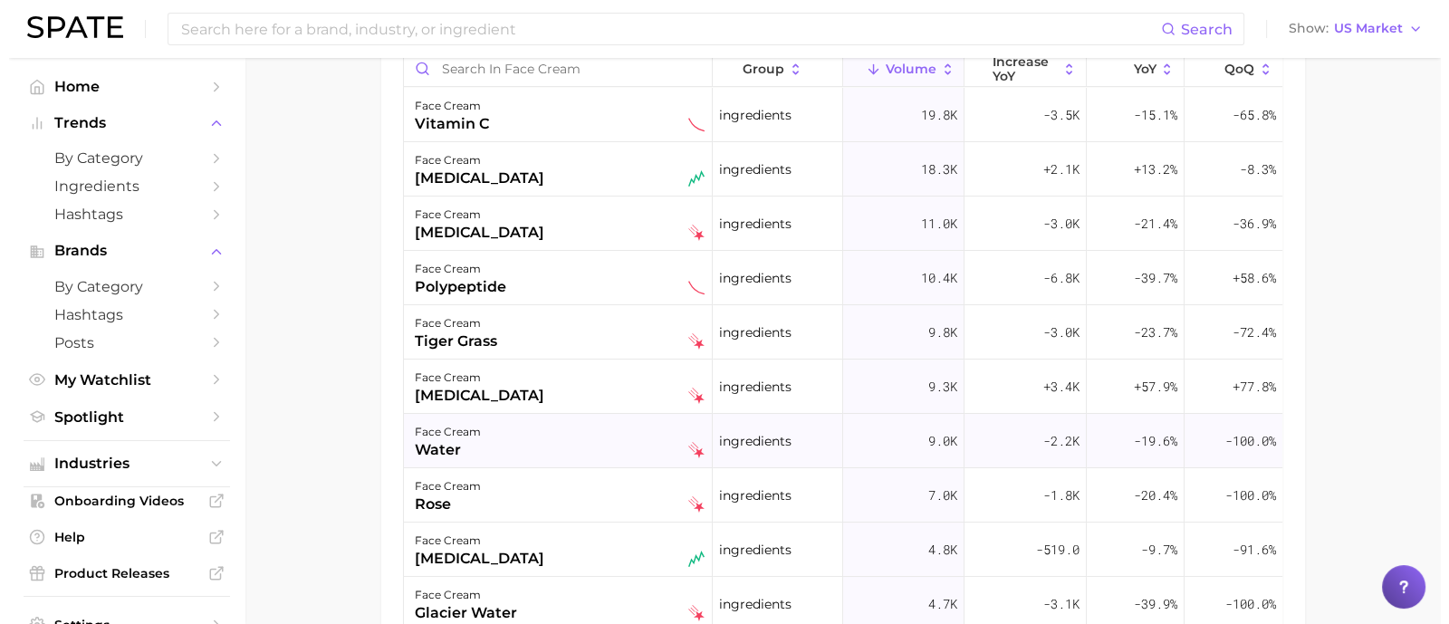
scroll to position [112, 0]
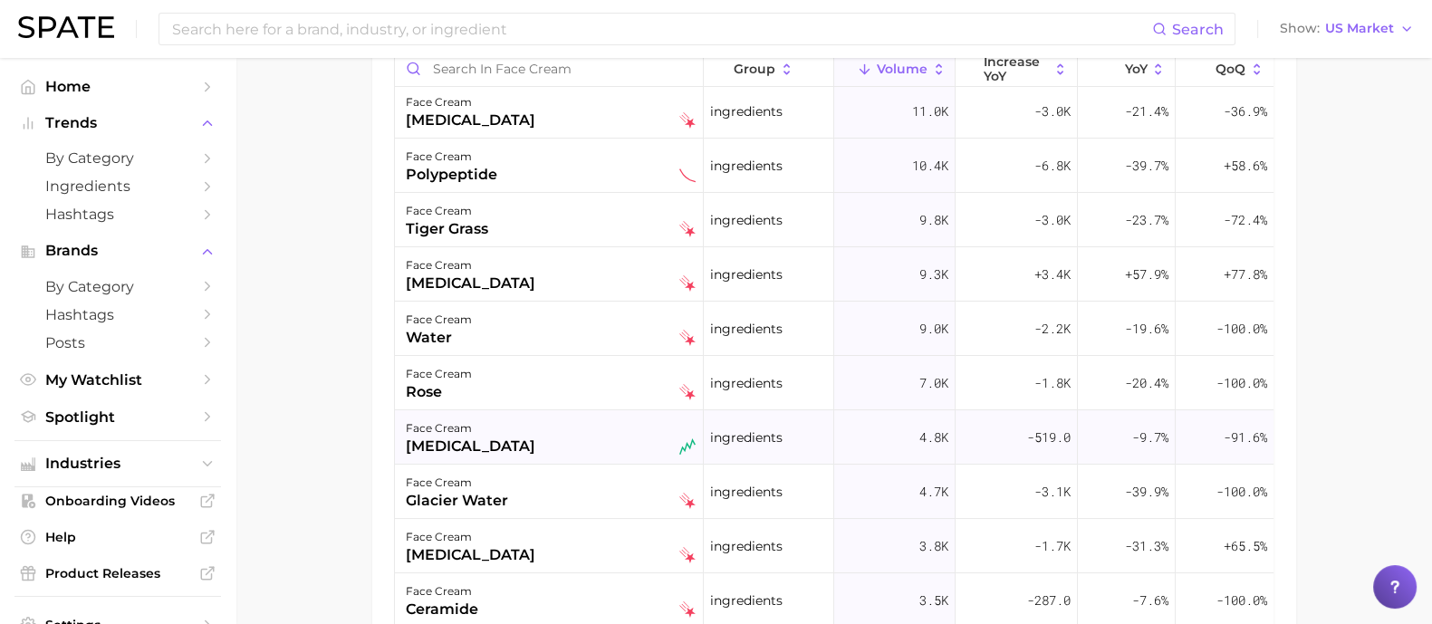
click at [602, 446] on div "face cream [MEDICAL_DATA]" at bounding box center [551, 438] width 290 height 40
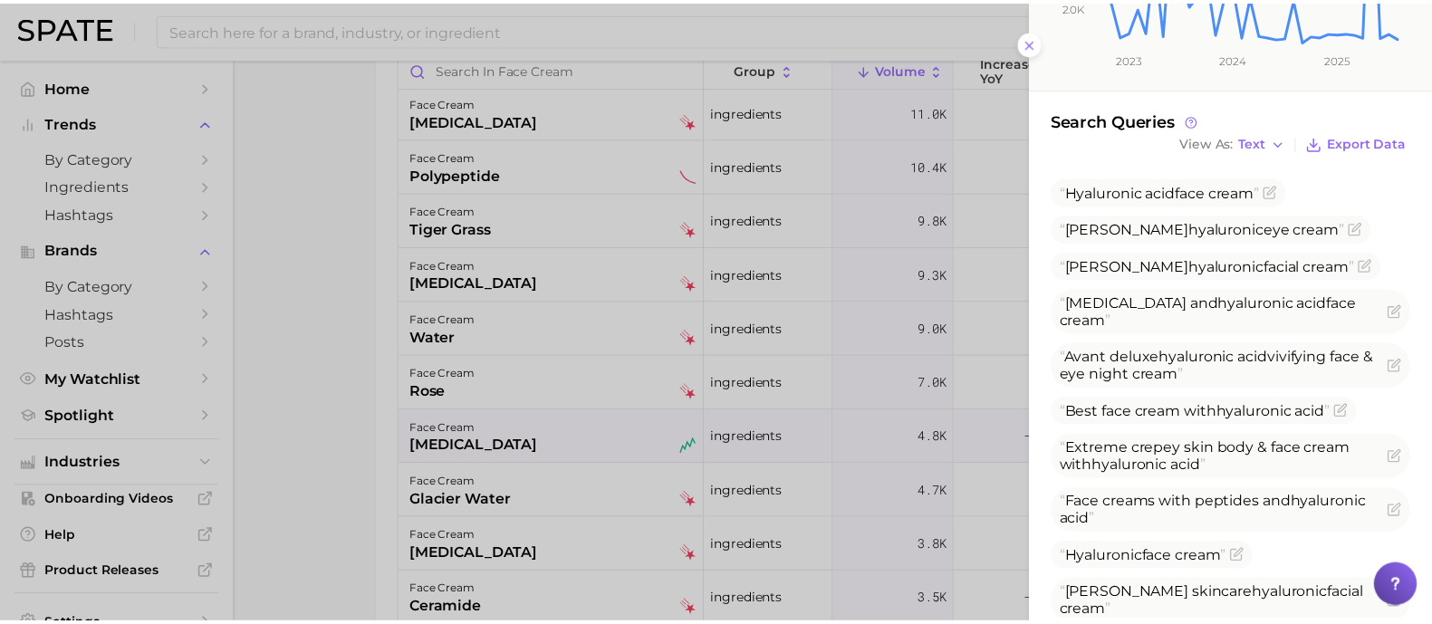
scroll to position [452, 0]
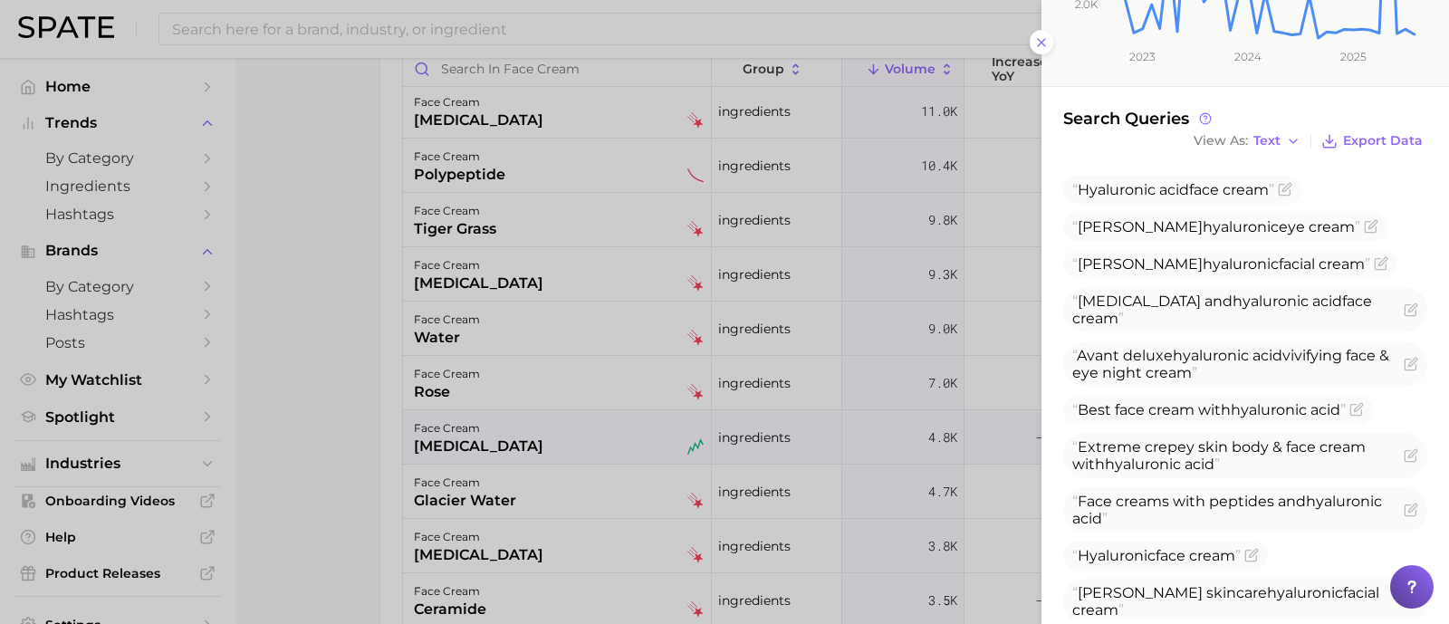
click at [349, 433] on div at bounding box center [724, 312] width 1449 height 624
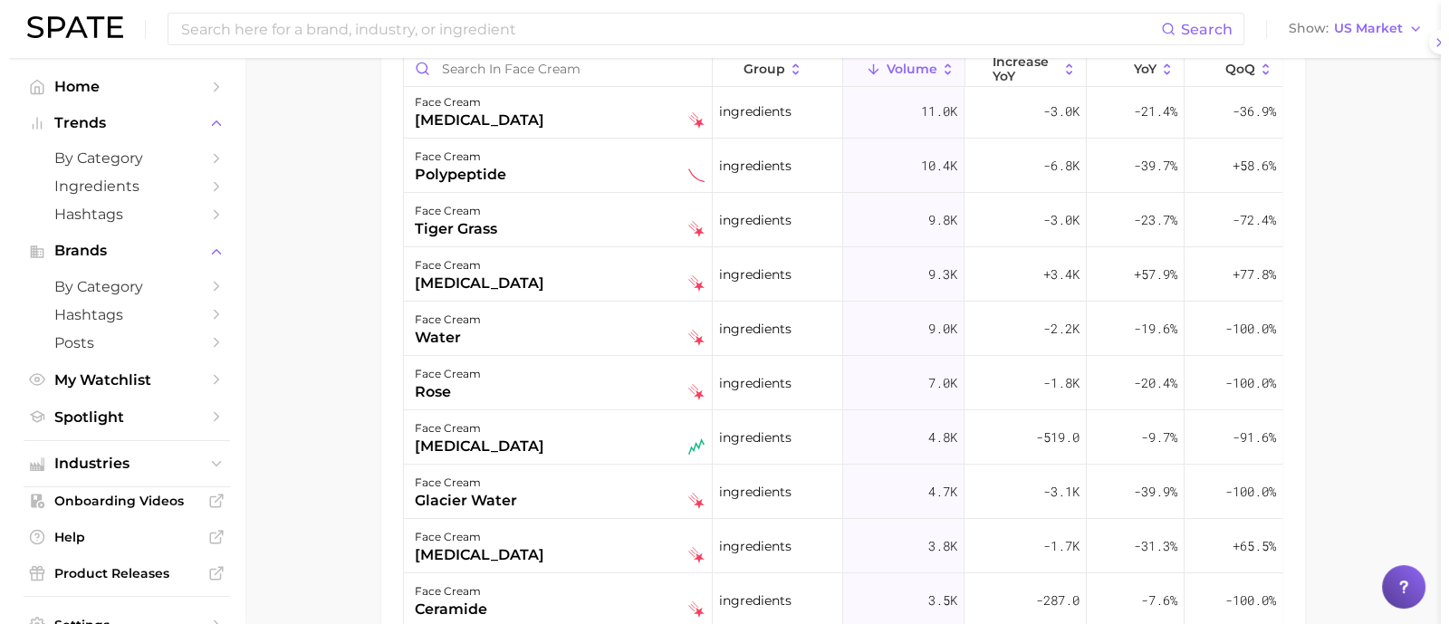
scroll to position [0, 0]
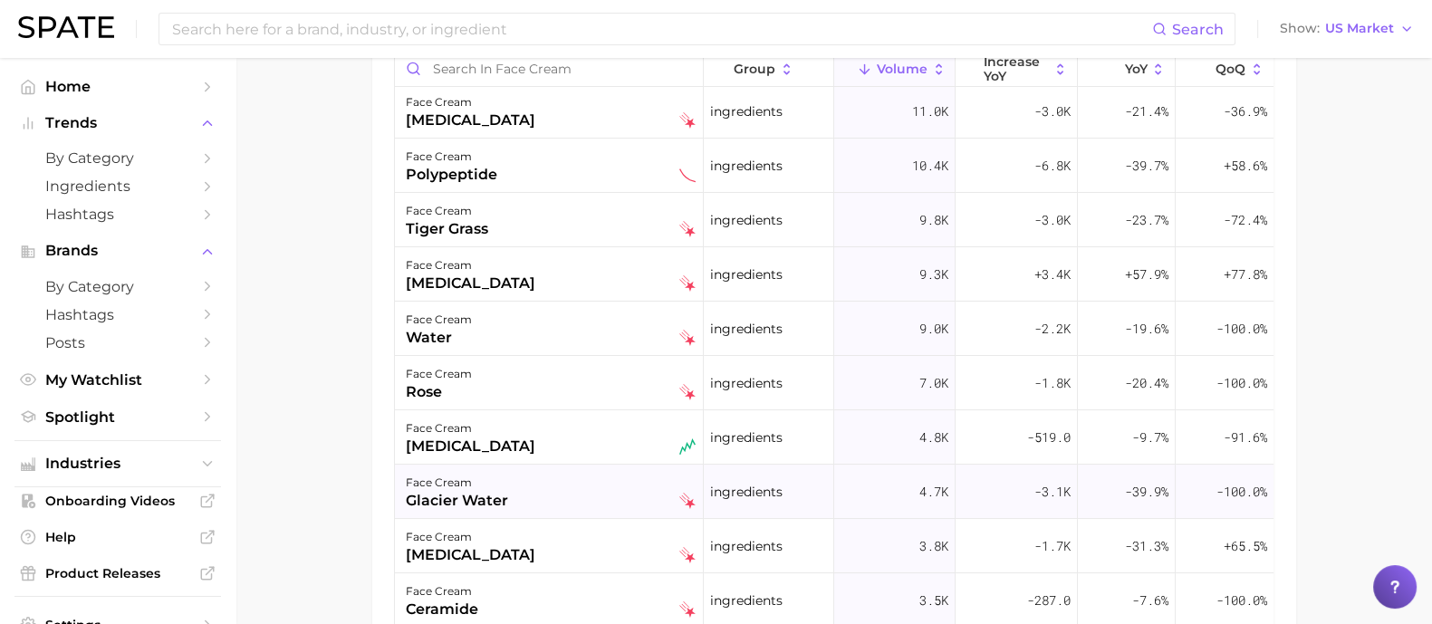
click at [573, 496] on div "face cream glacier water" at bounding box center [551, 492] width 290 height 40
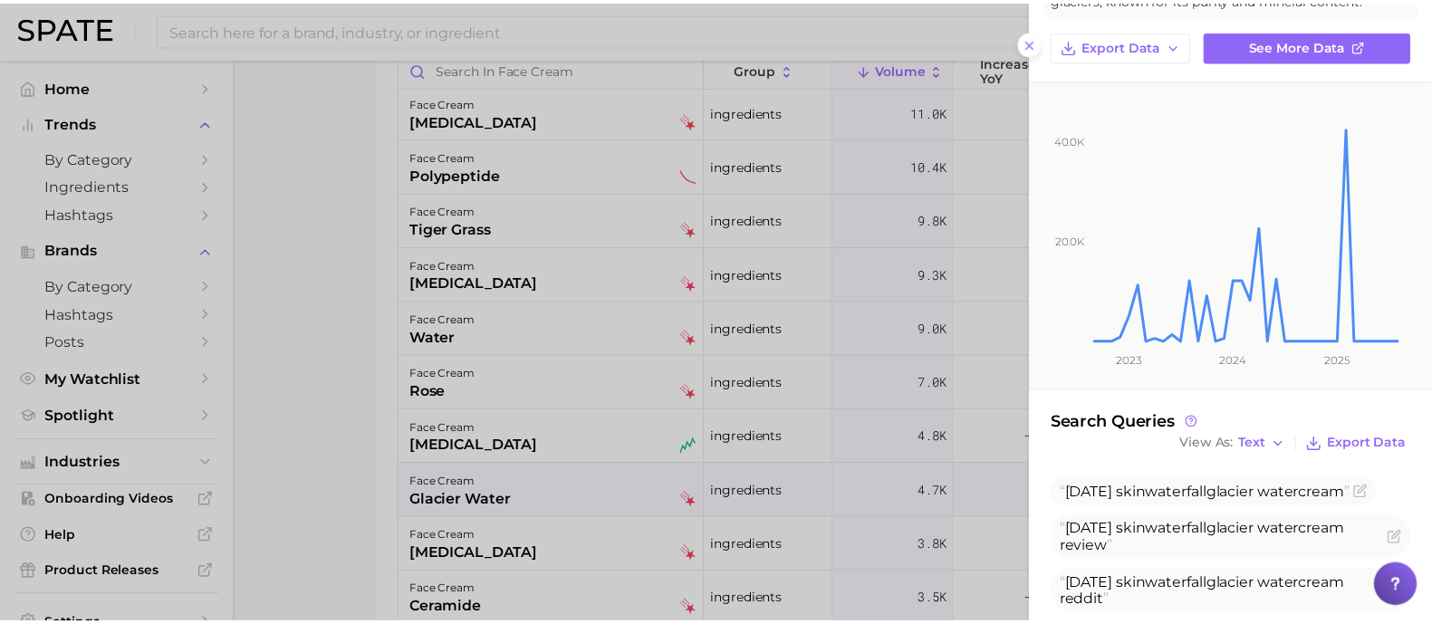
scroll to position [340, 0]
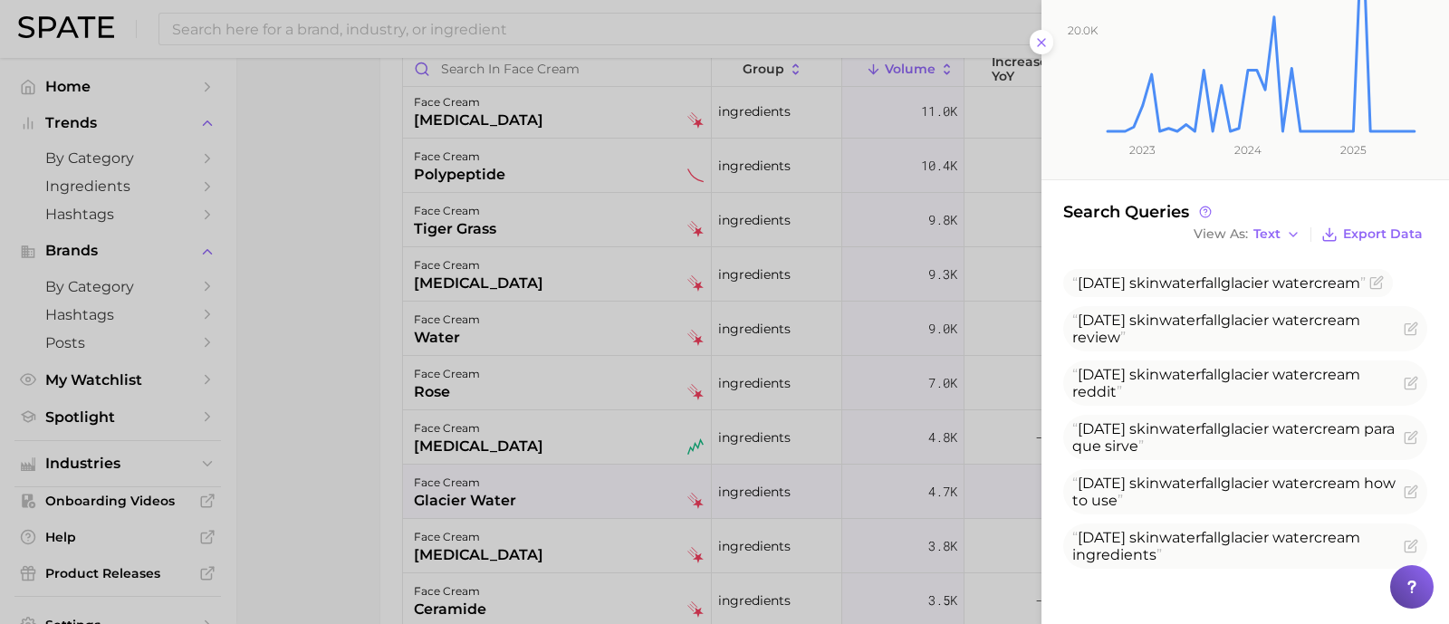
click at [331, 379] on div at bounding box center [724, 312] width 1449 height 624
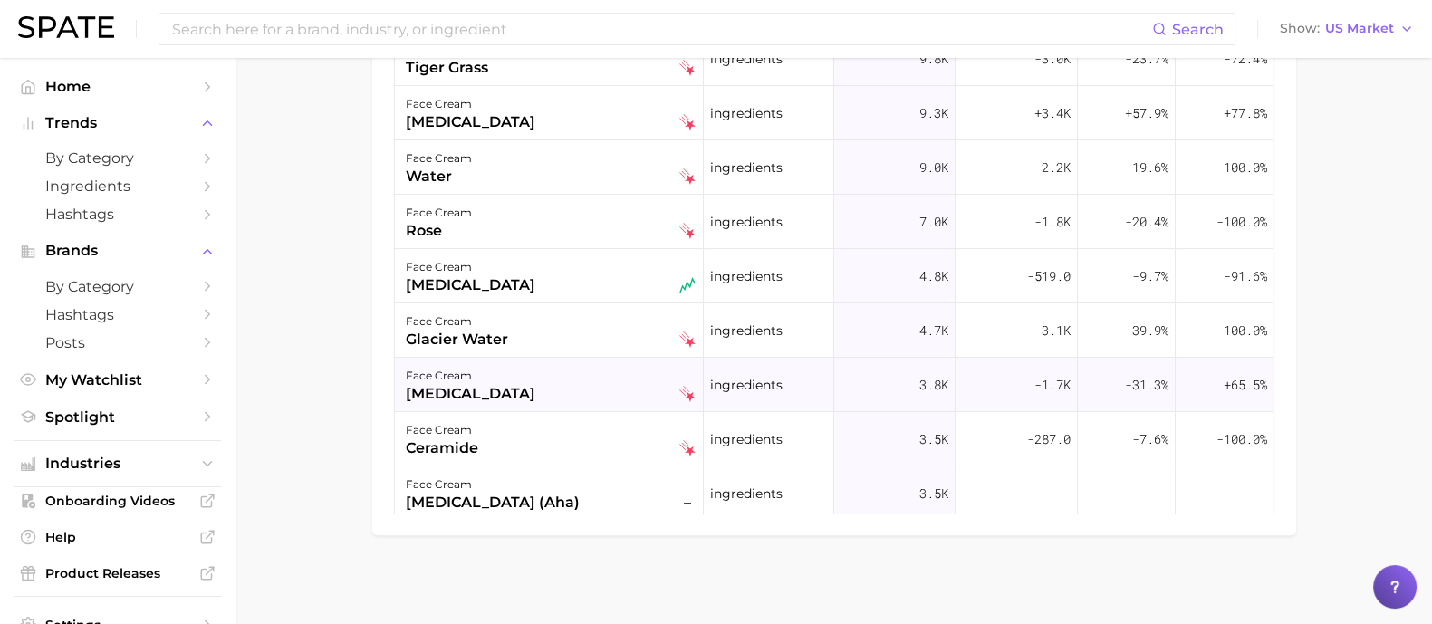
scroll to position [0, 0]
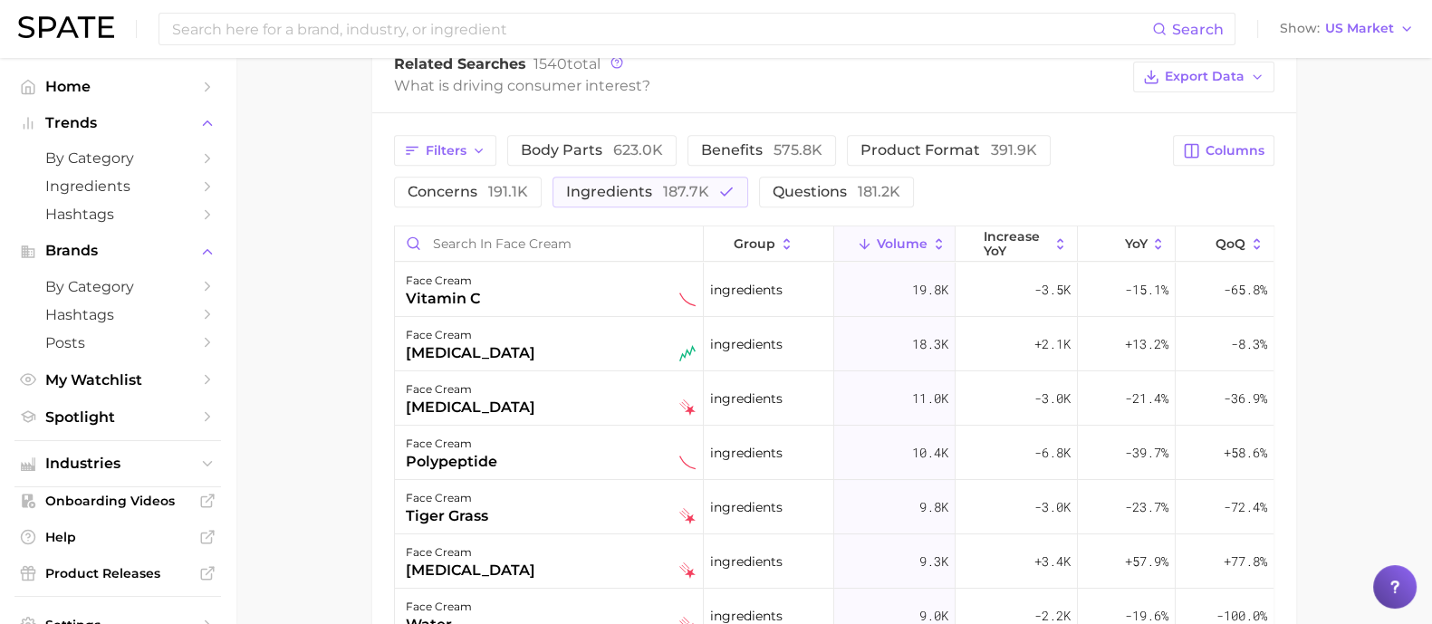
scroll to position [841, 0]
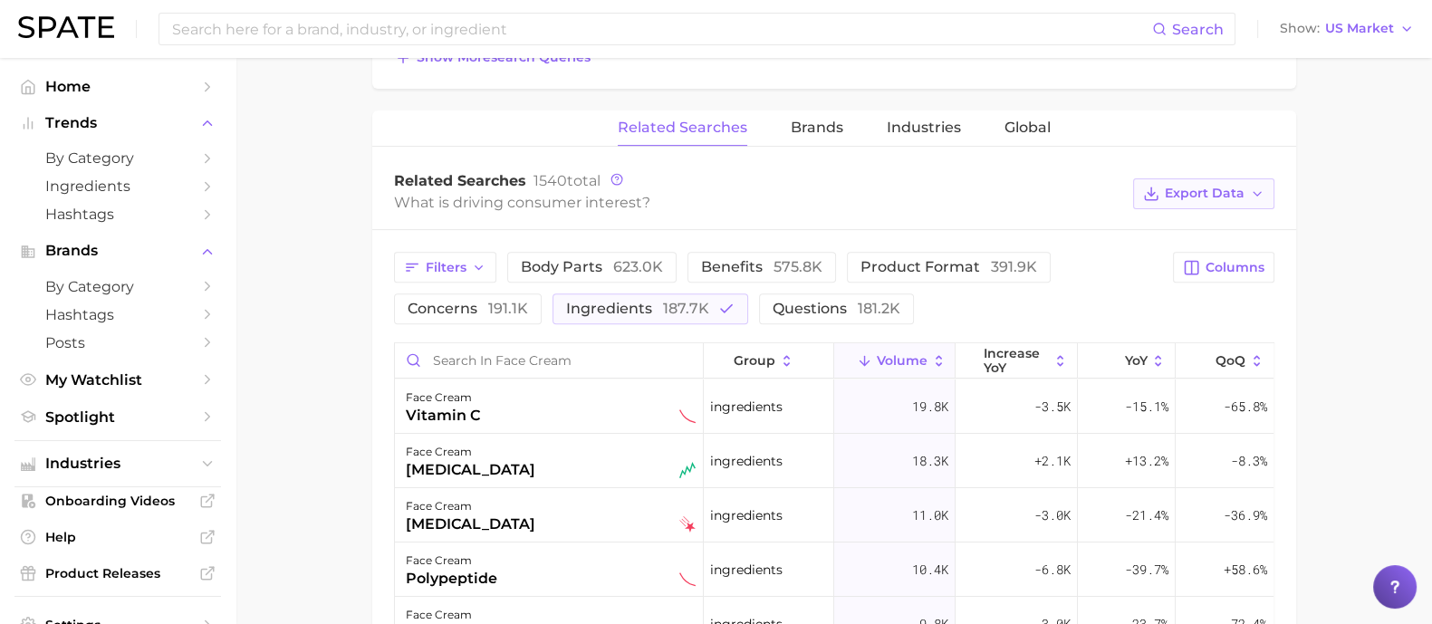
click at [1244, 197] on span "Export Data" at bounding box center [1205, 193] width 80 height 15
click at [1209, 220] on button "Table Data CSV" at bounding box center [1174, 227] width 199 height 33
click at [1375, 264] on main "1. skincare 2. face products 3. moisturizer products 4. face cream Overview Goo…" at bounding box center [834, 148] width 1197 height 1862
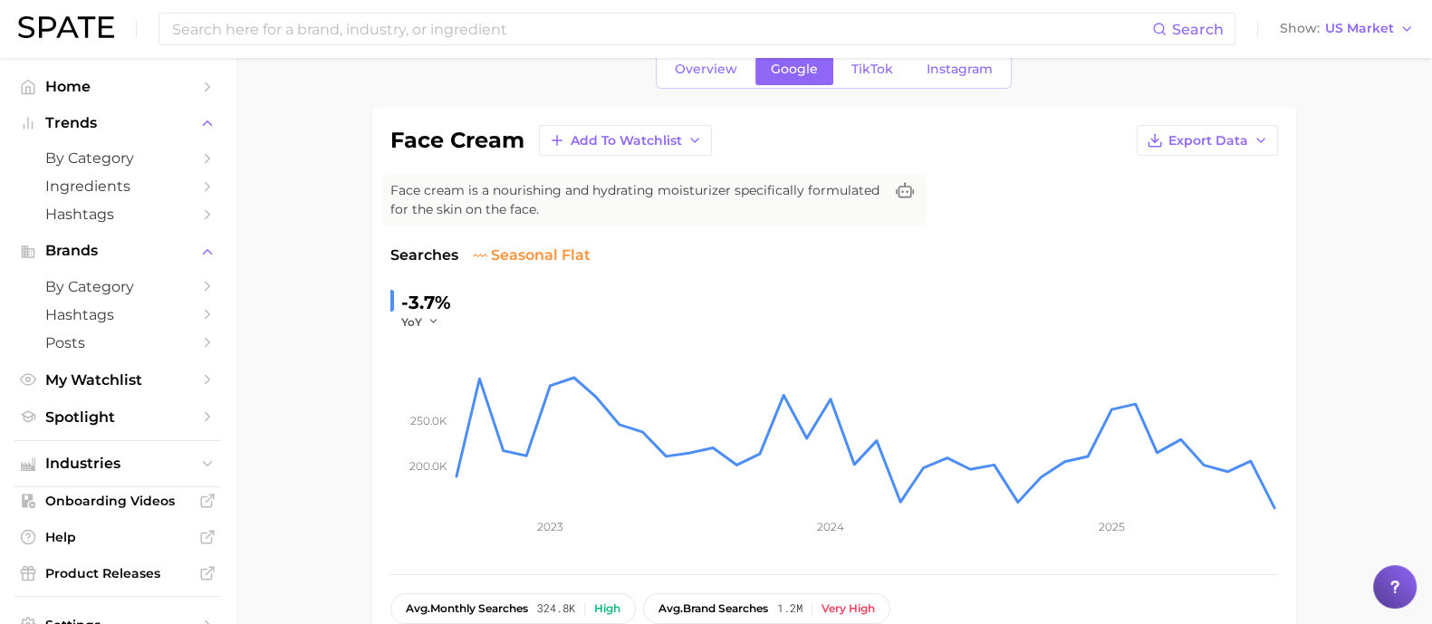
scroll to position [0, 0]
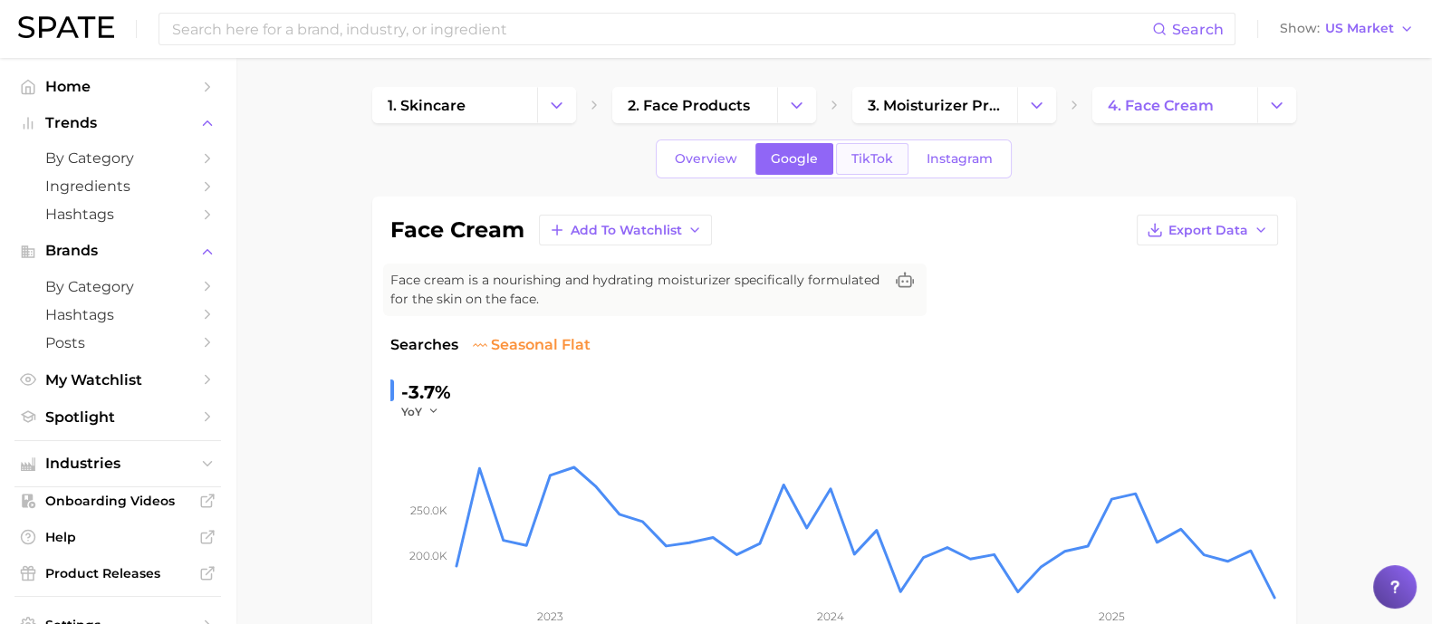
click at [887, 151] on span "TikTok" at bounding box center [873, 158] width 42 height 15
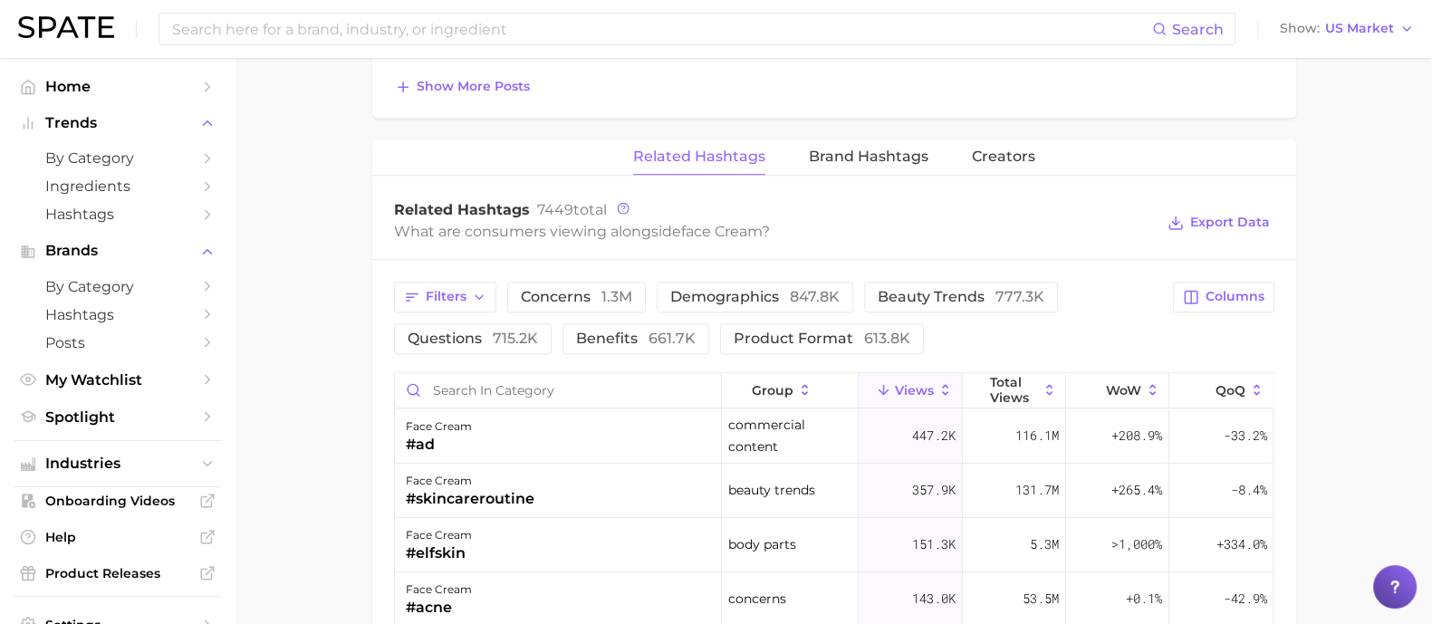
scroll to position [1359, 0]
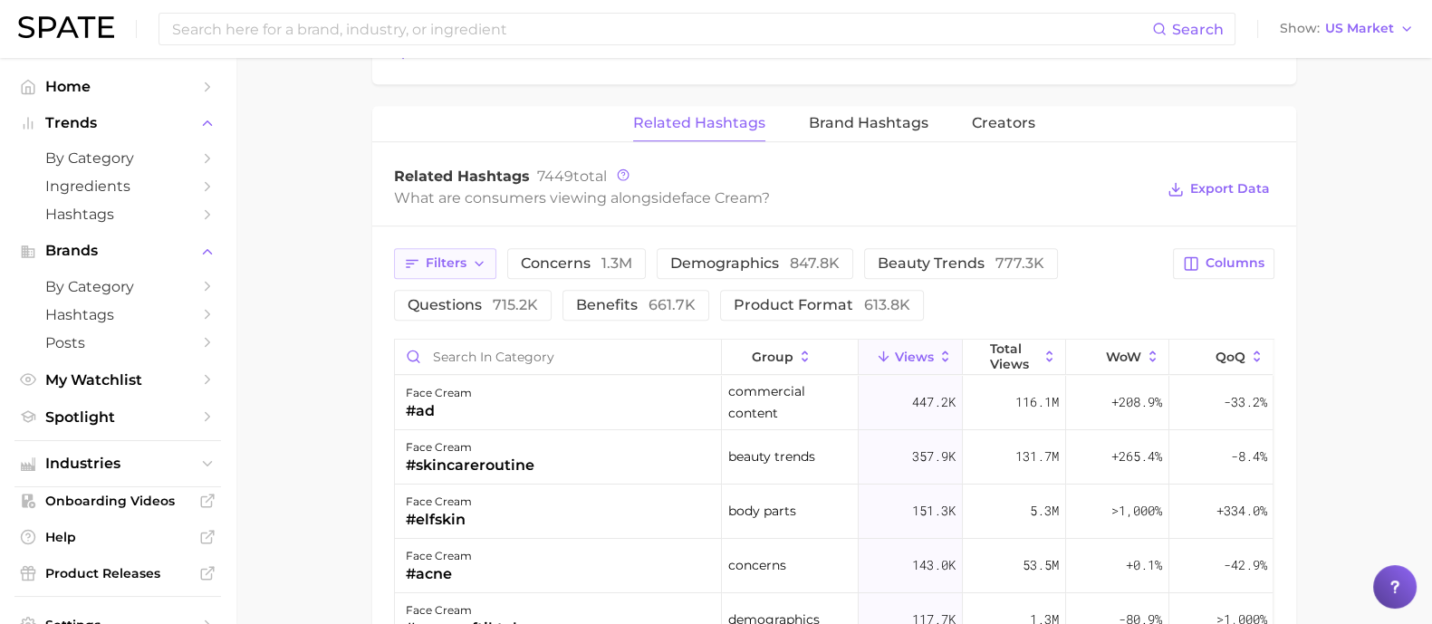
click at [458, 259] on span "Filters" at bounding box center [446, 262] width 41 height 15
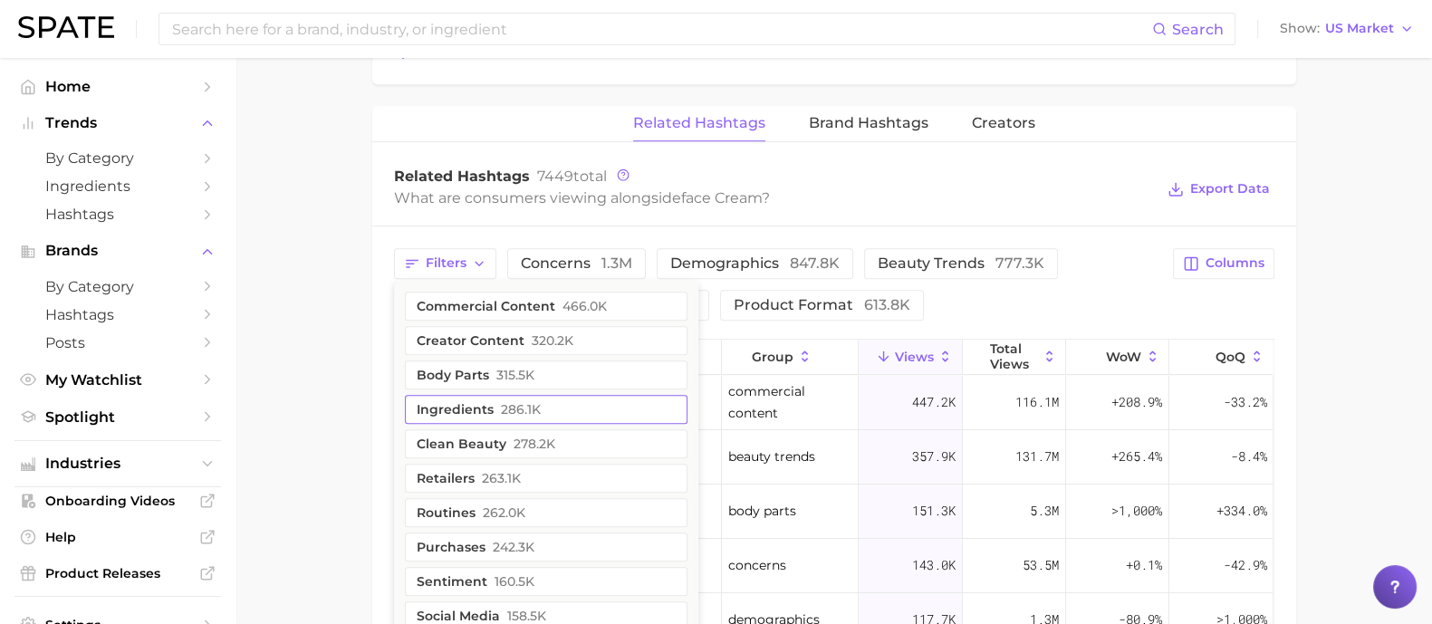
click at [544, 407] on button "ingredients 286.1k" at bounding box center [546, 409] width 283 height 29
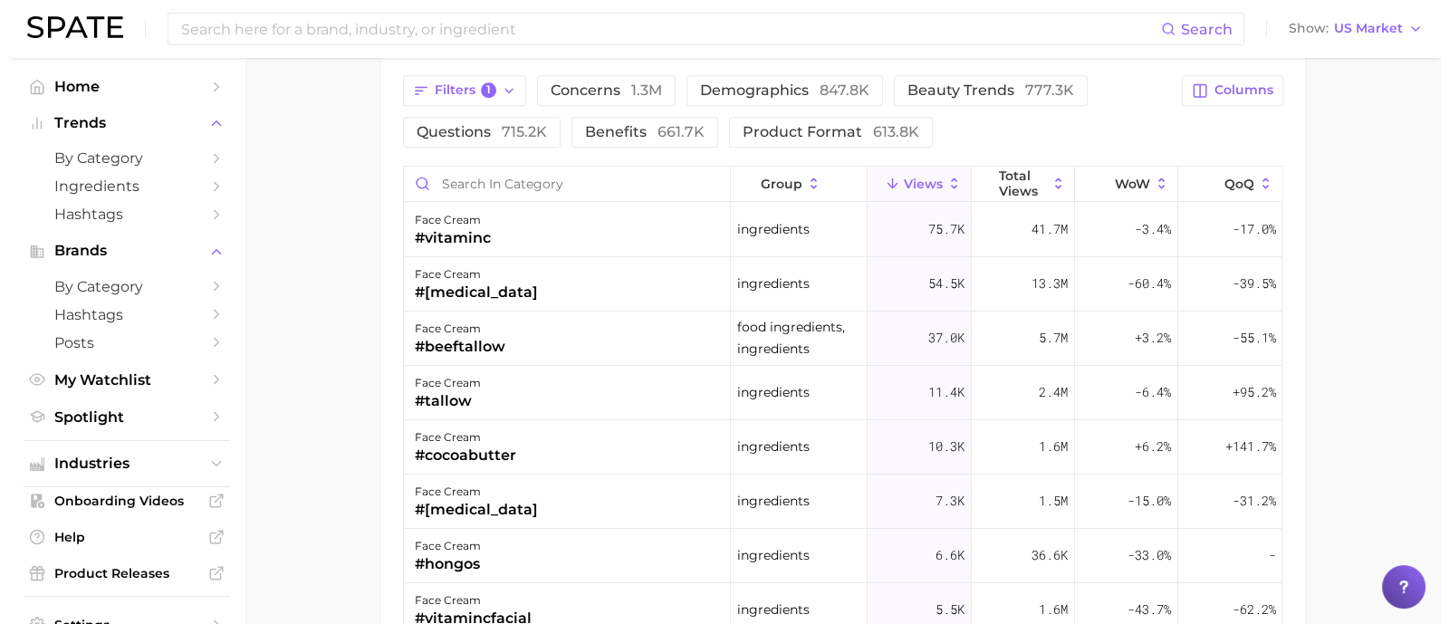
scroll to position [1584, 0]
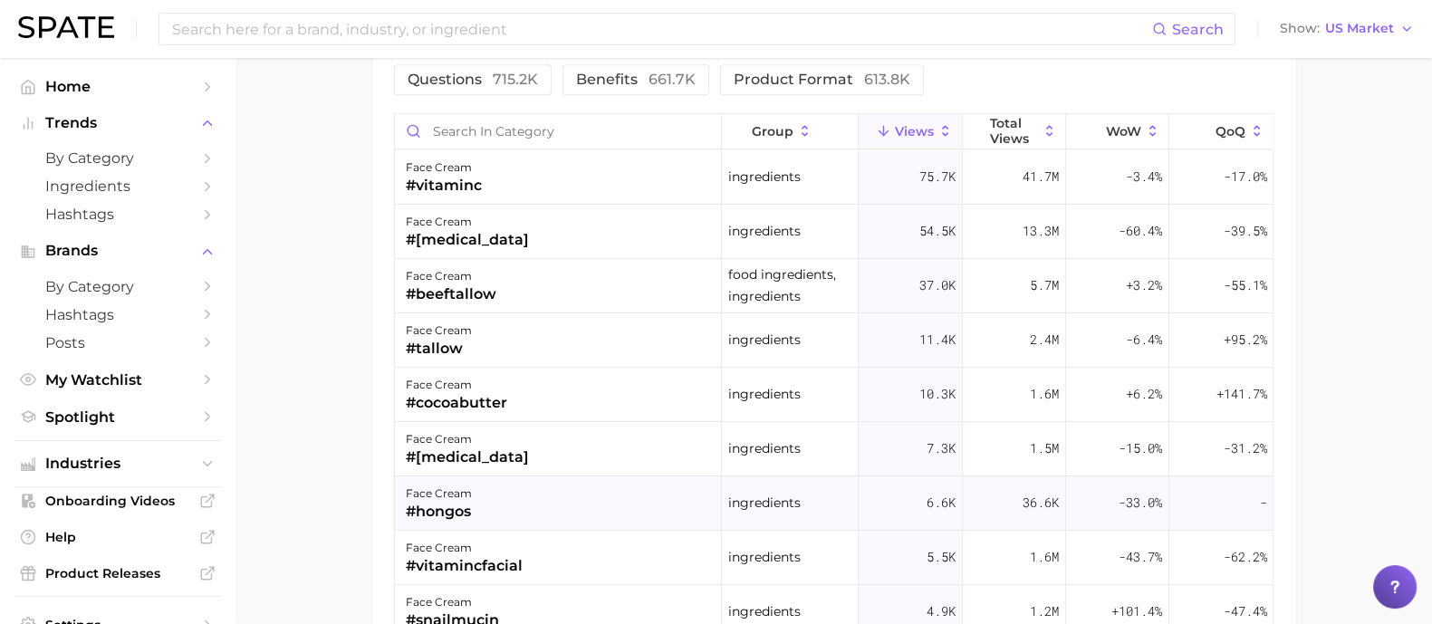
click at [582, 500] on div "face cream #hongos" at bounding box center [558, 504] width 327 height 54
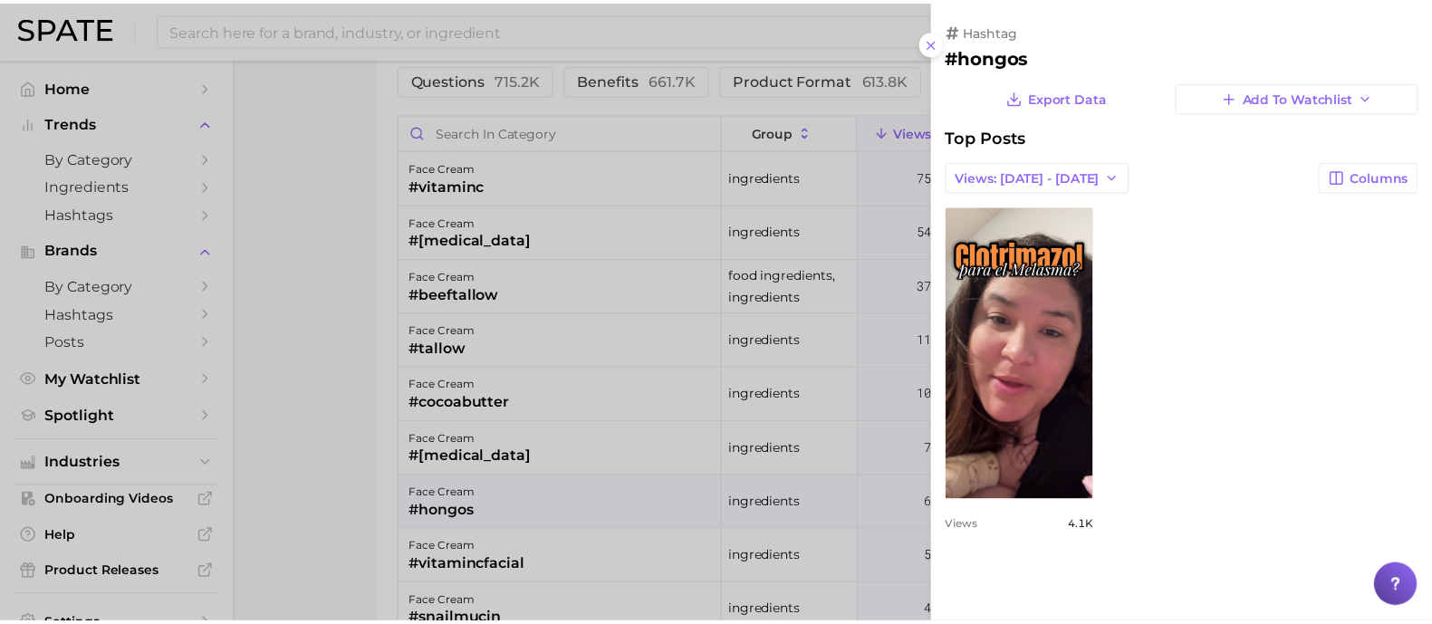
scroll to position [0, 0]
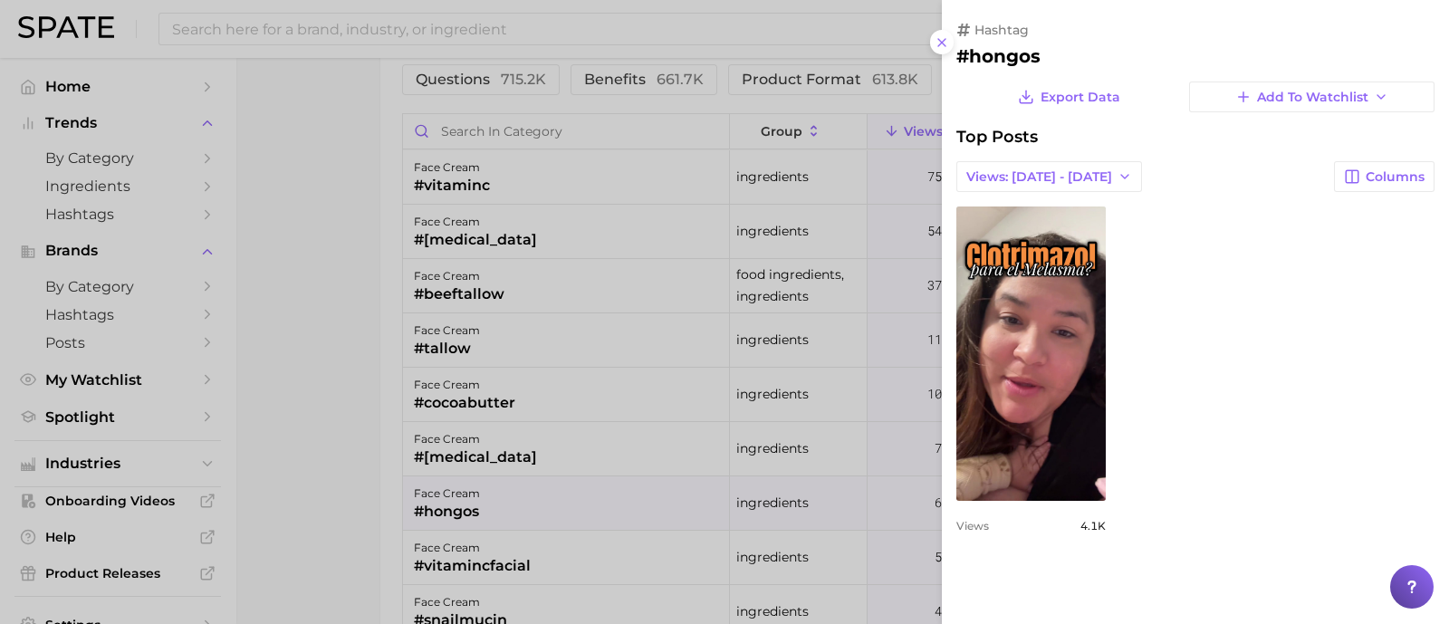
click at [940, 47] on icon at bounding box center [942, 42] width 14 height 14
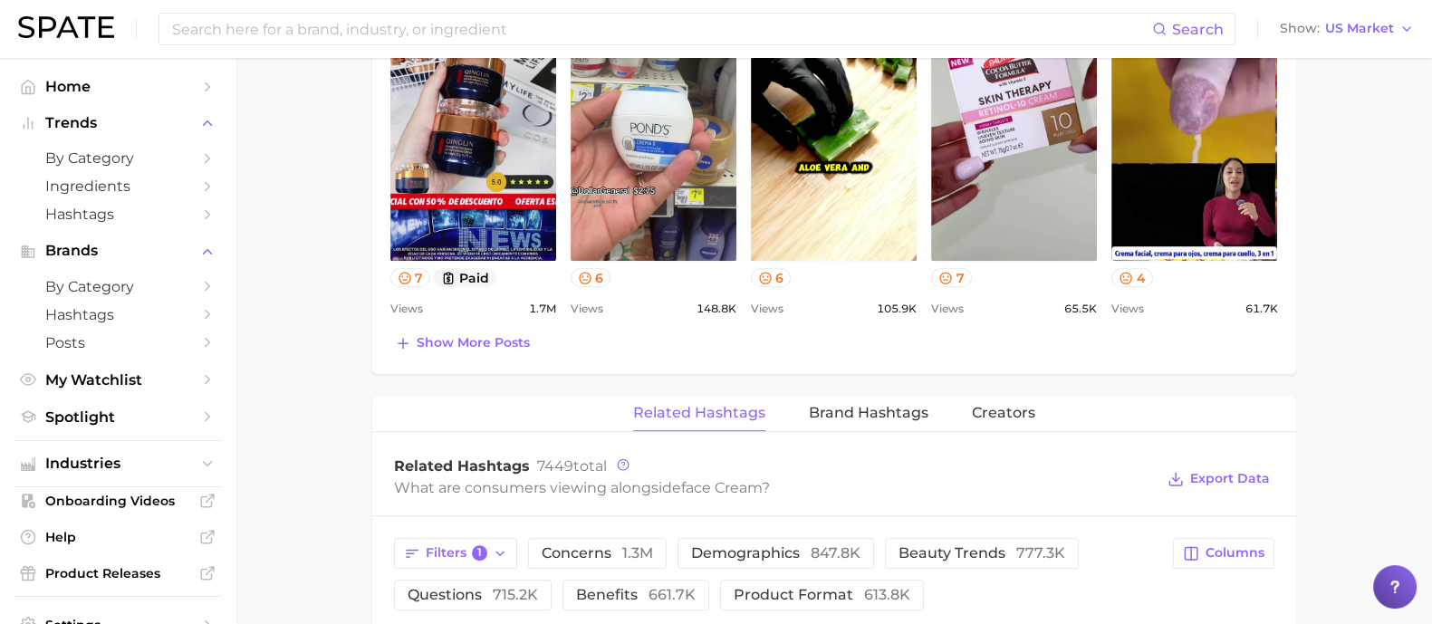
scroll to position [1467, 0]
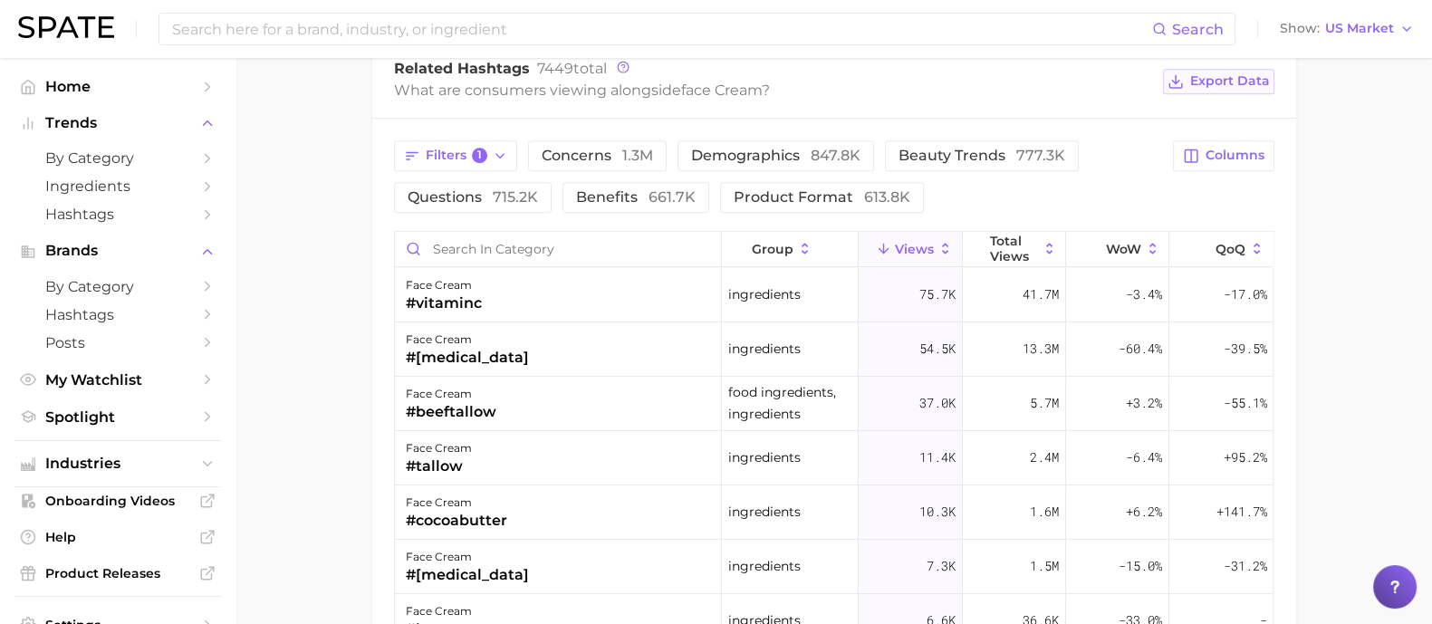
click at [1223, 73] on span "Export Data" at bounding box center [1230, 80] width 80 height 15
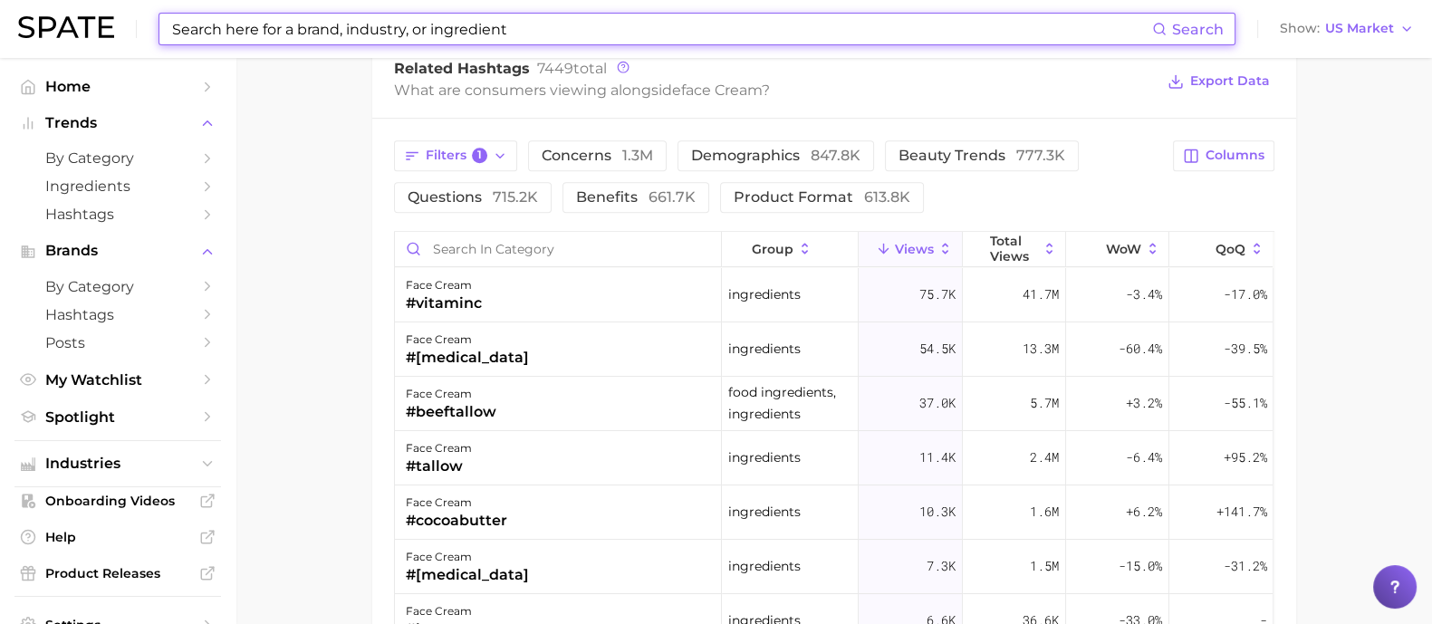
click at [313, 24] on input at bounding box center [661, 29] width 982 height 31
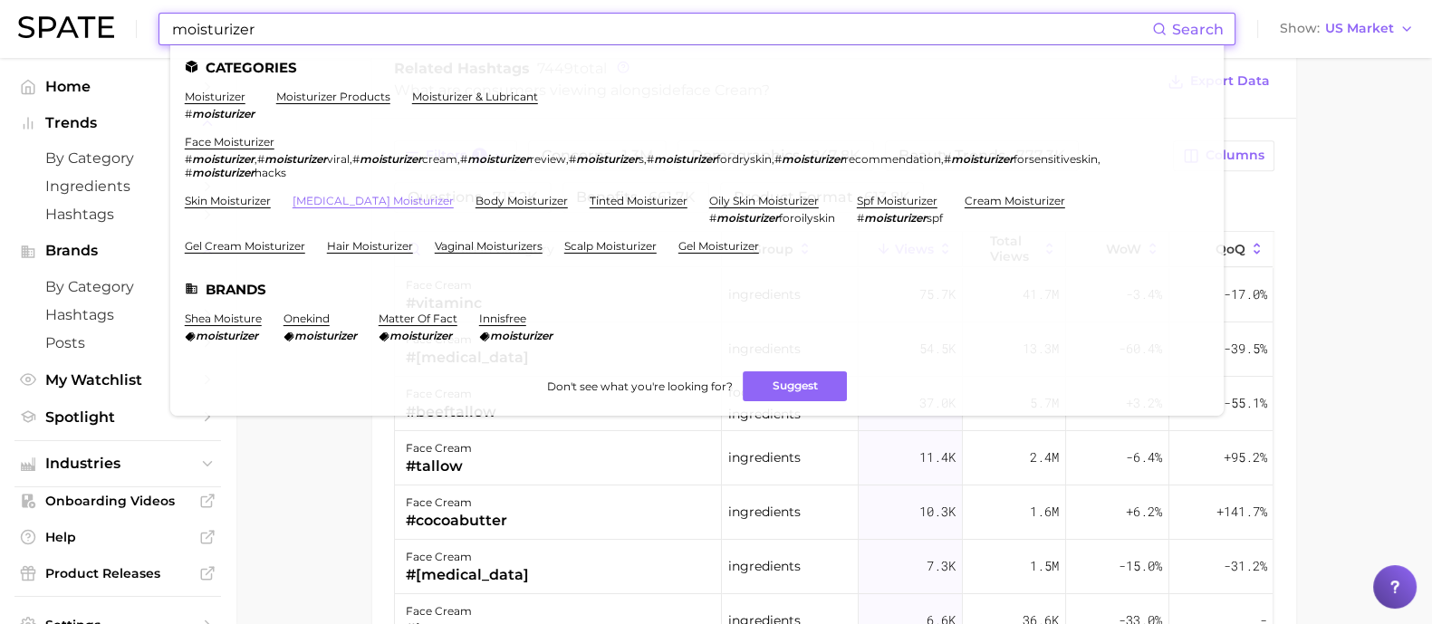
type input "moisturizer"
click at [333, 198] on link "[MEDICAL_DATA] moisturizer" at bounding box center [373, 201] width 161 height 14
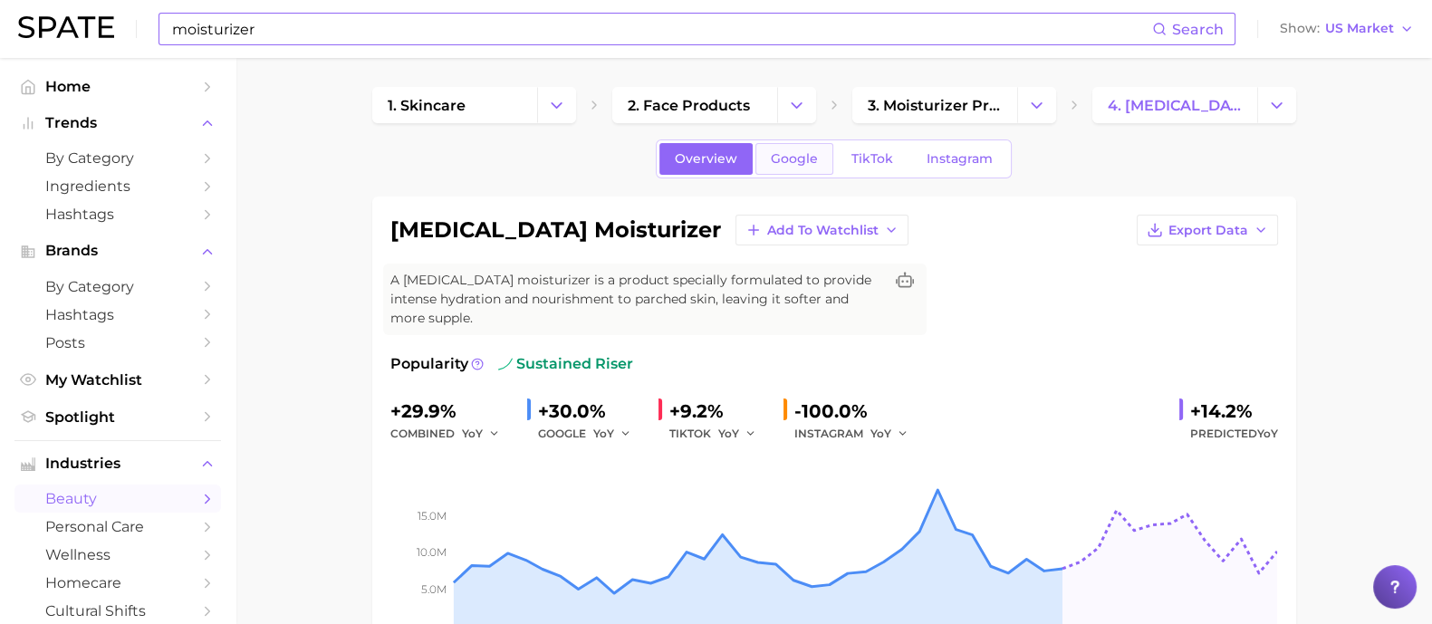
click at [791, 169] on link "Google" at bounding box center [795, 159] width 78 height 32
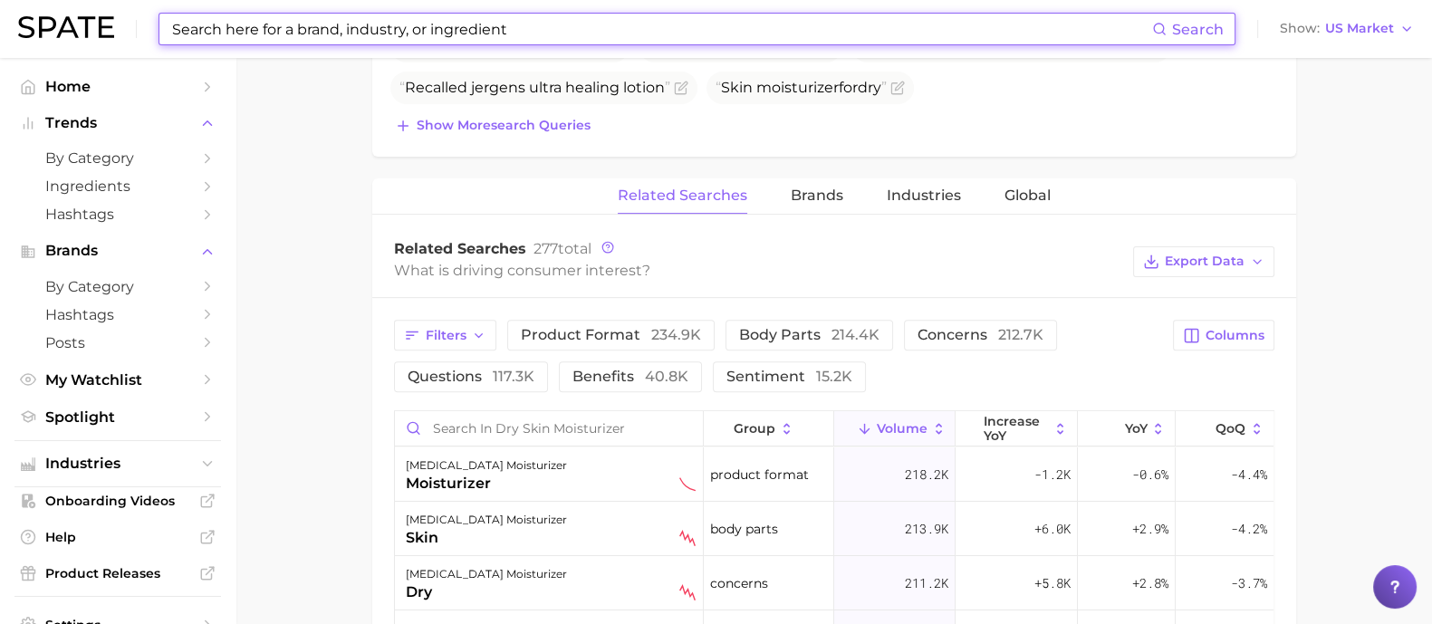
scroll to position [905, 0]
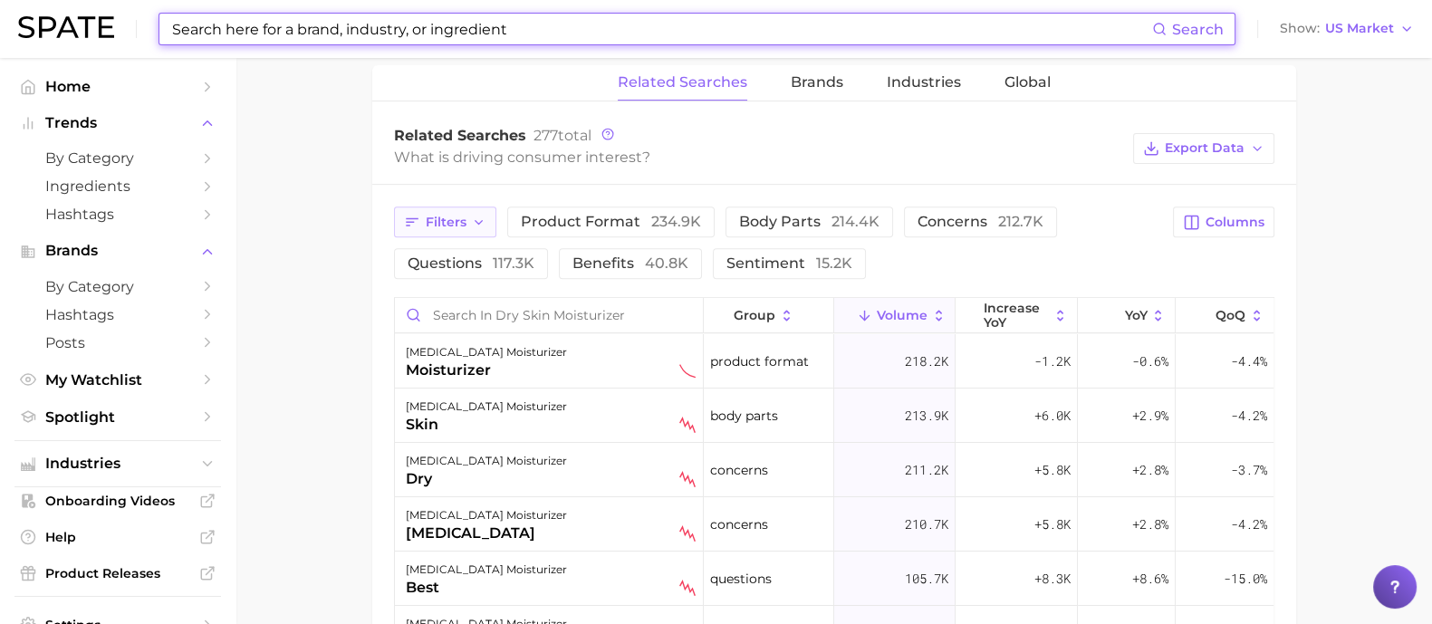
click at [442, 223] on span "Filters" at bounding box center [446, 222] width 41 height 15
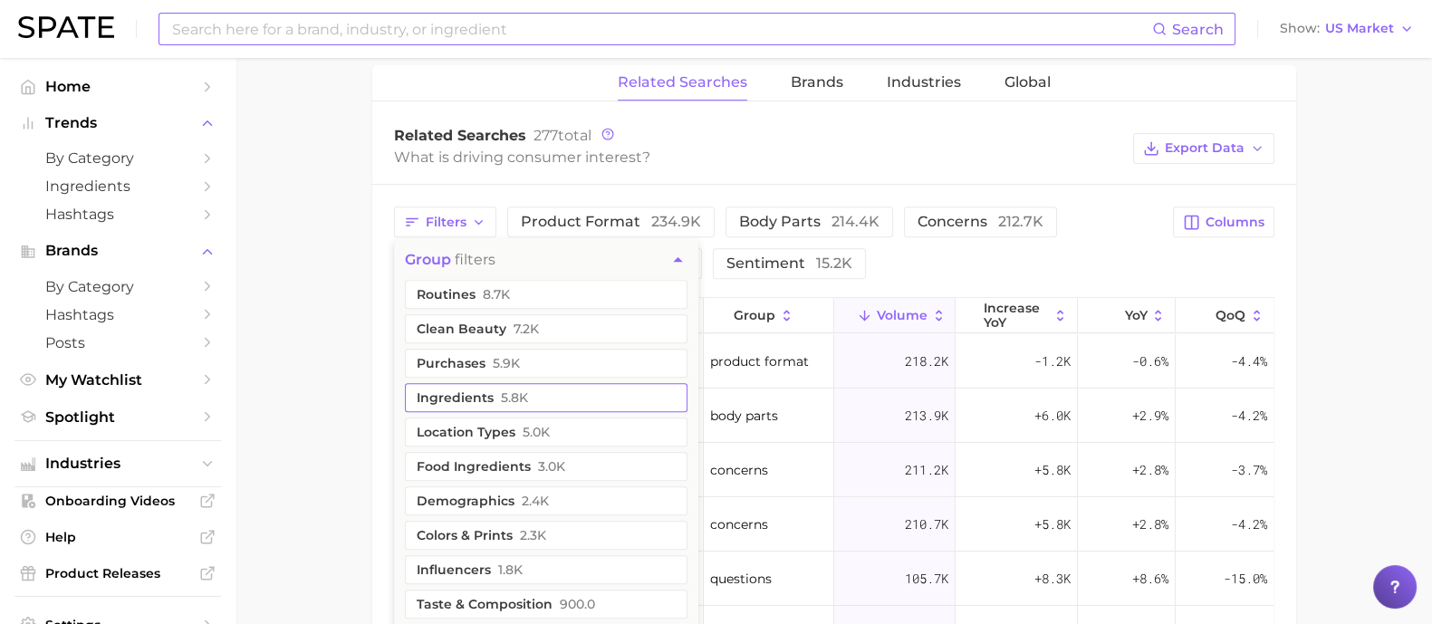
click at [580, 399] on button "ingredients 5.8k" at bounding box center [546, 397] width 283 height 29
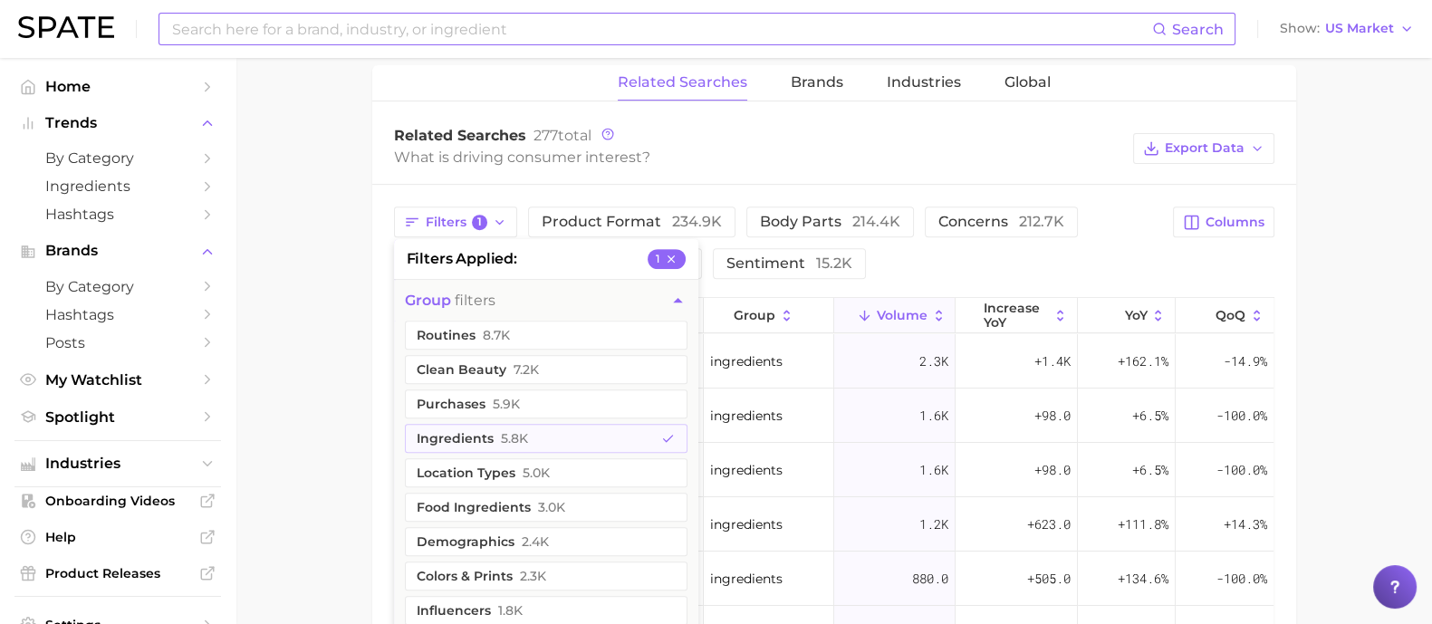
click at [353, 306] on main "1. skincare 2. face products 3. moisturizer products 4. [MEDICAL_DATA] moisturi…" at bounding box center [834, 93] width 1197 height 1881
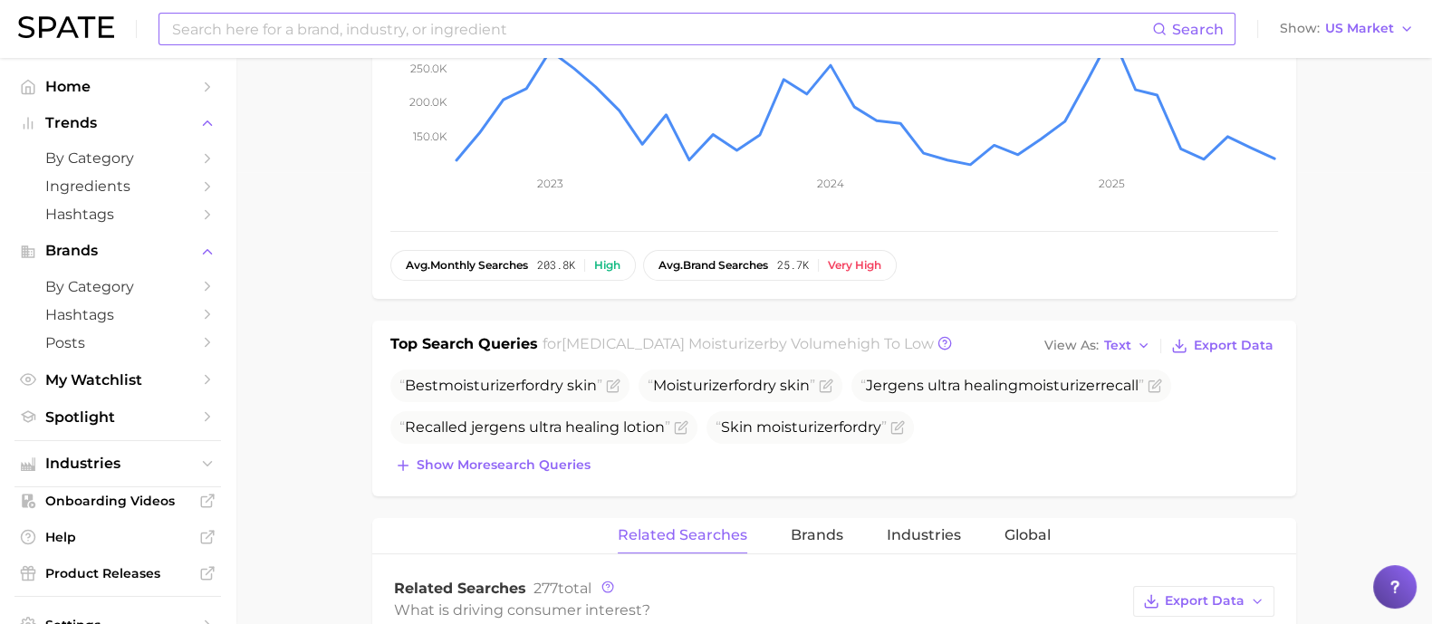
scroll to position [0, 0]
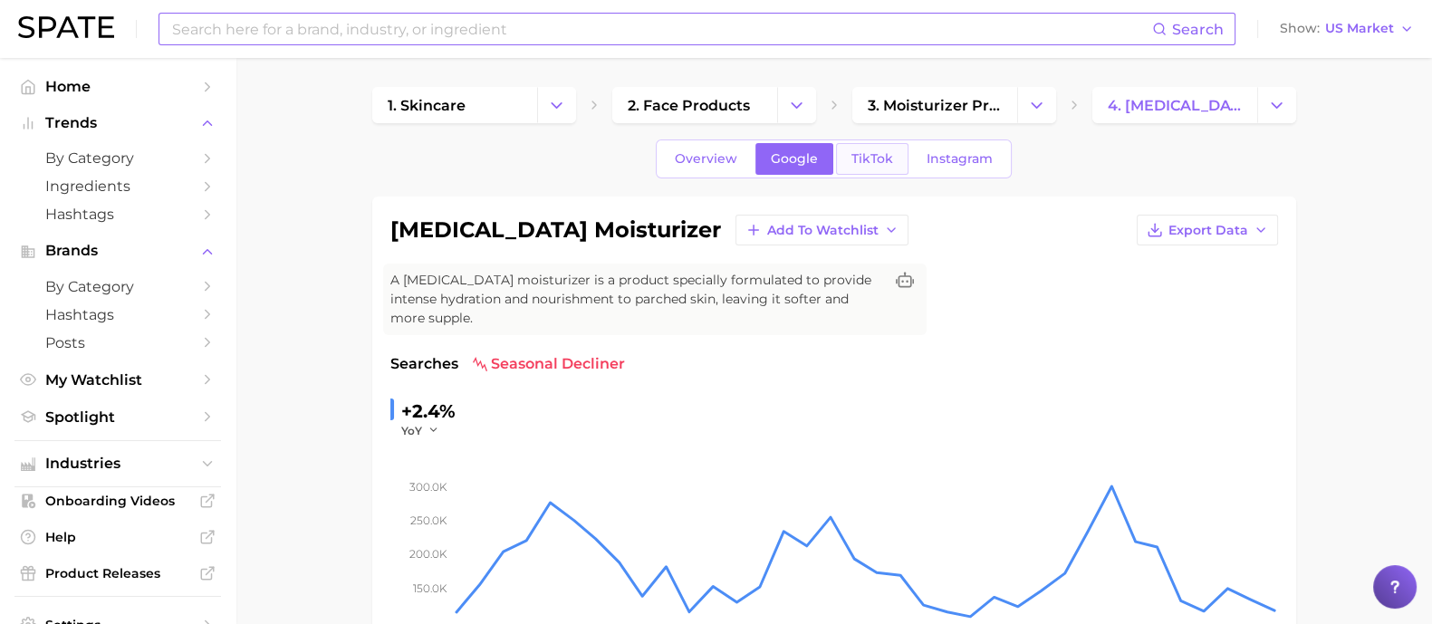
click at [836, 168] on link "TikTok" at bounding box center [872, 159] width 72 height 32
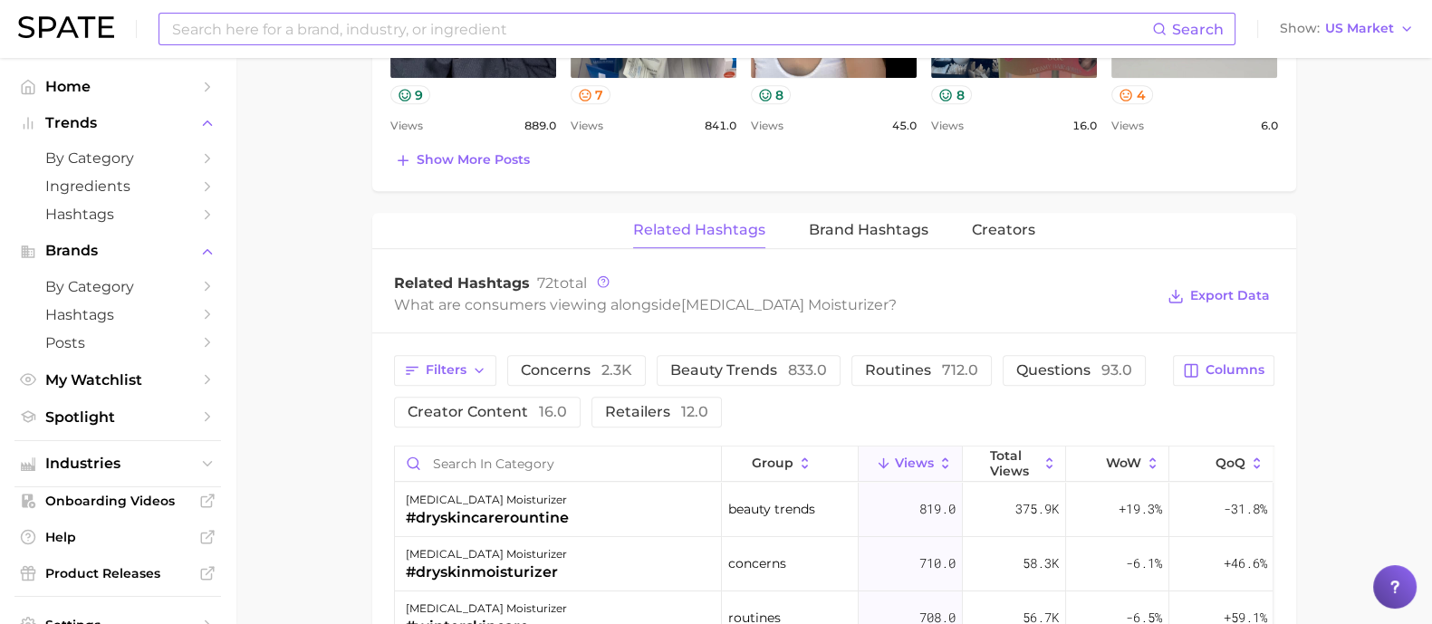
scroll to position [1359, 0]
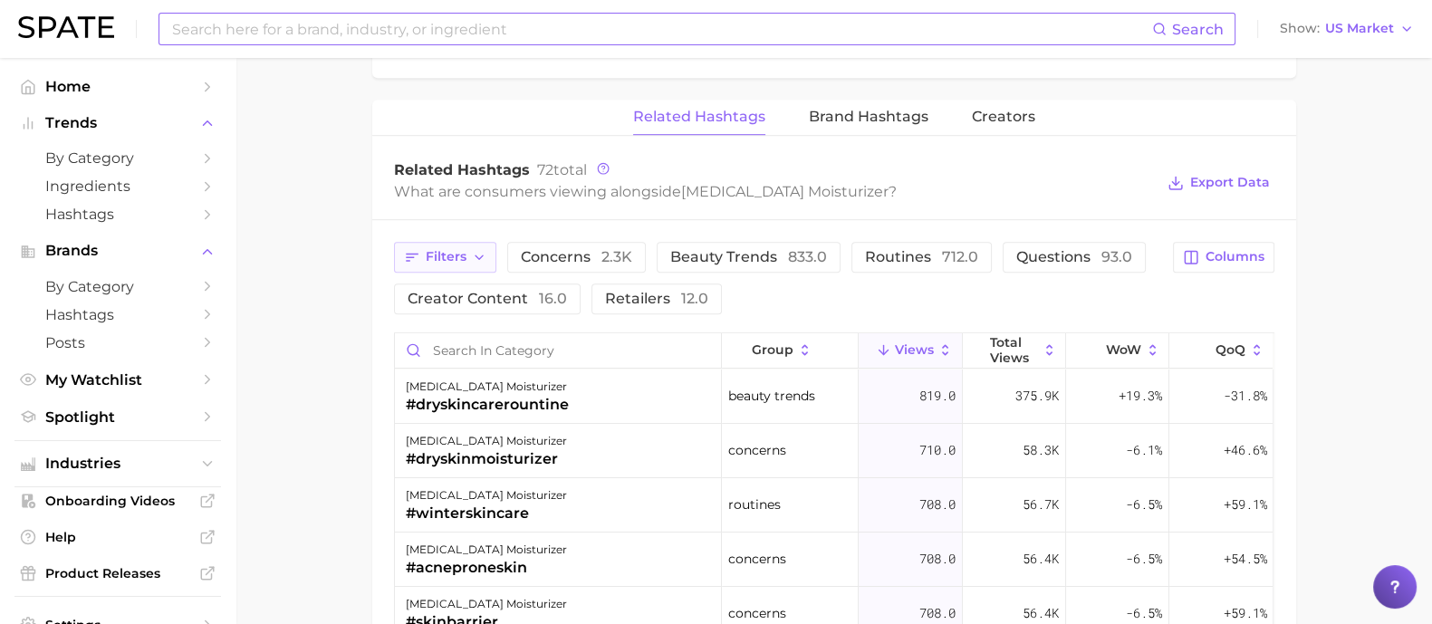
click at [440, 263] on button "Filters" at bounding box center [445, 257] width 102 height 31
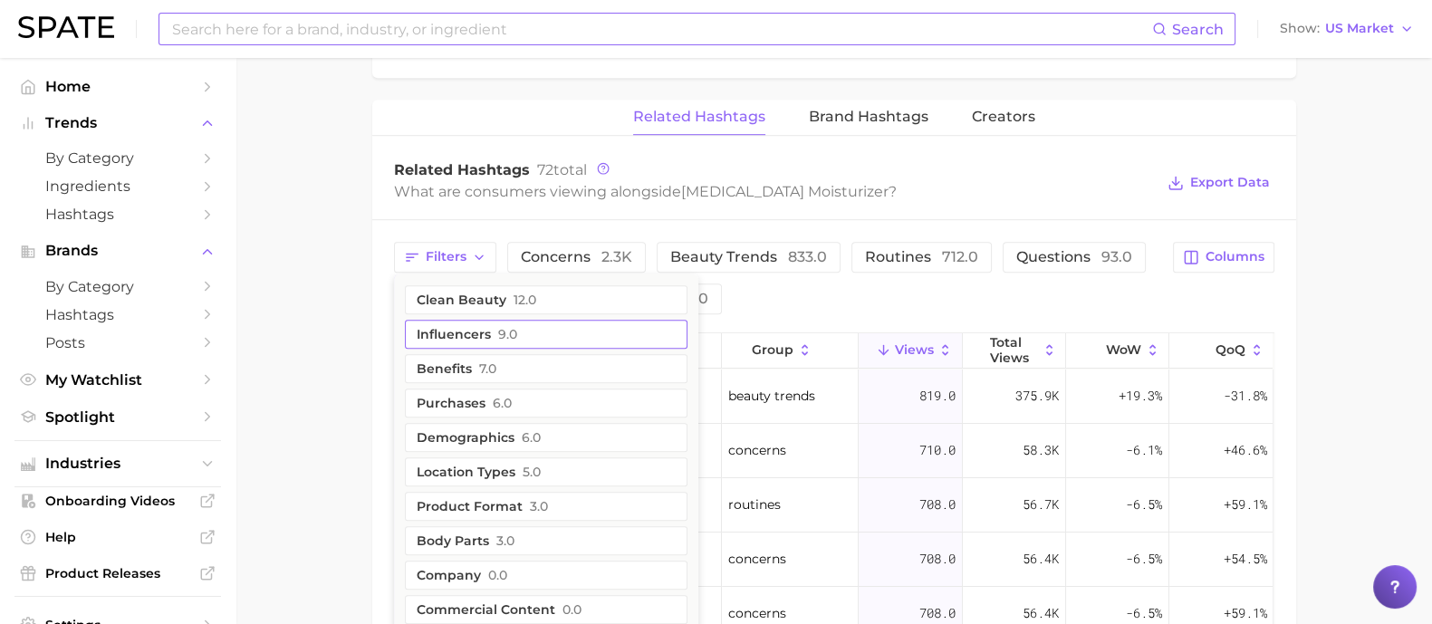
click at [510, 327] on span "9.0" at bounding box center [507, 334] width 19 height 14
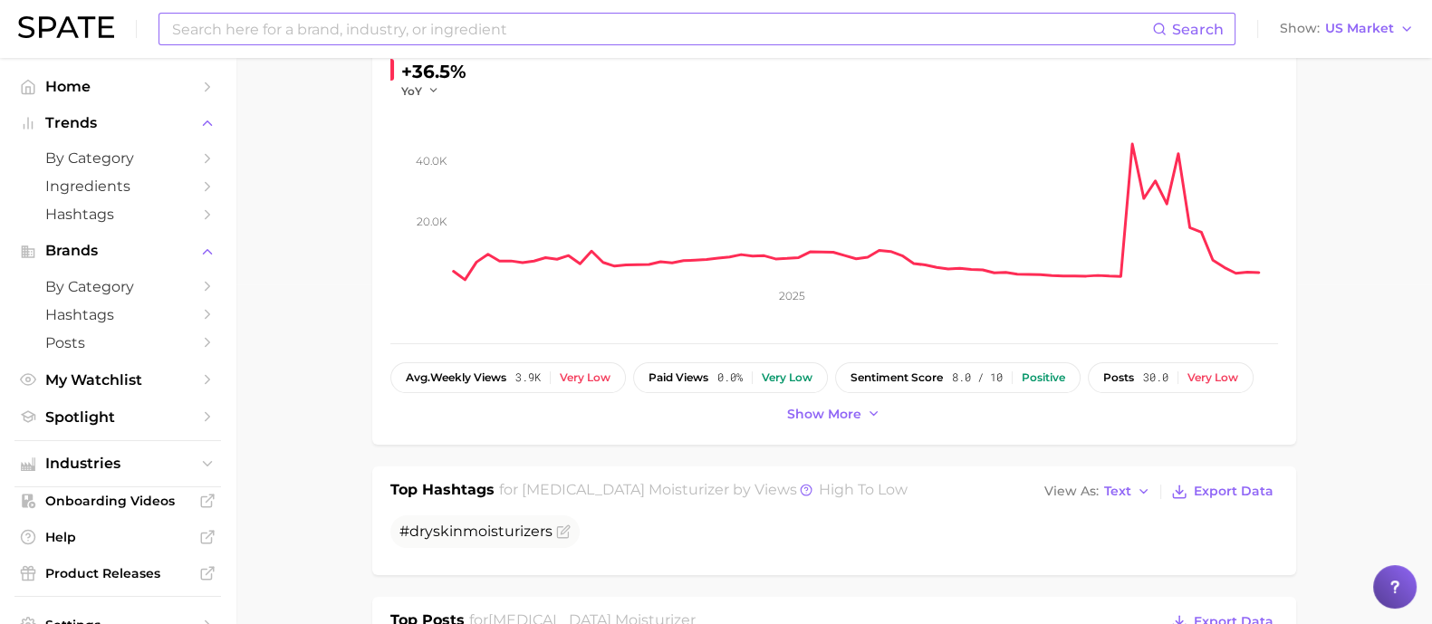
scroll to position [0, 0]
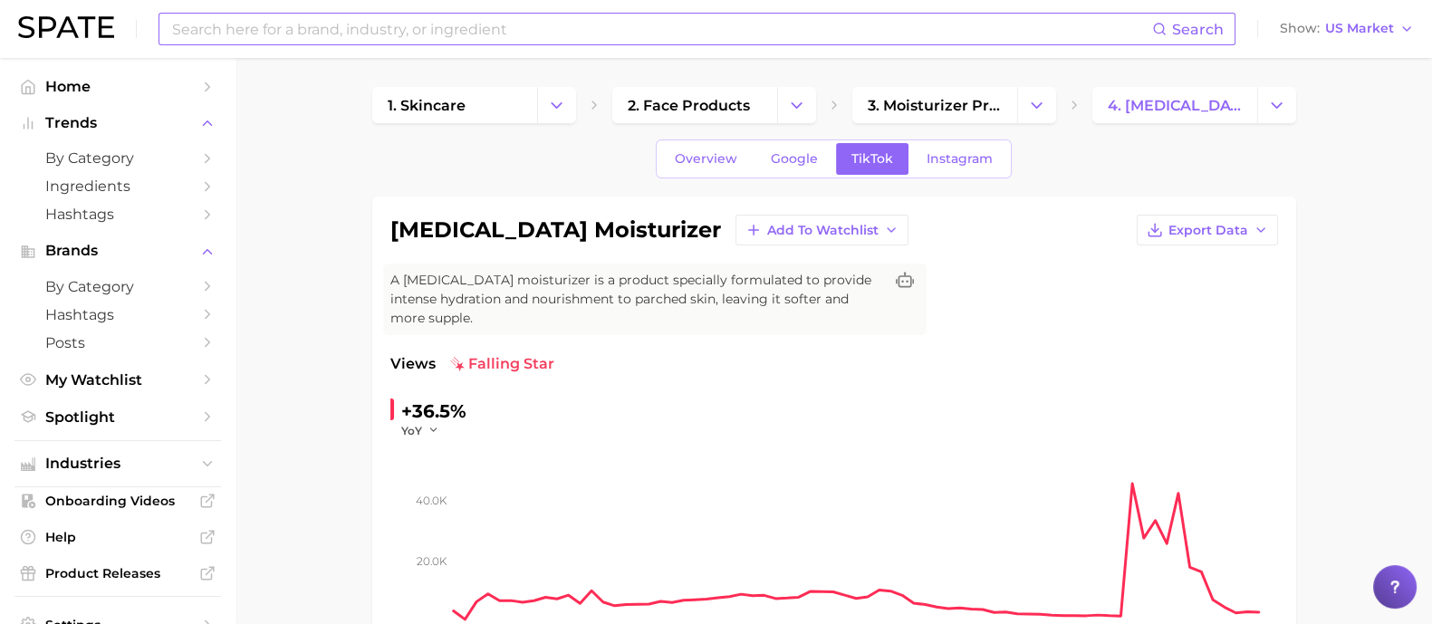
click at [341, 27] on input at bounding box center [661, 29] width 982 height 31
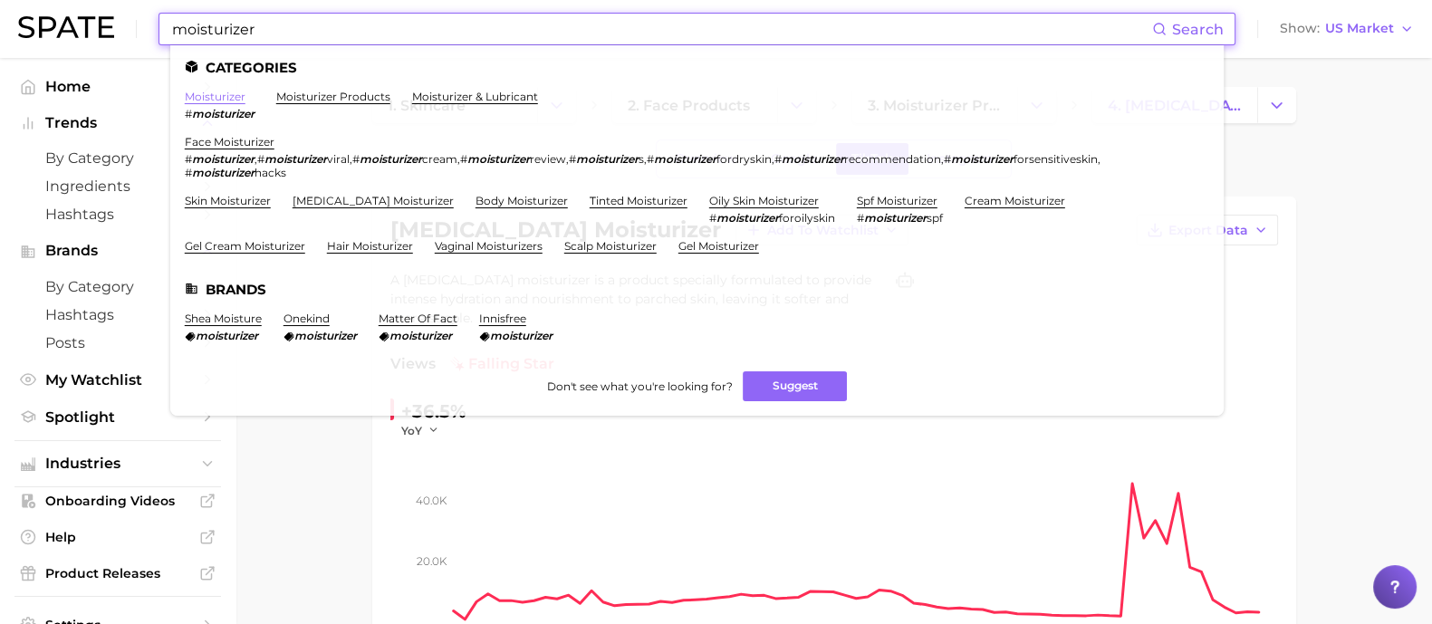
type input "moisturizer"
click at [213, 95] on link "moisturizer" at bounding box center [215, 97] width 61 height 14
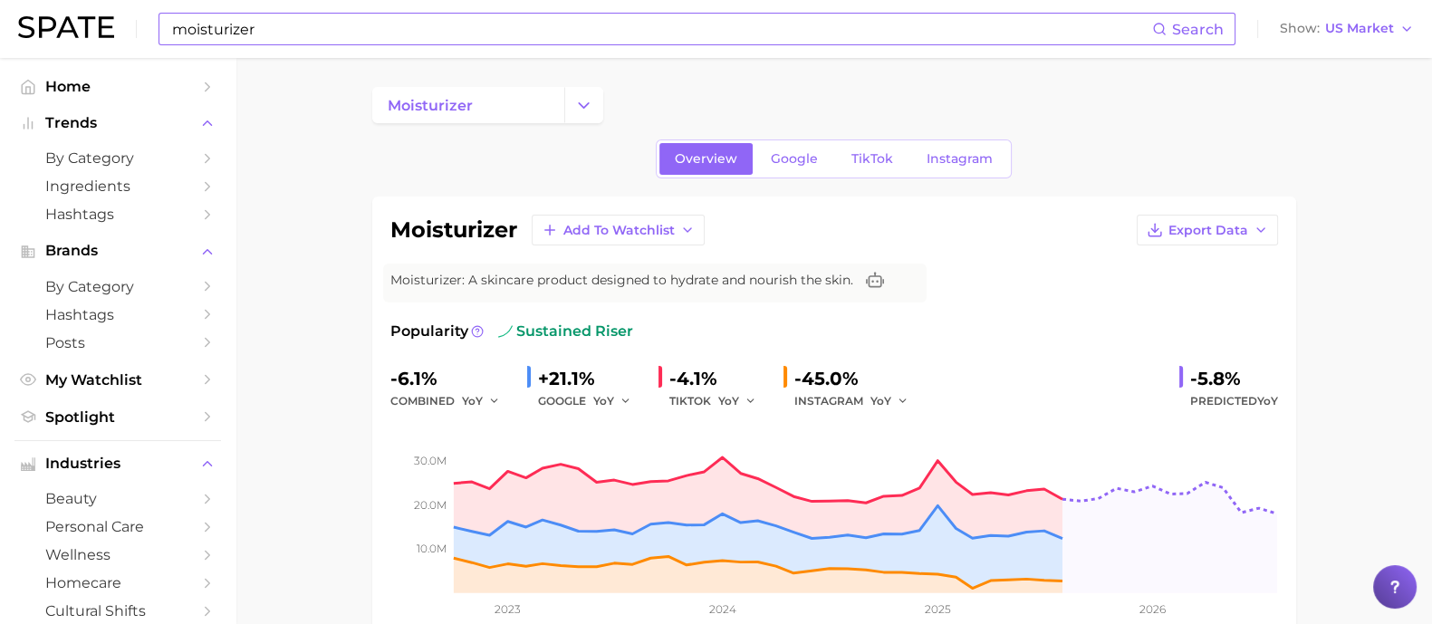
click at [779, 141] on div "Overview Google TikTok Instagram" at bounding box center [834, 159] width 356 height 39
click at [796, 156] on span "Google" at bounding box center [794, 158] width 47 height 15
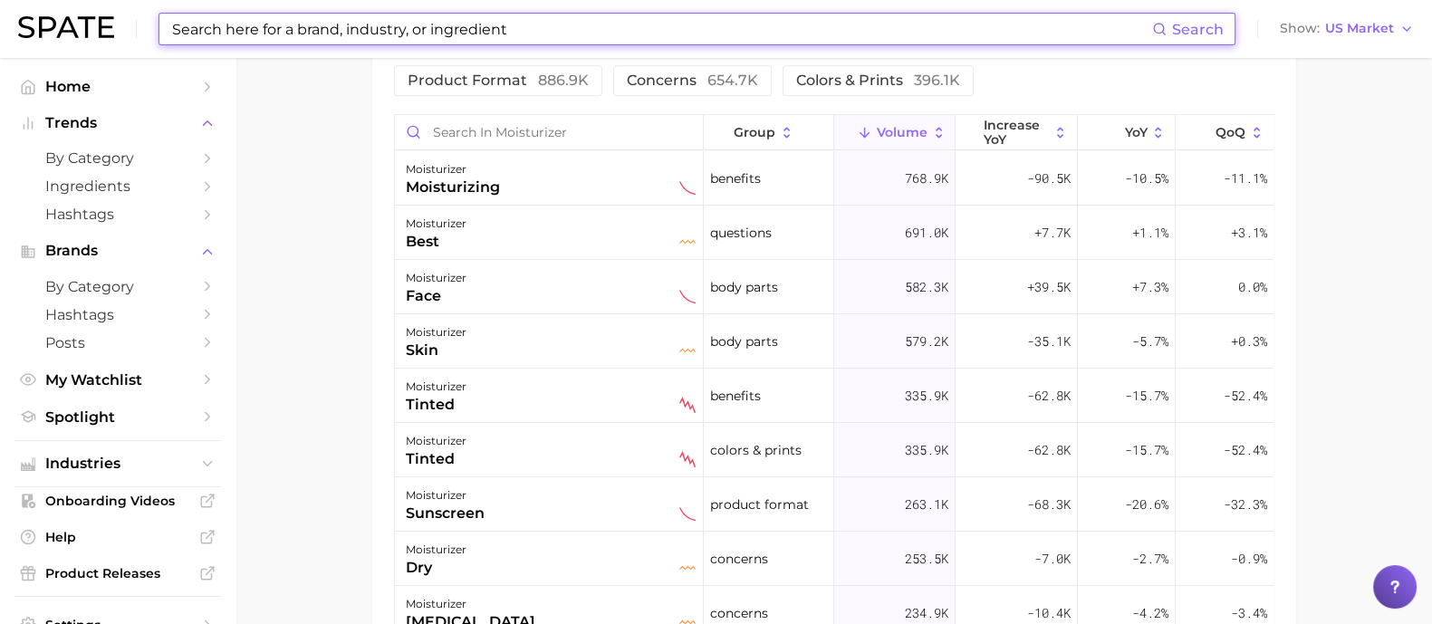
scroll to position [905, 0]
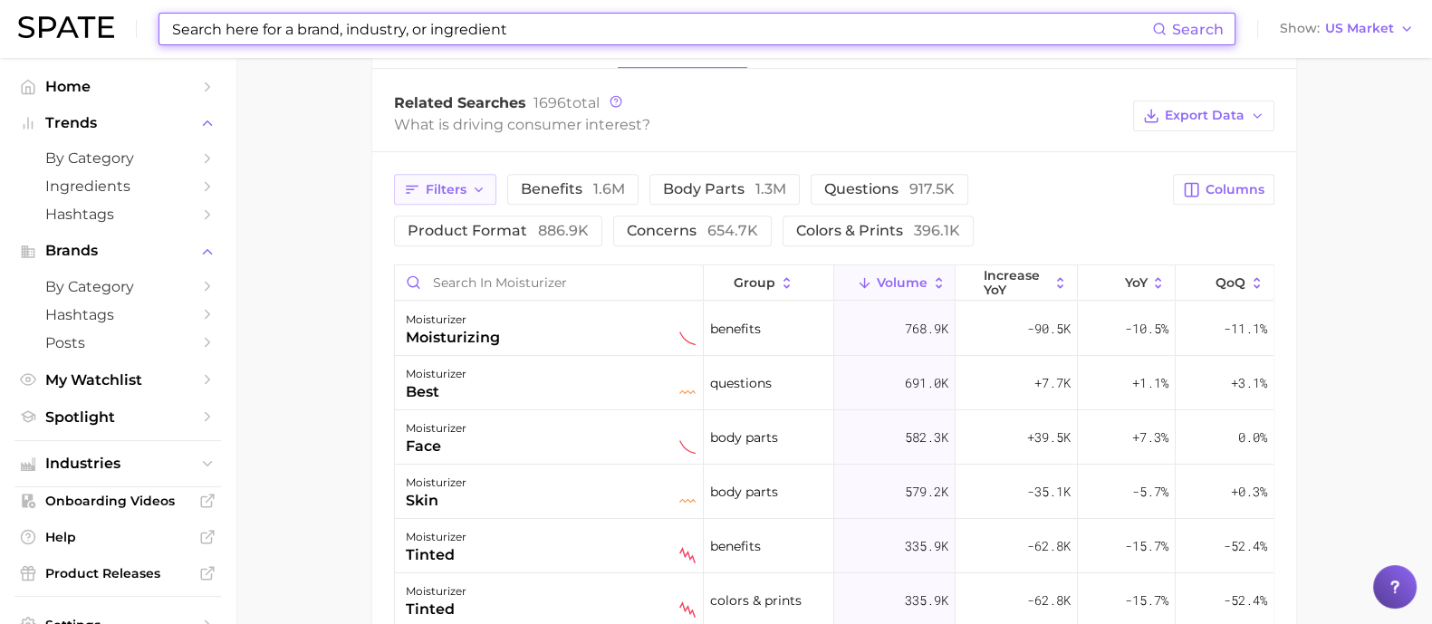
click at [465, 178] on button "Filters" at bounding box center [445, 189] width 102 height 31
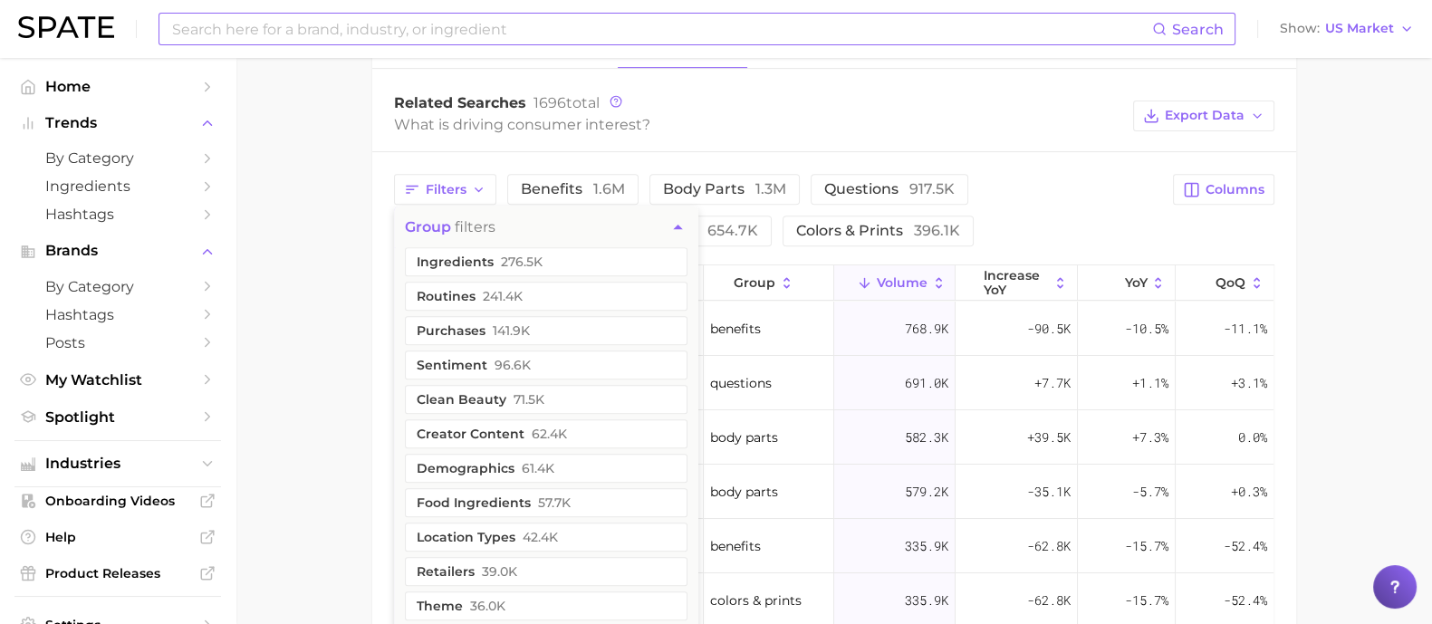
click at [537, 260] on span "276.5k" at bounding box center [522, 262] width 42 height 14
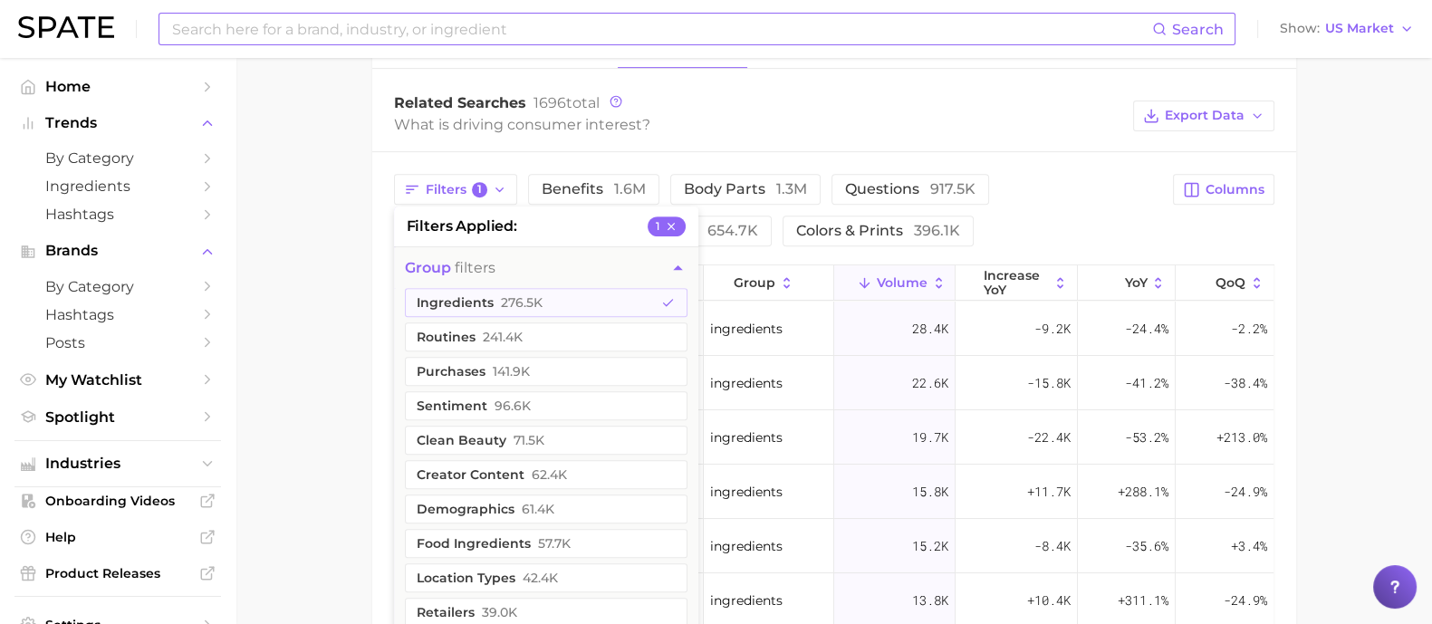
click at [267, 352] on main "moisturizer Overview Google TikTok Instagram moisturizer Add to Watchlist Expor…" at bounding box center [834, 77] width 1197 height 1848
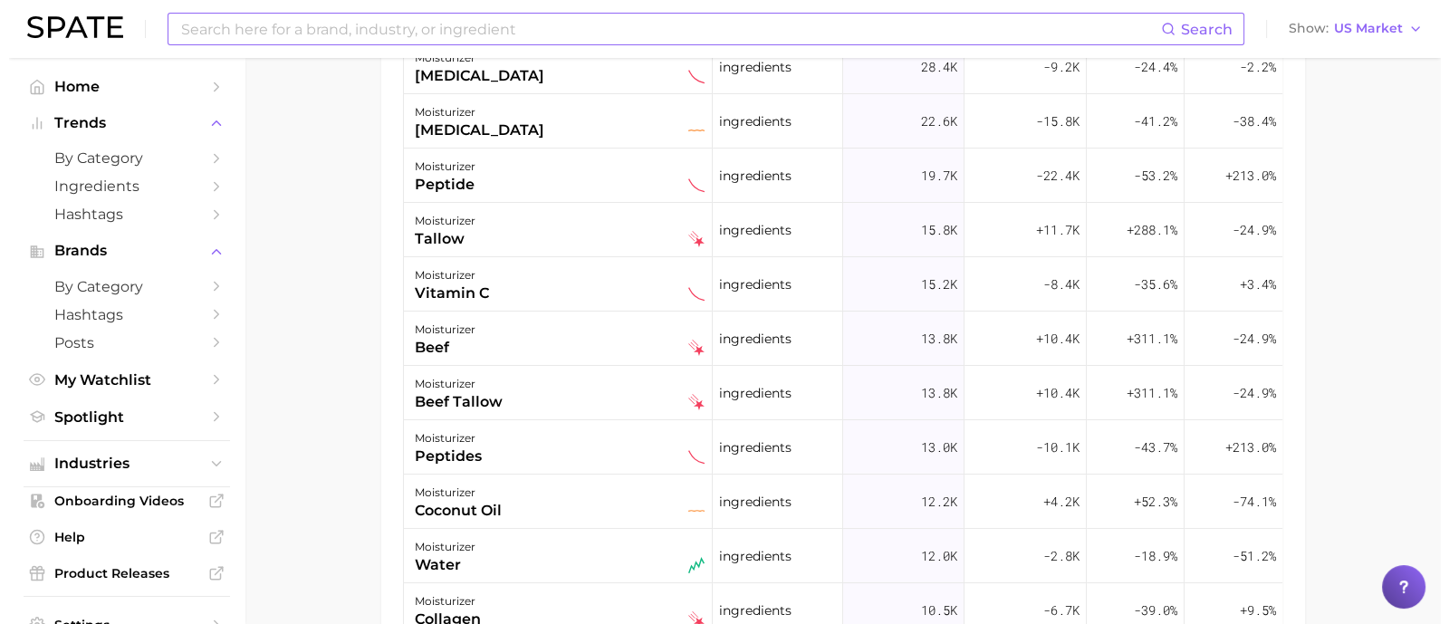
scroll to position [1054, 0]
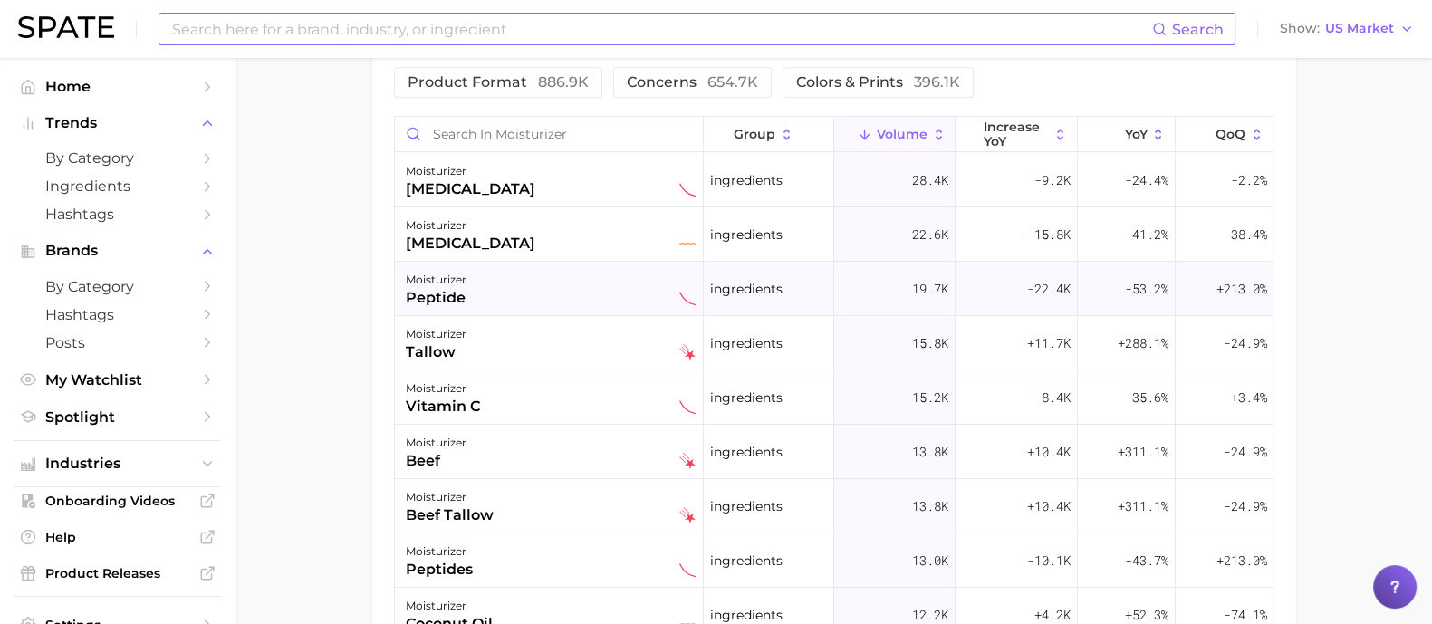
click at [487, 295] on div "moisturizer peptide" at bounding box center [551, 289] width 290 height 40
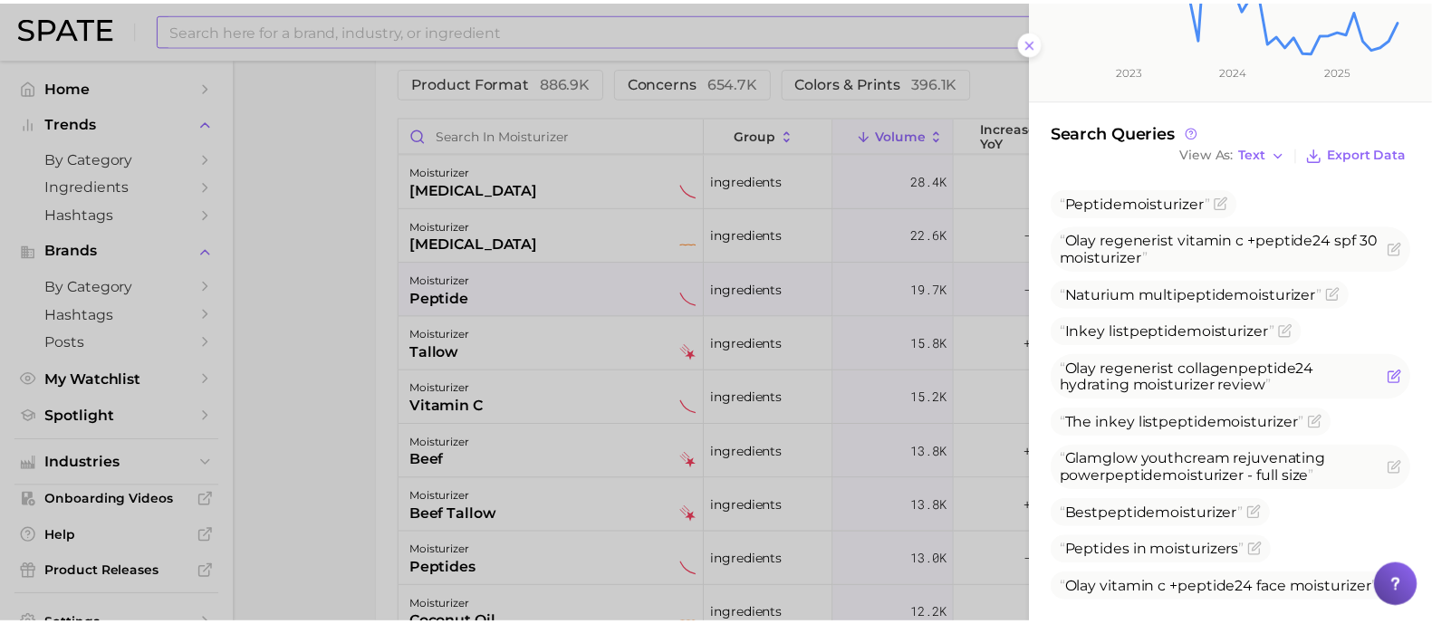
scroll to position [452, 0]
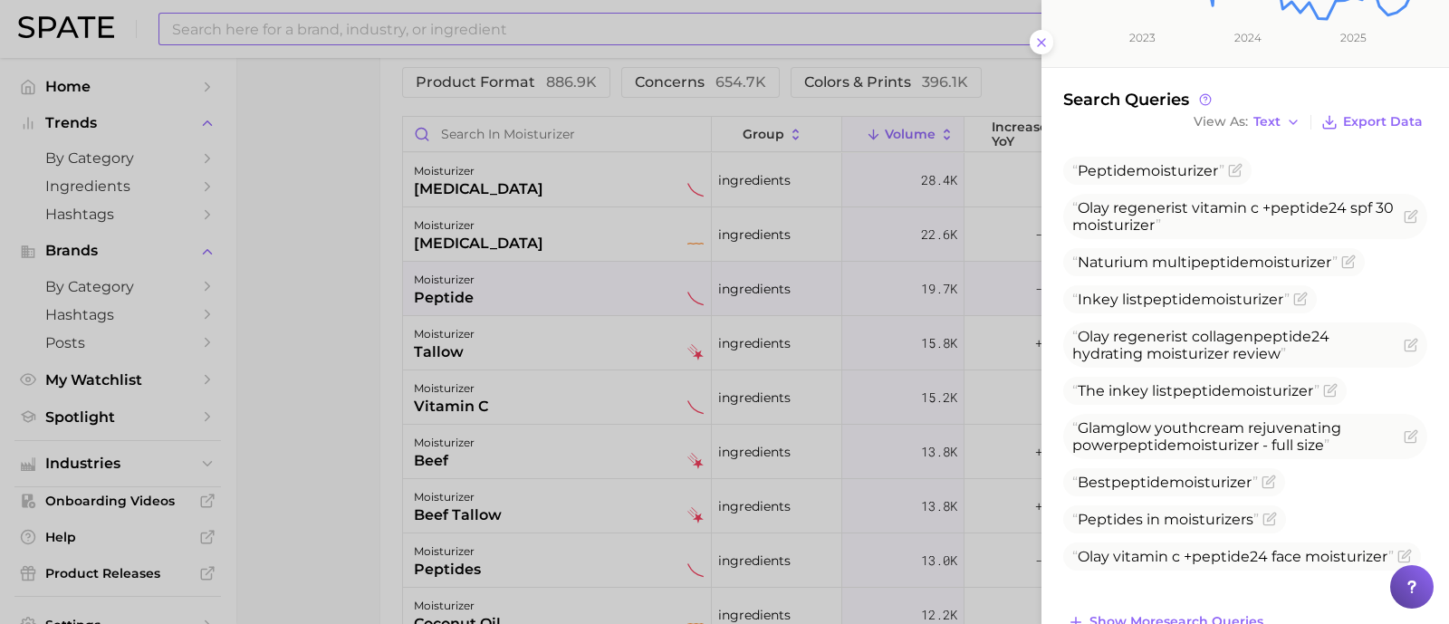
click at [335, 296] on div at bounding box center [724, 312] width 1449 height 624
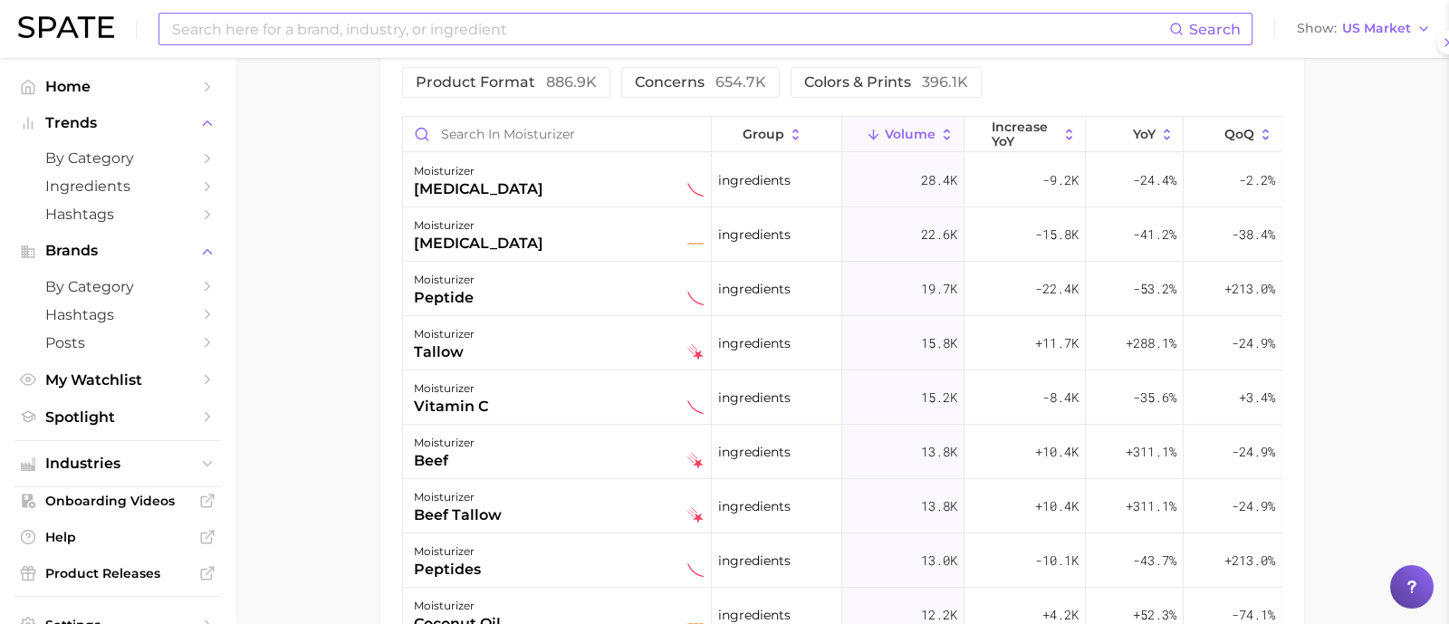
scroll to position [0, 0]
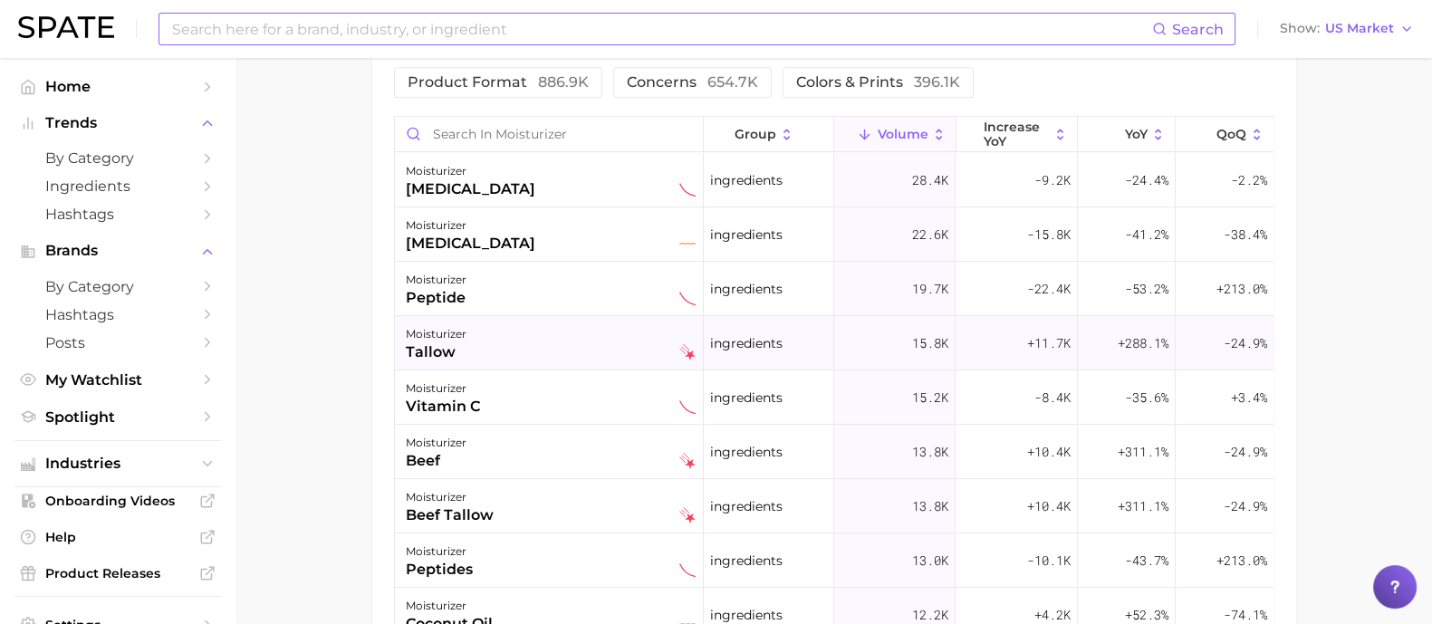
click at [539, 346] on div "moisturizer tallow" at bounding box center [551, 343] width 290 height 40
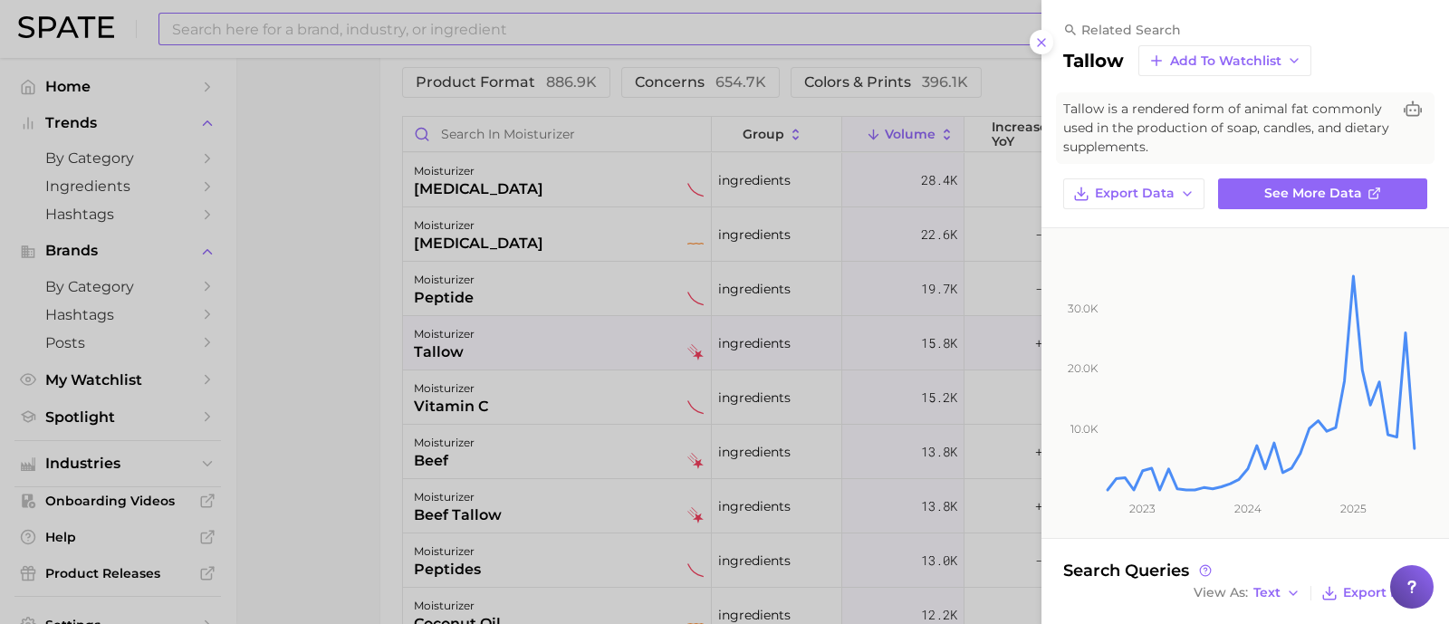
click at [336, 439] on div at bounding box center [724, 312] width 1449 height 624
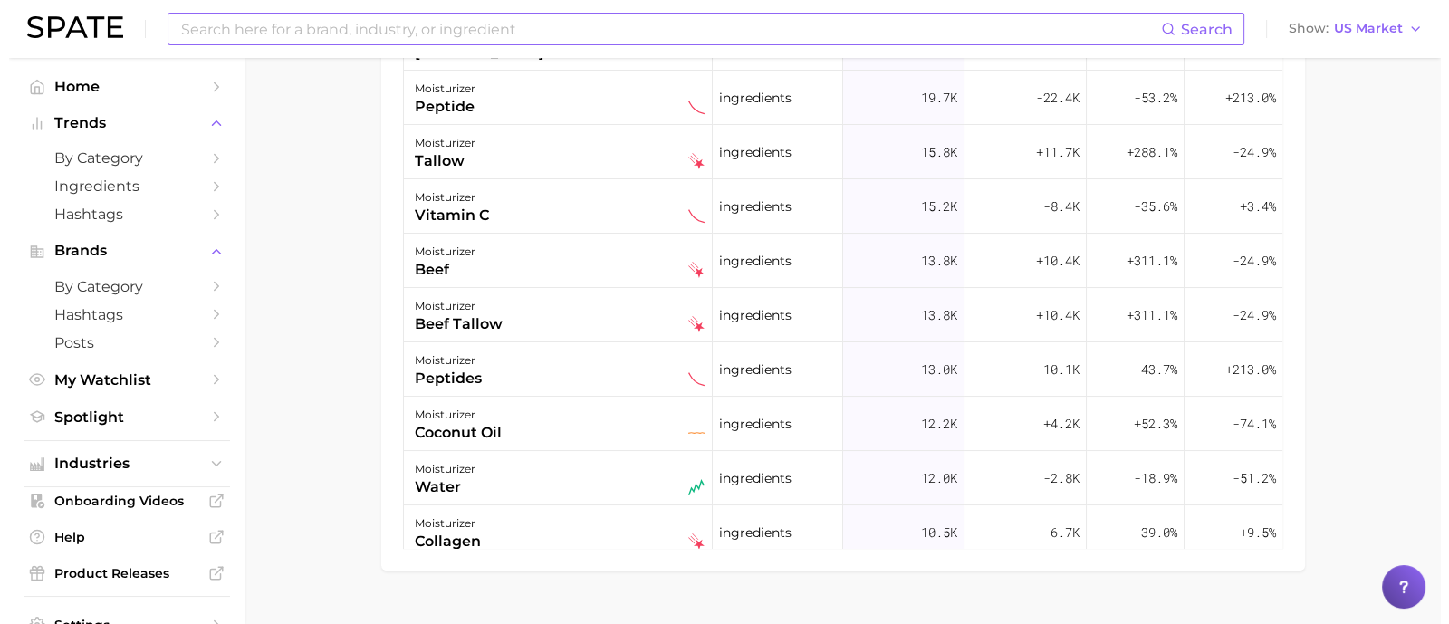
scroll to position [1280, 0]
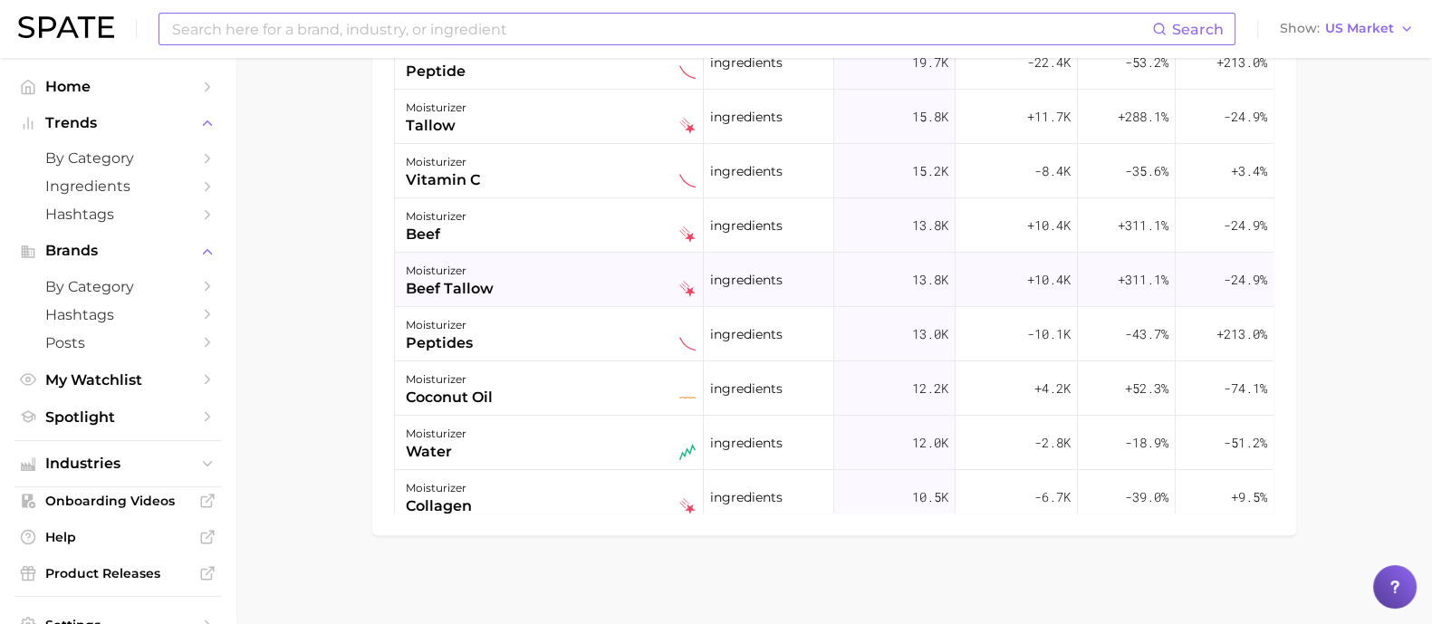
click at [562, 287] on div "moisturizer beef tallow" at bounding box center [551, 280] width 290 height 40
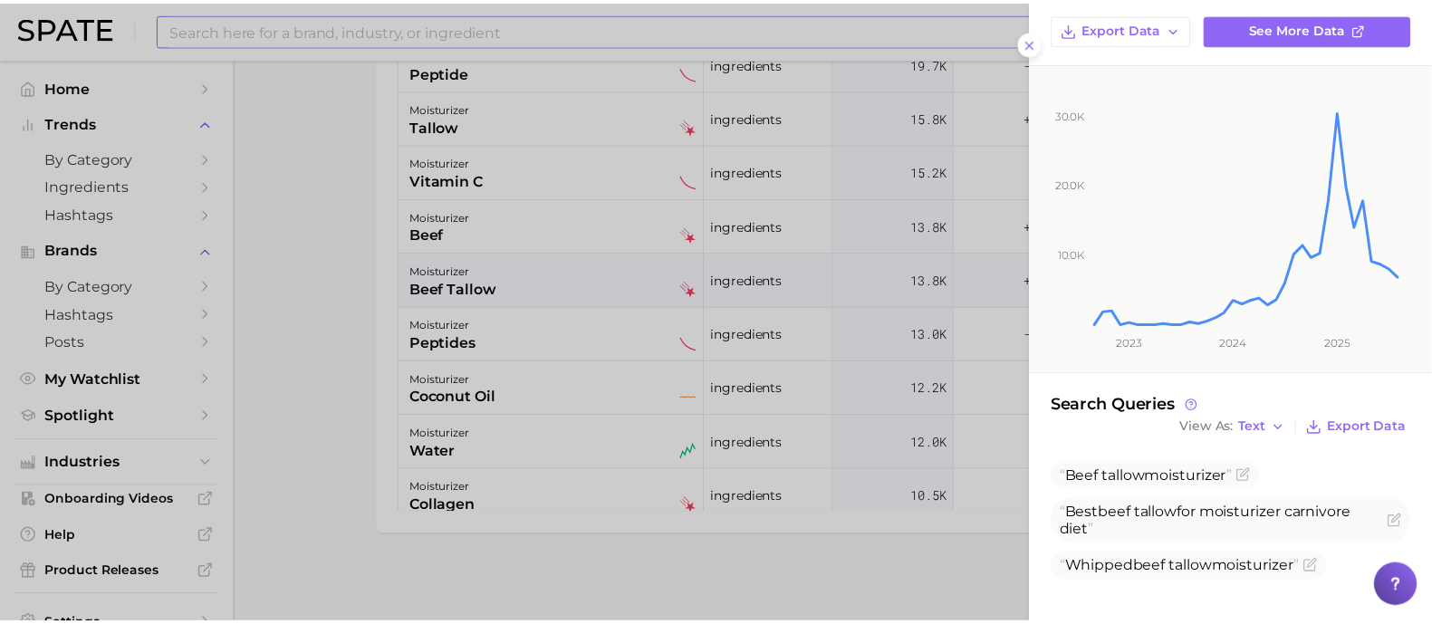
scroll to position [166, 0]
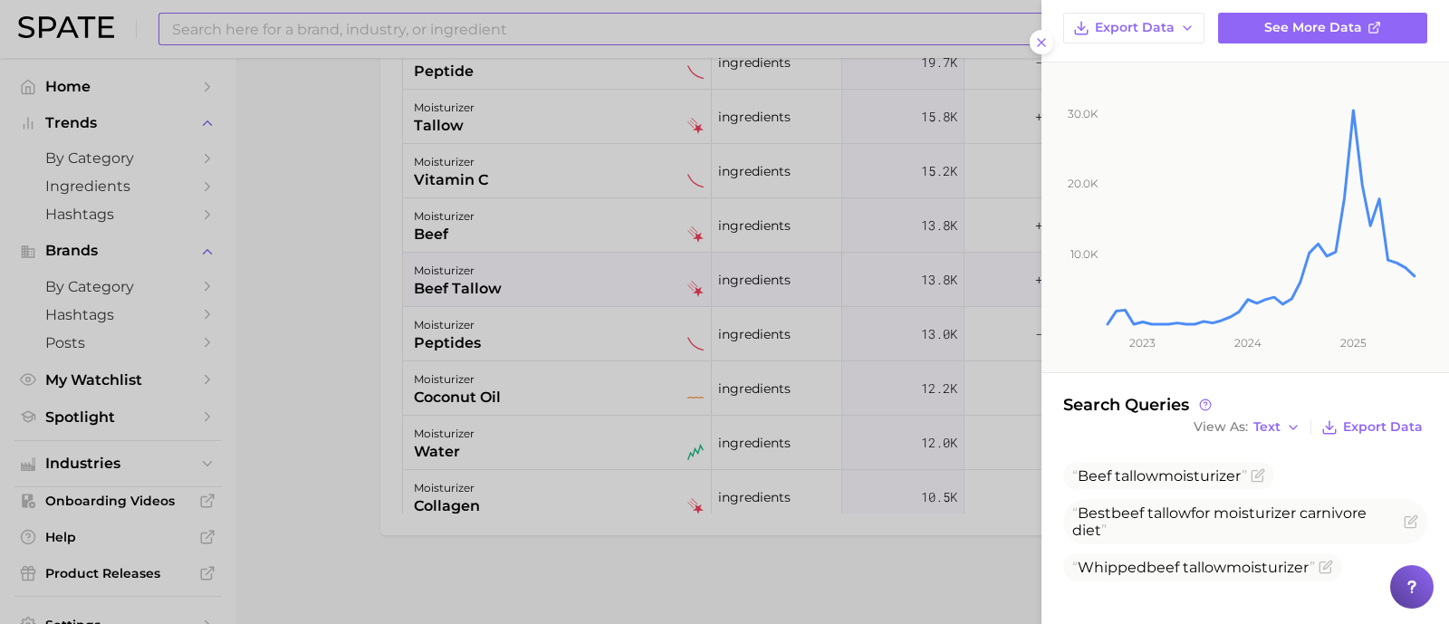
click at [292, 257] on div at bounding box center [724, 312] width 1449 height 624
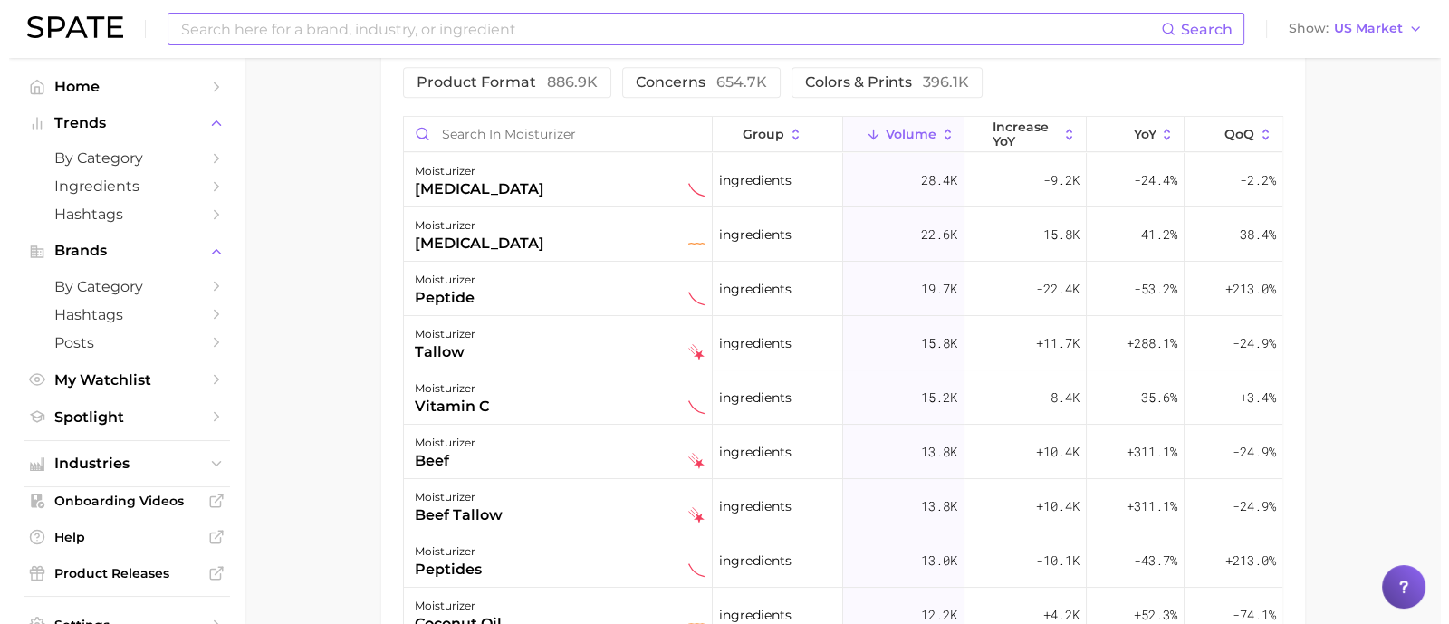
scroll to position [1167, 0]
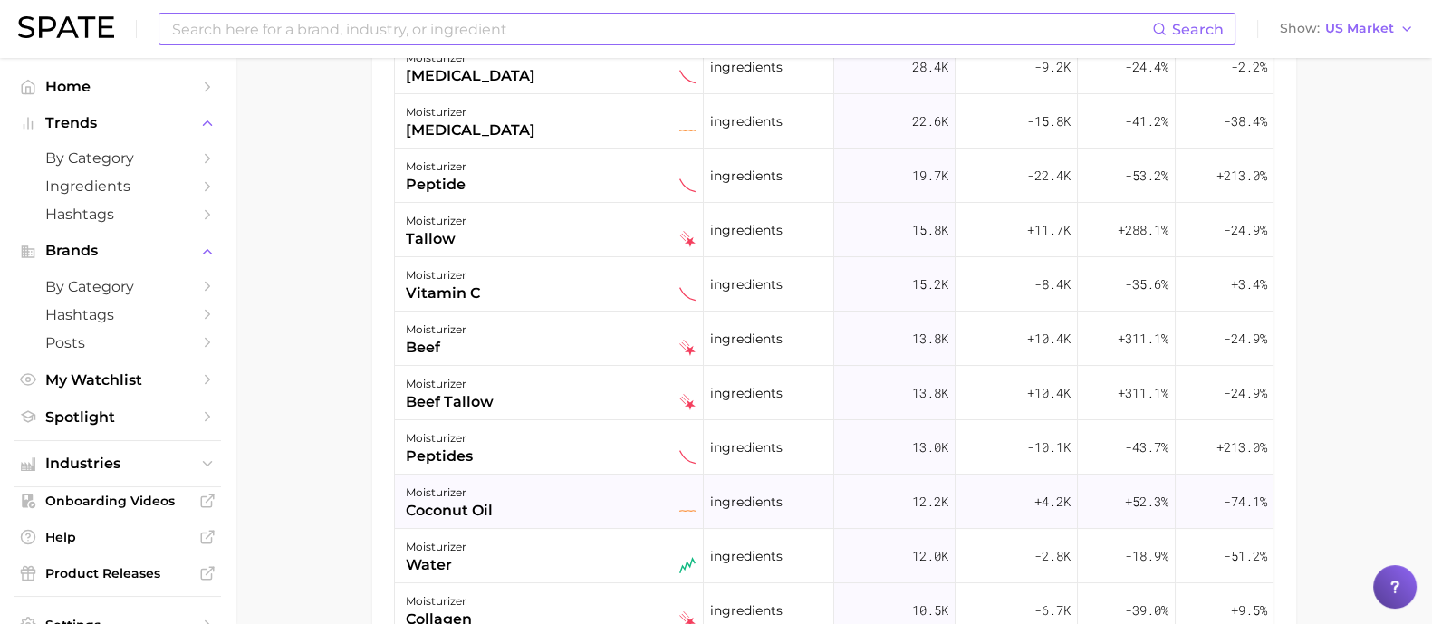
click at [596, 501] on div "moisturizer coconut oil" at bounding box center [551, 502] width 290 height 40
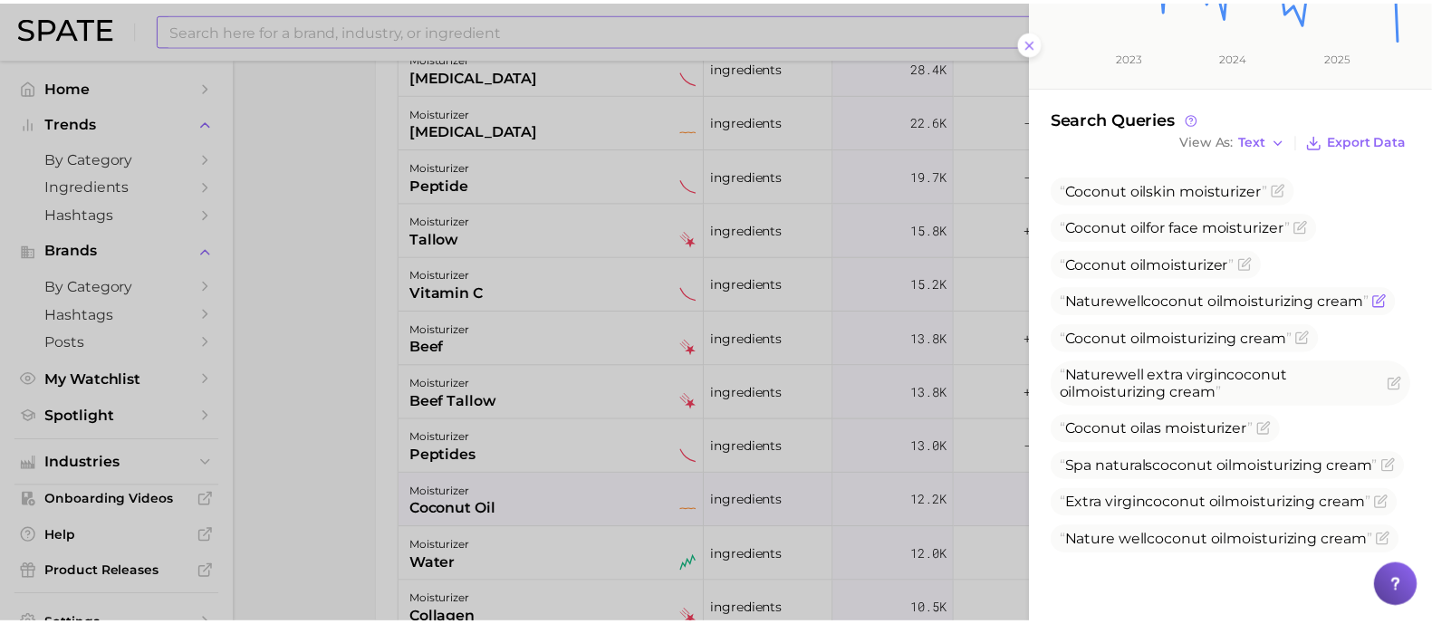
scroll to position [530, 0]
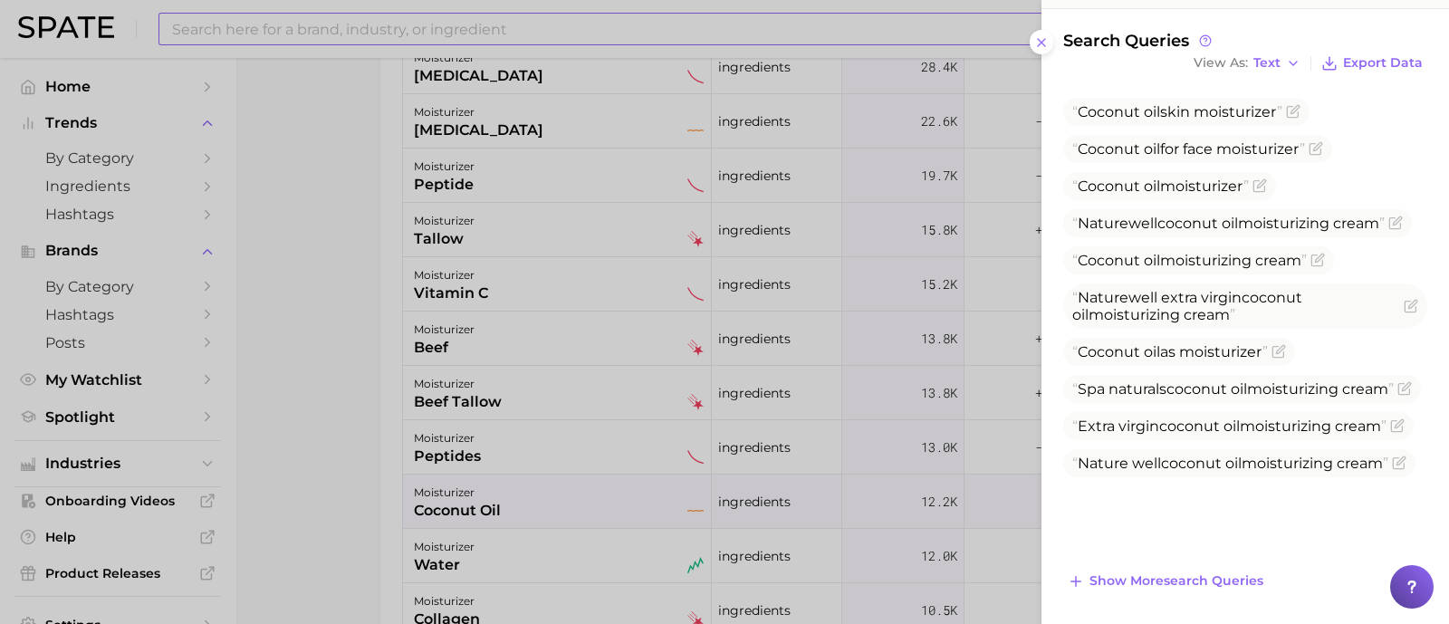
click at [340, 396] on div at bounding box center [724, 312] width 1449 height 624
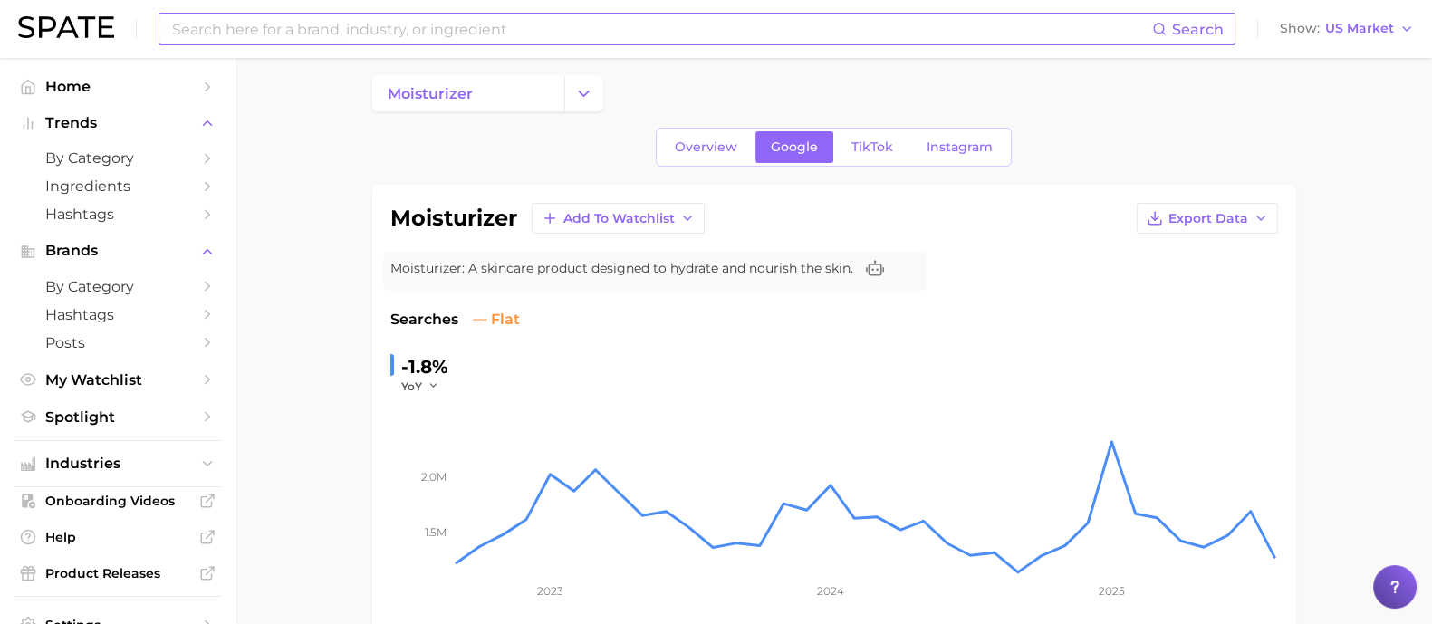
scroll to position [0, 0]
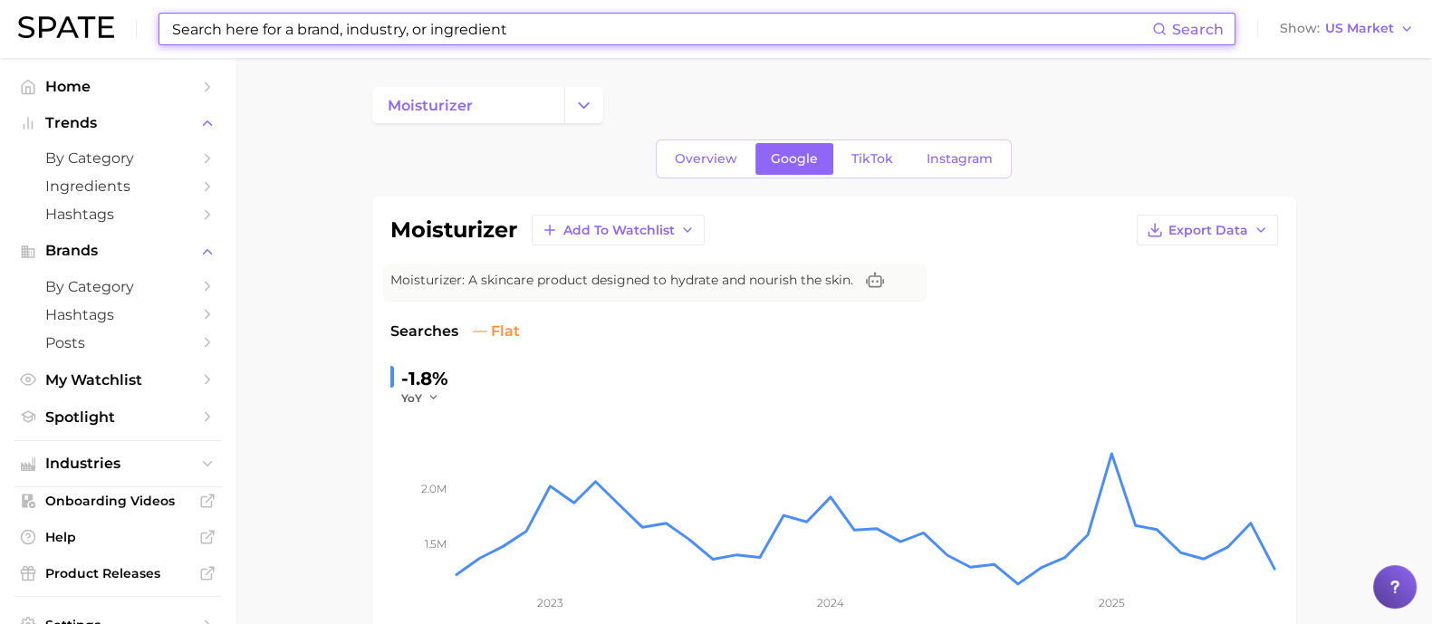
click at [411, 38] on input at bounding box center [661, 29] width 982 height 31
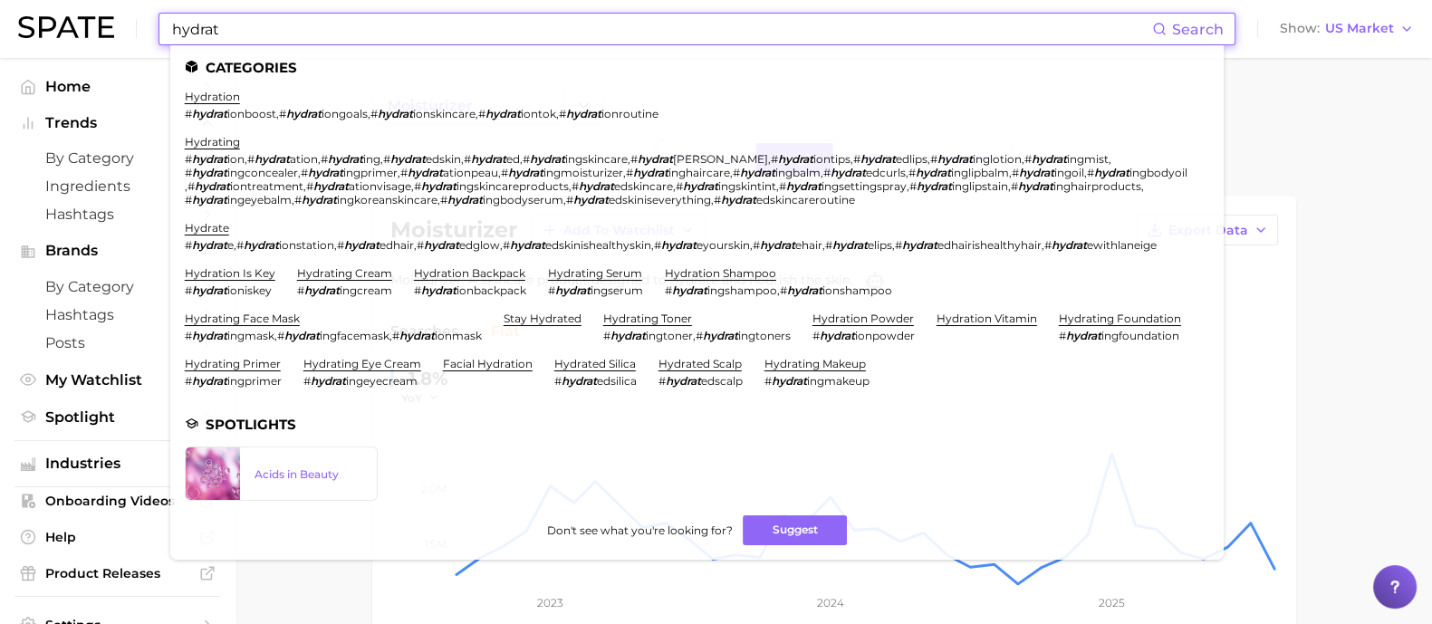
type input "hydrat"
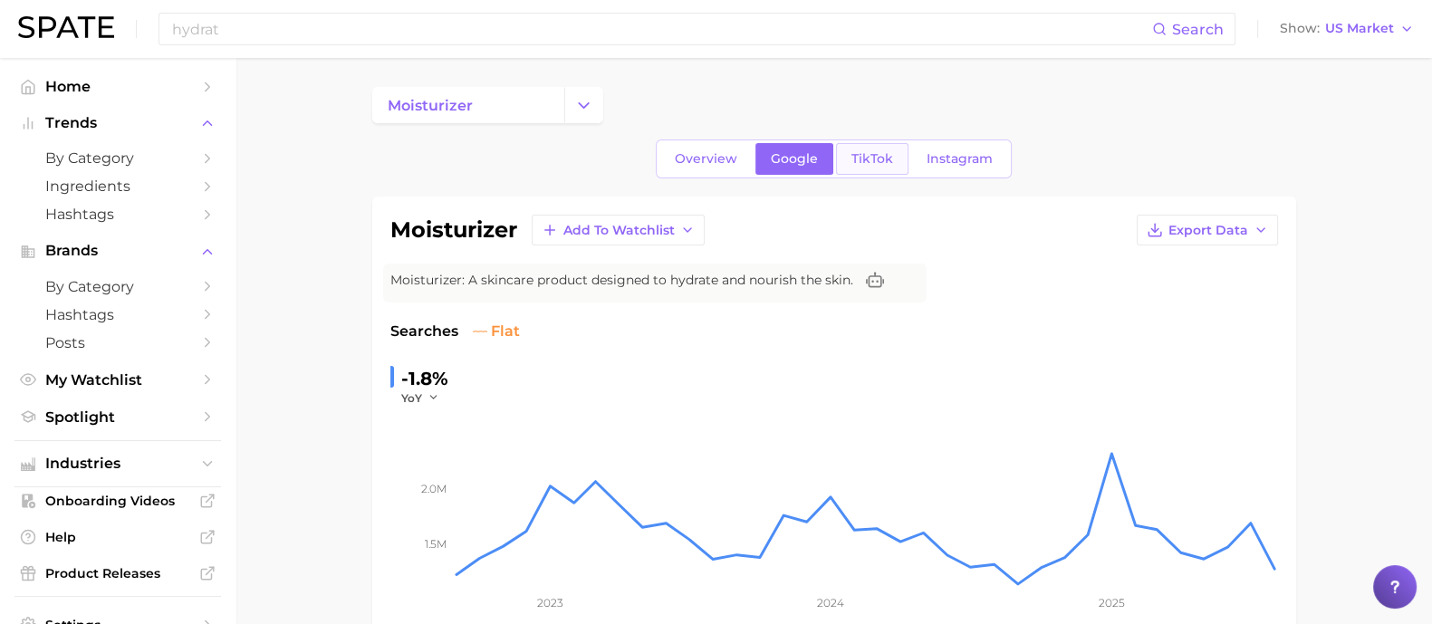
click at [895, 144] on link "TikTok" at bounding box center [872, 159] width 72 height 32
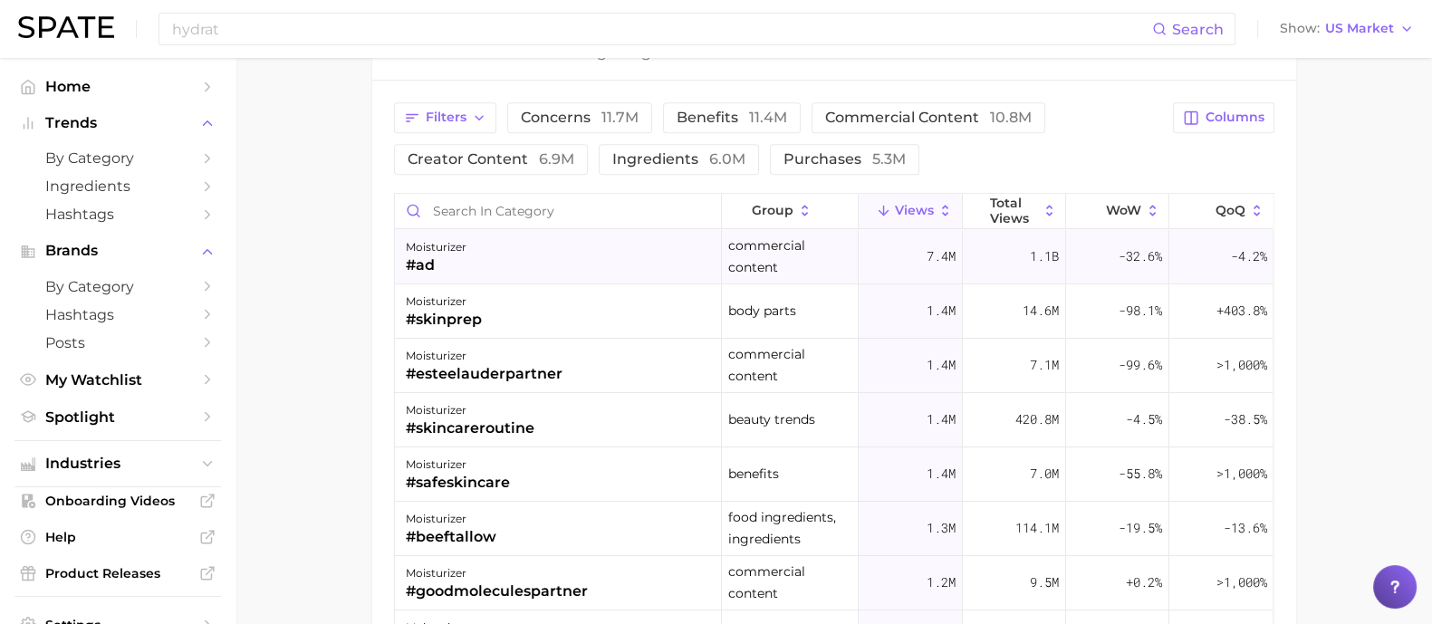
scroll to position [1471, 0]
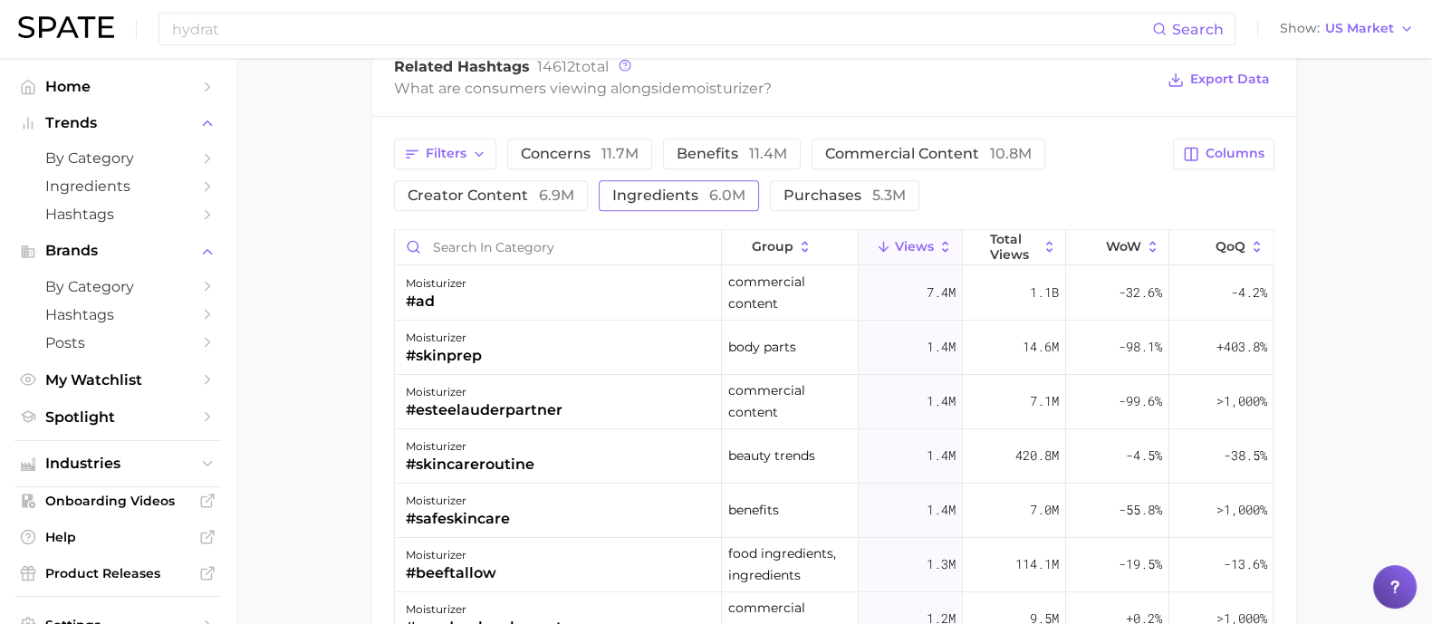
click at [743, 180] on button "ingredients 6.0m" at bounding box center [679, 195] width 160 height 31
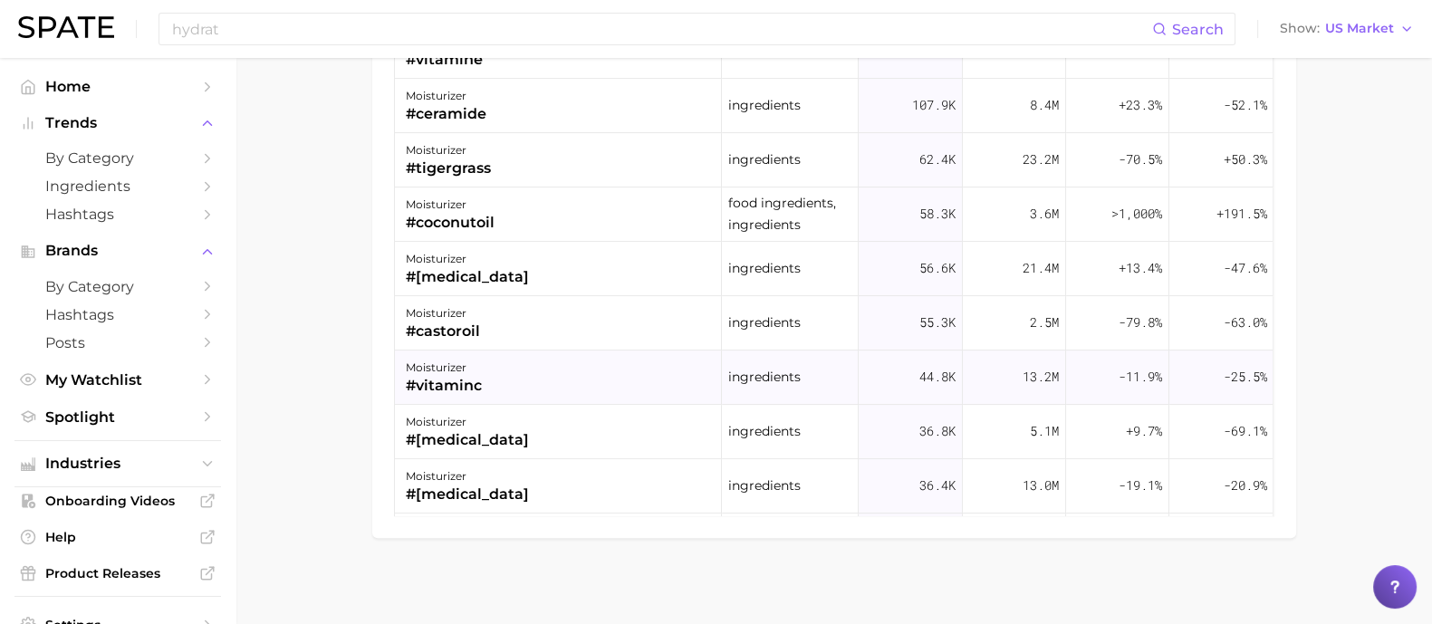
scroll to position [452, 0]
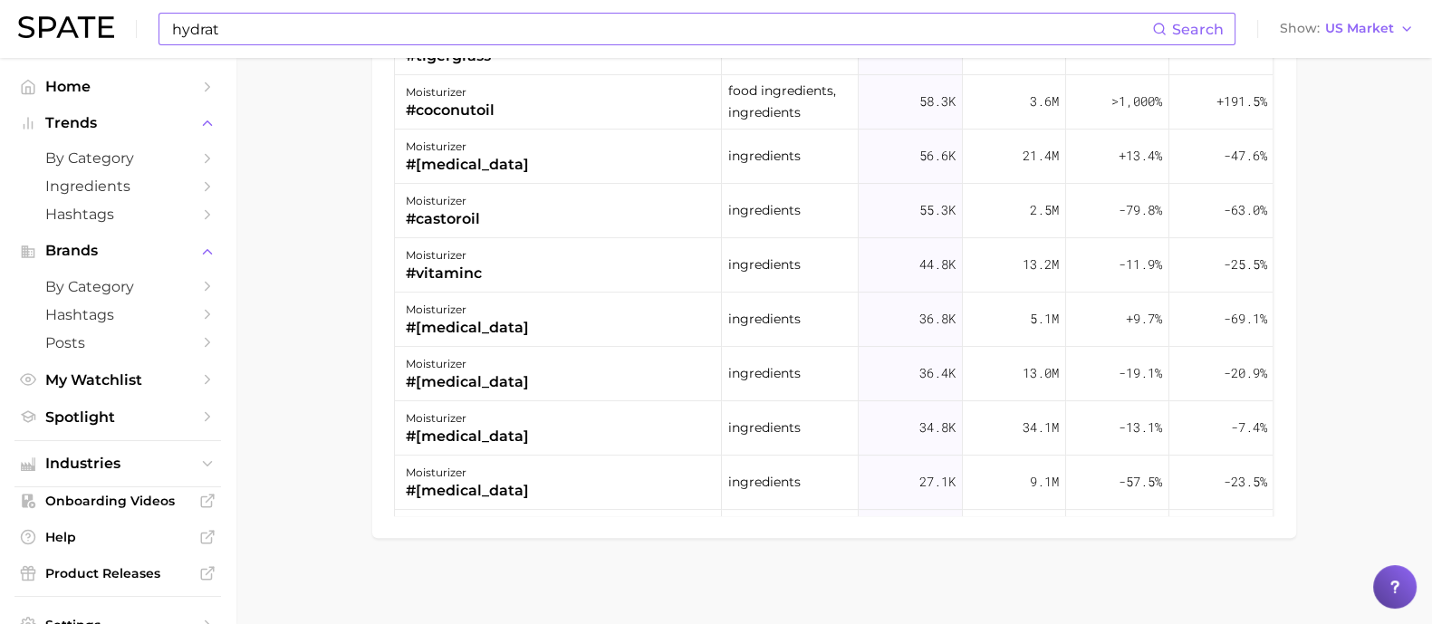
click at [389, 24] on input "hydrat" at bounding box center [661, 29] width 982 height 31
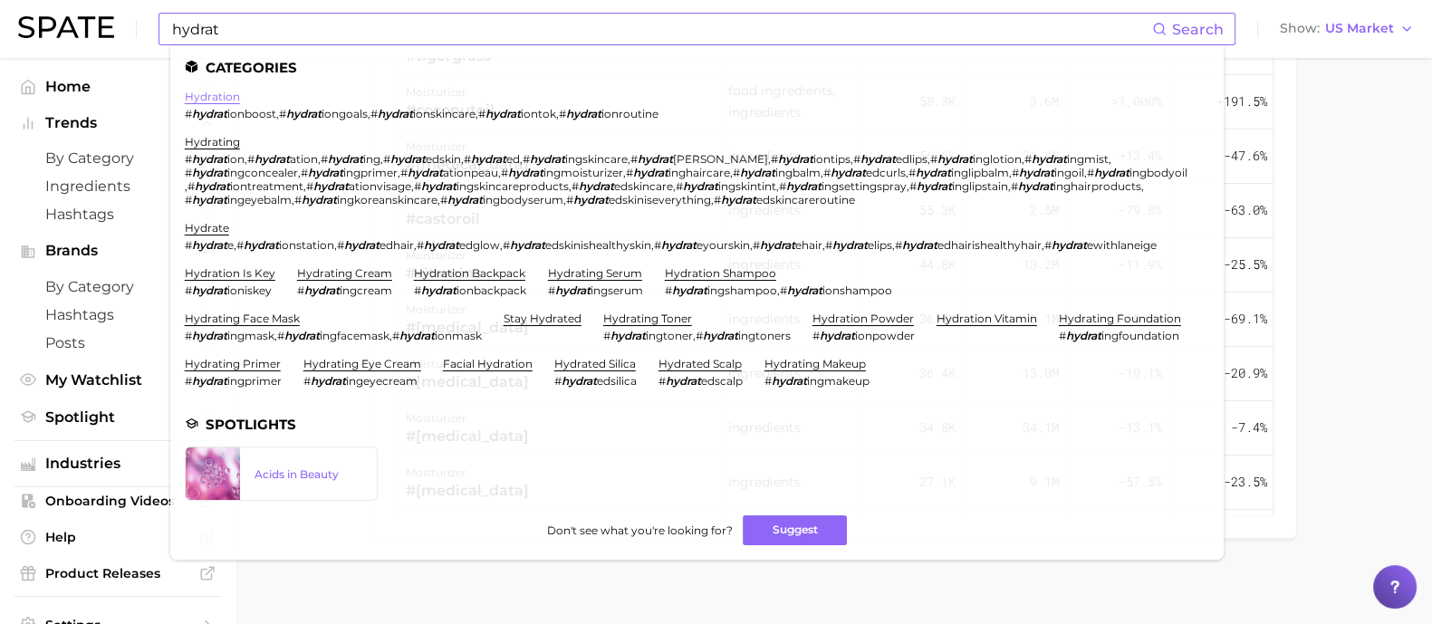
click at [226, 92] on link "hydration" at bounding box center [212, 97] width 55 height 14
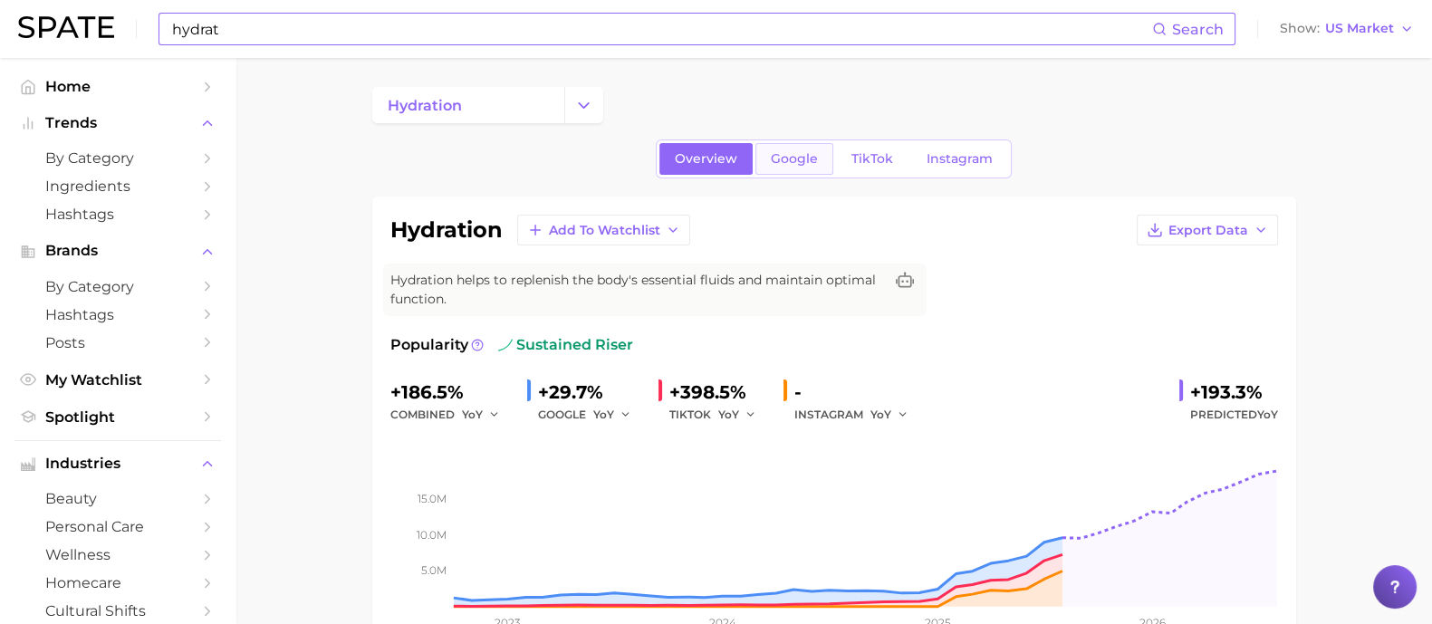
click at [792, 156] on span "Google" at bounding box center [794, 158] width 47 height 15
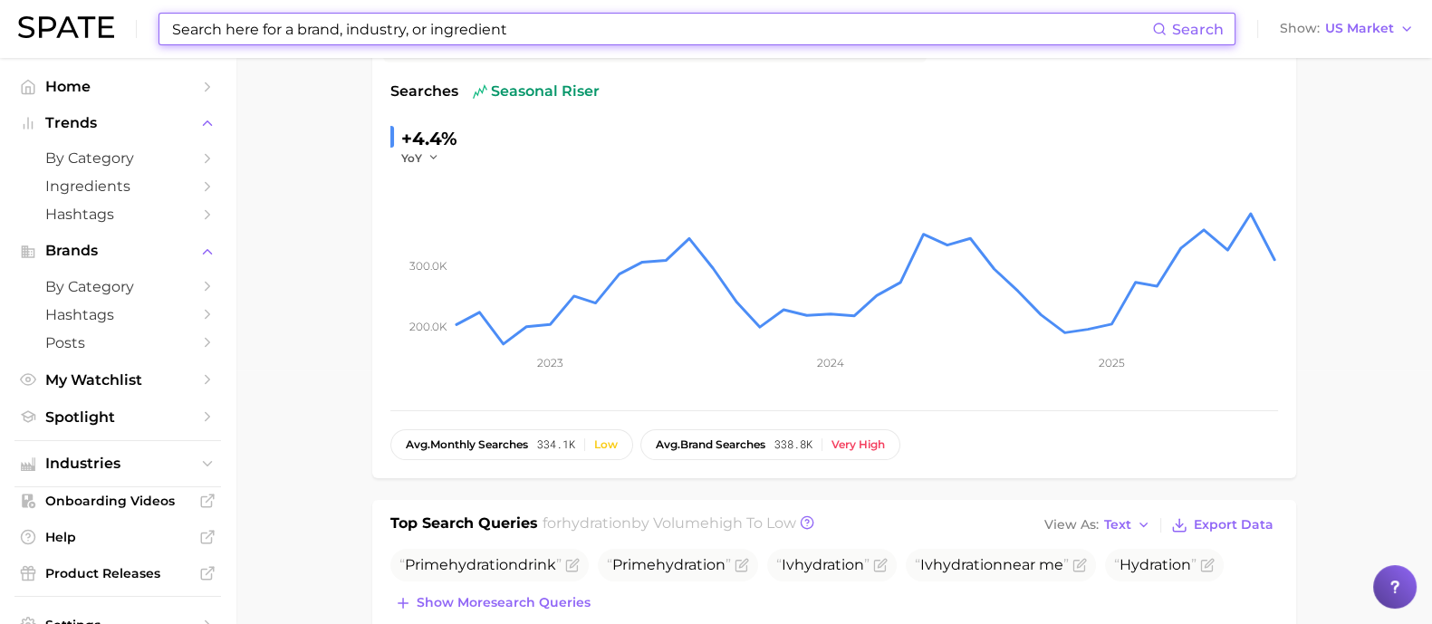
scroll to position [452, 0]
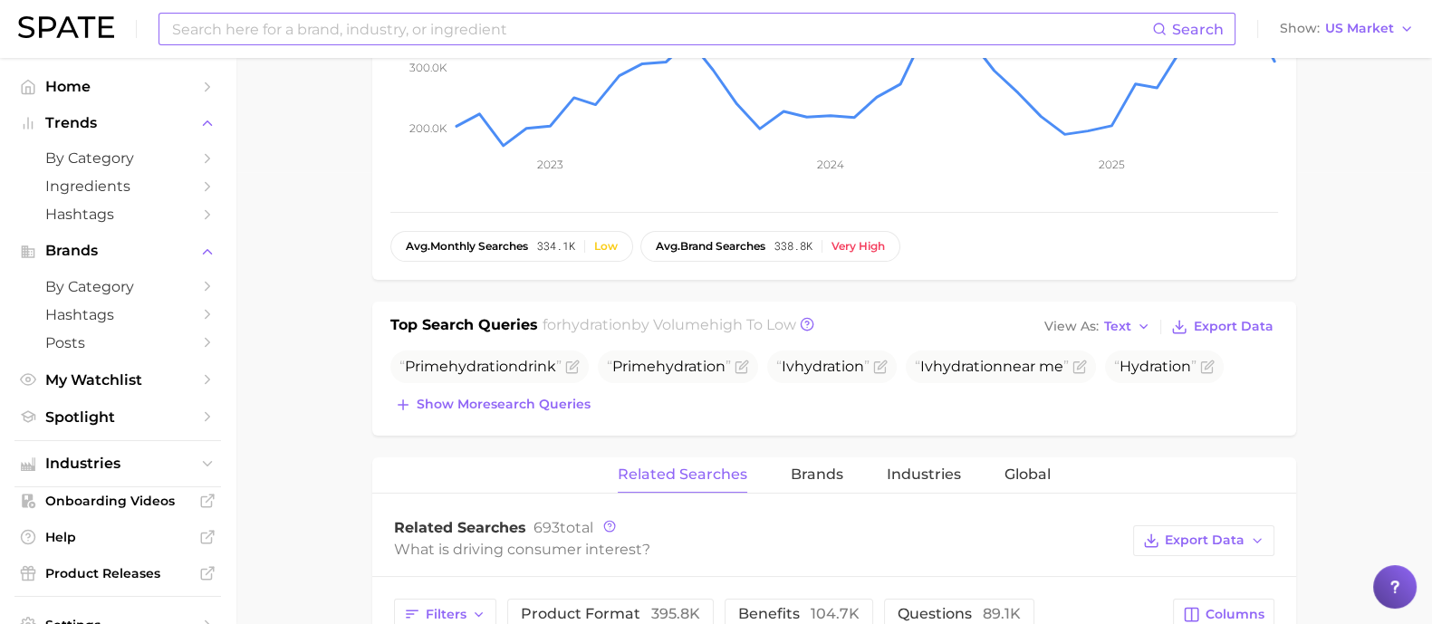
click at [132, 49] on div "Search Show US Market" at bounding box center [716, 29] width 1396 height 58
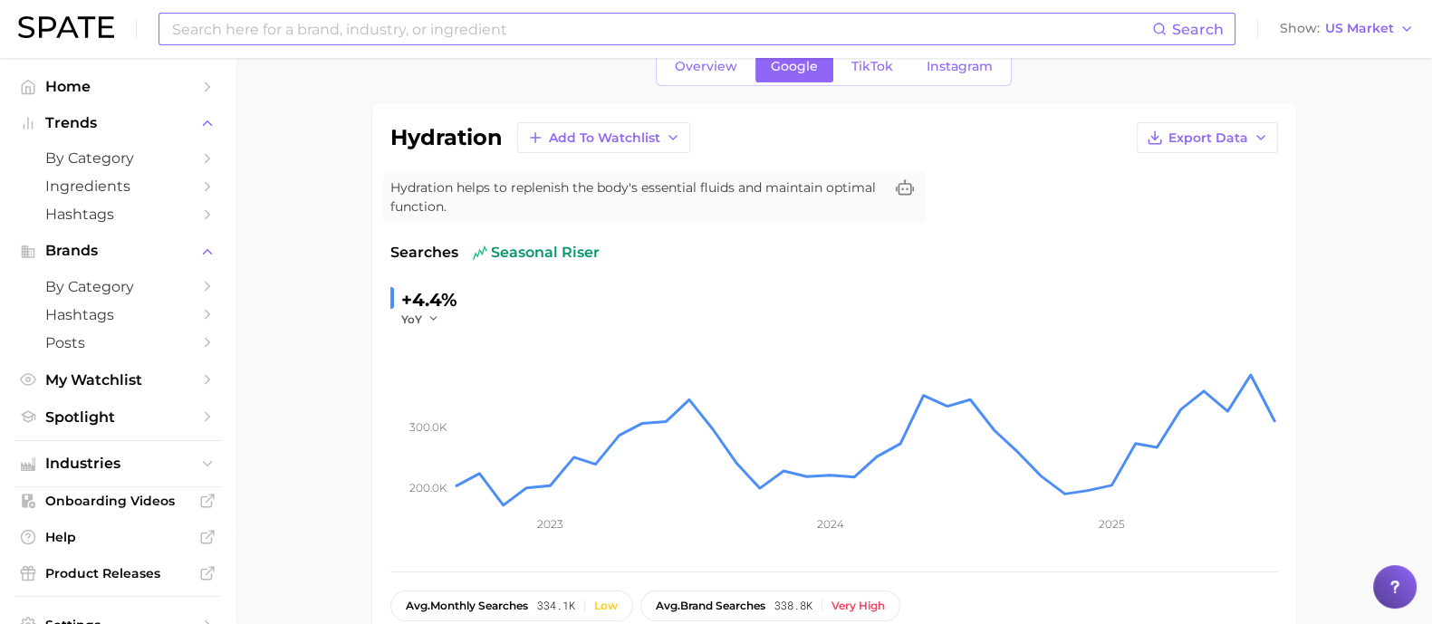
scroll to position [43, 0]
